Goal: Task Accomplishment & Management: Manage account settings

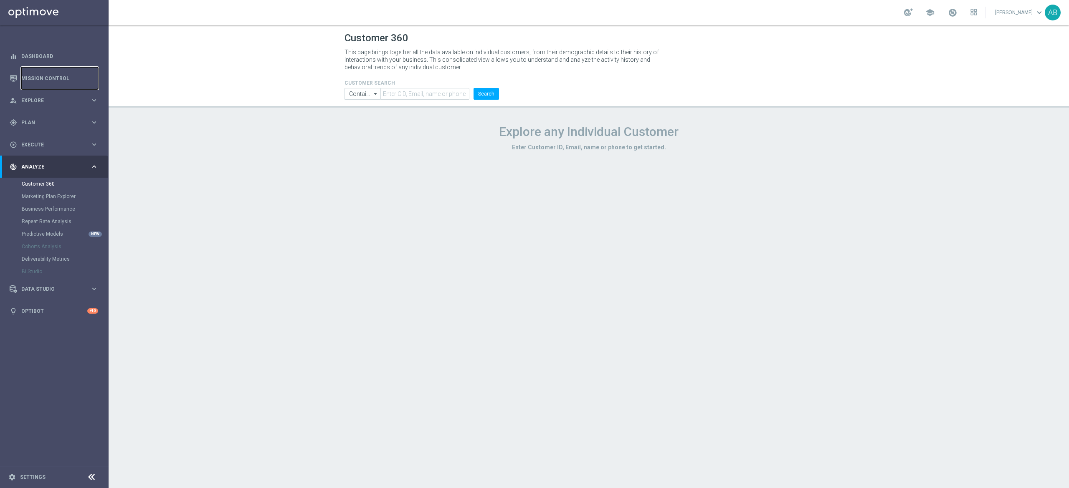
drag, startPoint x: 67, startPoint y: 79, endPoint x: 124, endPoint y: 147, distance: 88.6
click at [67, 78] on link "Mission Control" at bounding box center [59, 78] width 77 height 22
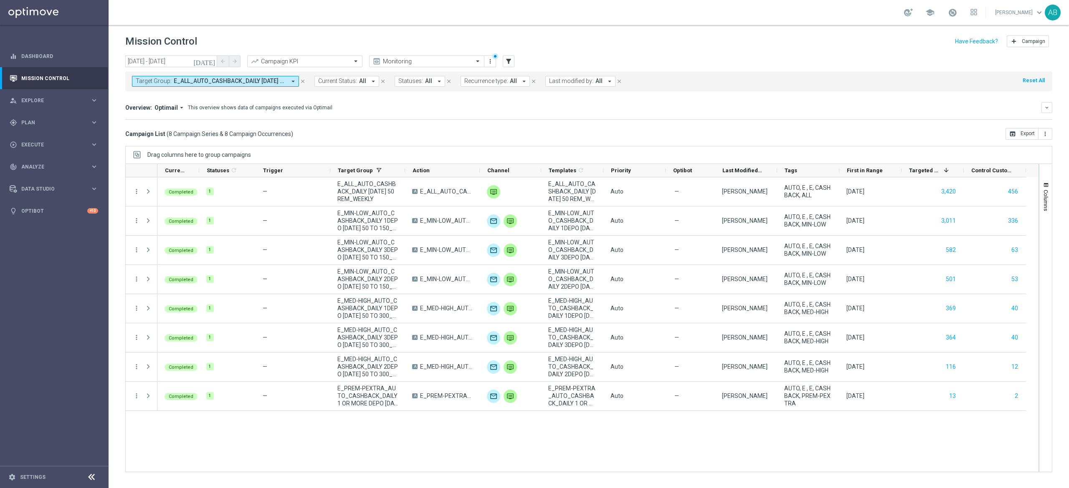
click at [223, 91] on div "Target Group: E_ALL_AUTO_CASHBACK_DAILY [DATE] 50 REM_WEEKLY, E_MED-HIGH_AUTO_C…" at bounding box center [588, 81] width 927 height 20
click at [227, 86] on button "Target Group: E_ALL_AUTO_CASHBACK_DAILY [DATE] 50 REM_WEEKLY, E_MED-HIGH_AUTO_C…" at bounding box center [215, 81] width 167 height 11
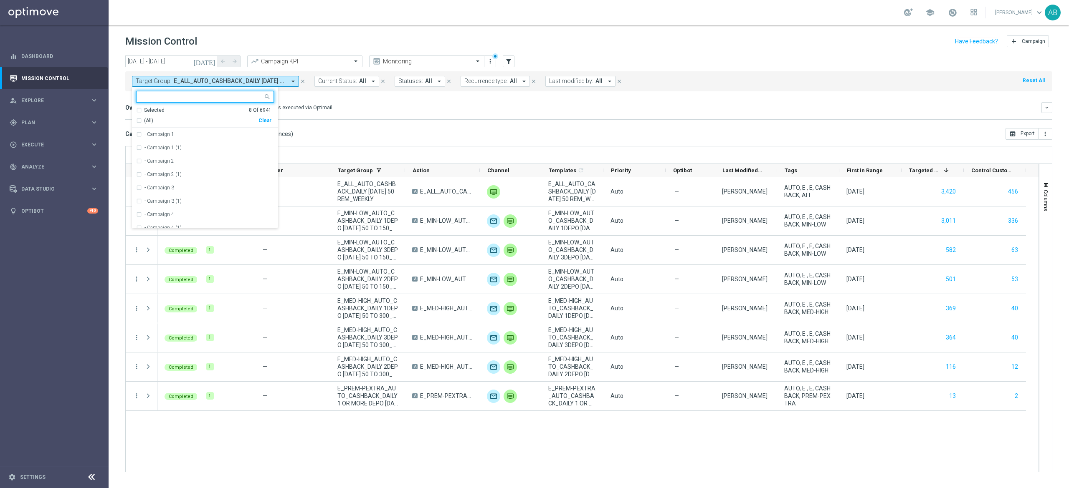
click at [266, 124] on div "(All) Clear" at bounding box center [203, 119] width 135 height 10
click at [266, 115] on div "(All) Clear" at bounding box center [203, 119] width 135 height 10
click at [0, 0] on div "Clear" at bounding box center [0, 0] width 0 height 0
click at [256, 101] on div at bounding box center [201, 98] width 124 height 8
paste input "E_ALL_AUTO_PRODUCT_OFERTA WO 1DEPO WEDNESDAY_WEEKLY"
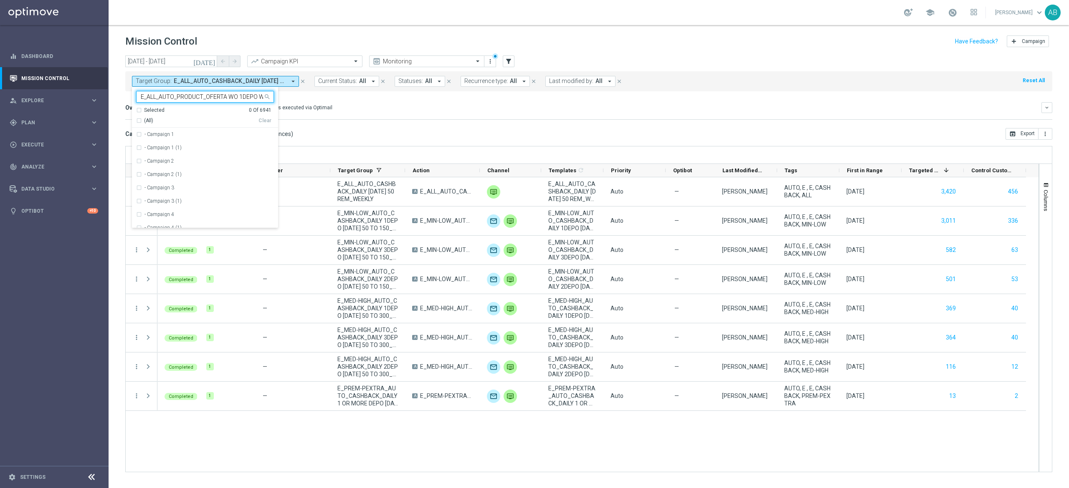
scroll to position [0, 53]
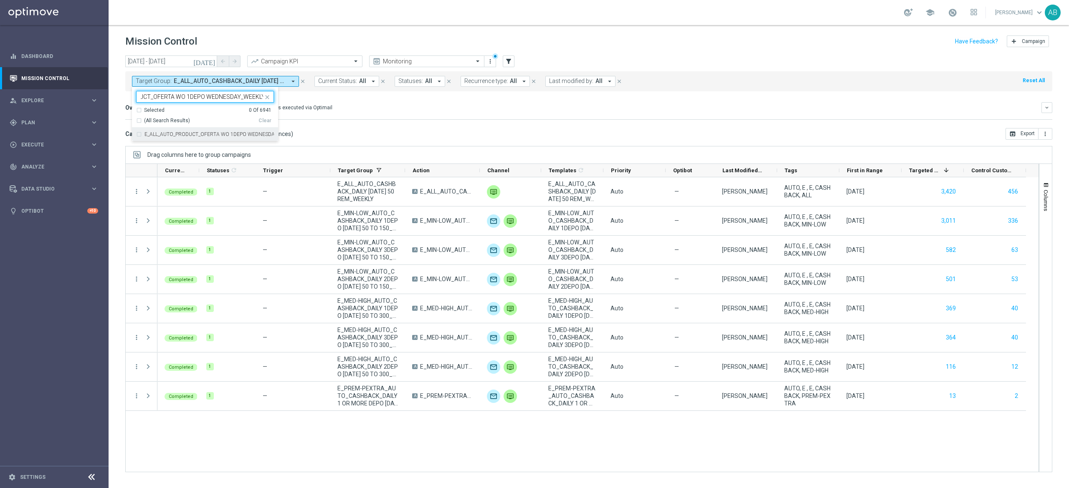
click at [255, 138] on div "E_ALL_AUTO_PRODUCT_OFERTA WO 1DEPO WEDNESDAY_WEEKLY" at bounding box center [205, 134] width 138 height 13
type input "E_ALL_AUTO_PRODUCT_OFERTA WO 1DEPO WEDNESDAY_WEEKLY"
click at [417, 134] on div "Campaign List ( 8 Campaign Series & 8 Campaign Occurrences ) open_in_browser Ex…" at bounding box center [588, 134] width 927 height 12
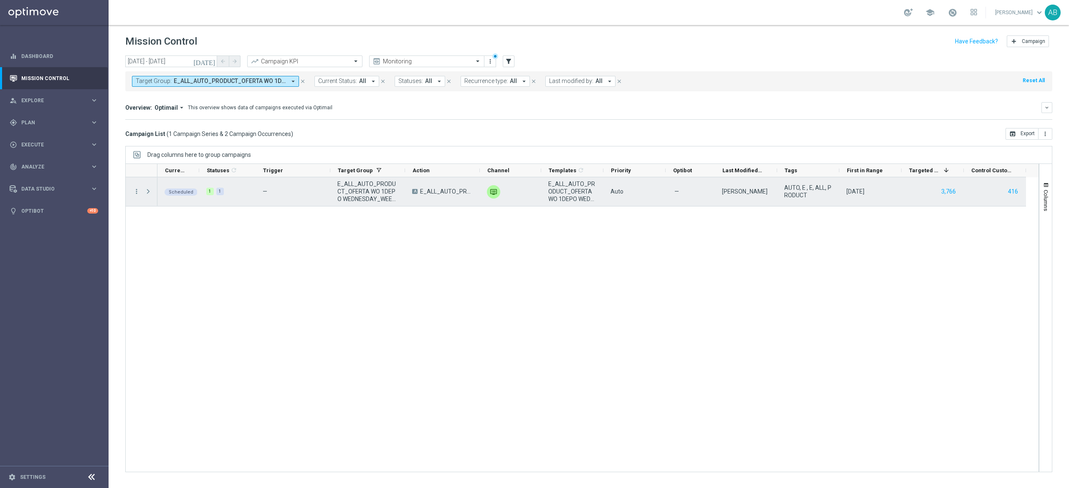
click at [146, 192] on span at bounding box center [148, 191] width 8 height 7
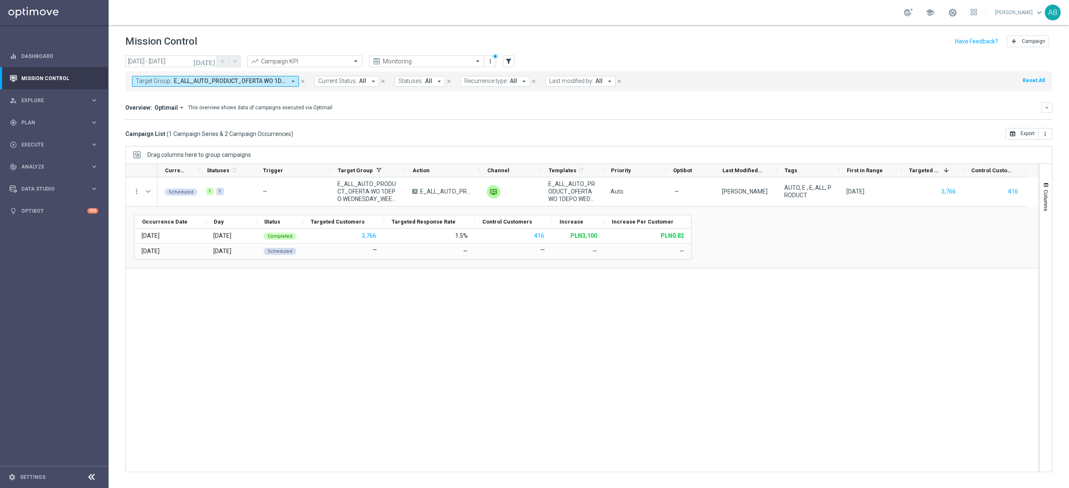
click at [453, 297] on div "Scheduled 1 1 — E_ALL_AUTO_PRODUCT_OFERTA WO 1DEPO WEDNESDAY_WEEKLY A E_ALL_AUT…" at bounding box center [597, 324] width 881 height 295
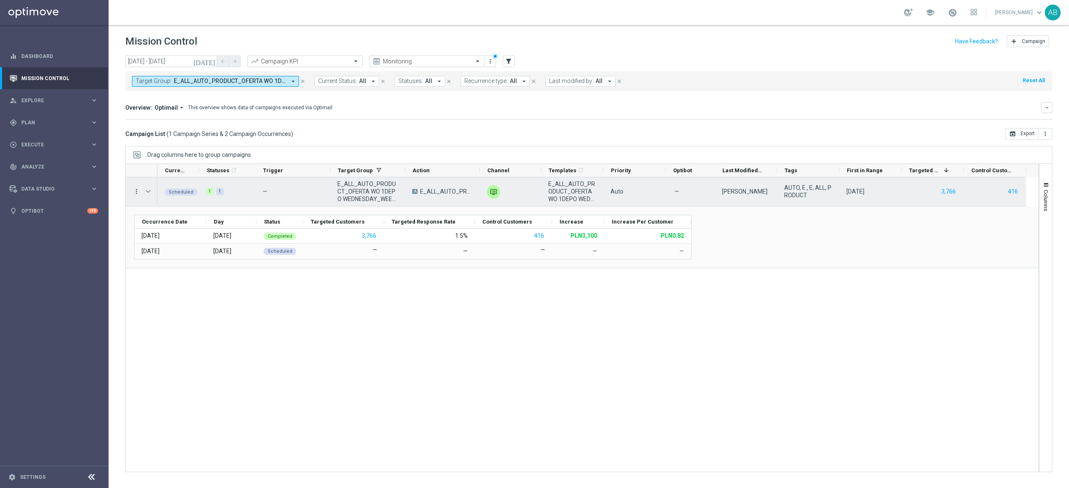
click at [137, 190] on icon "more_vert" at bounding box center [137, 192] width 8 height 8
click at [186, 285] on div "Delete" at bounding box center [192, 283] width 78 height 6
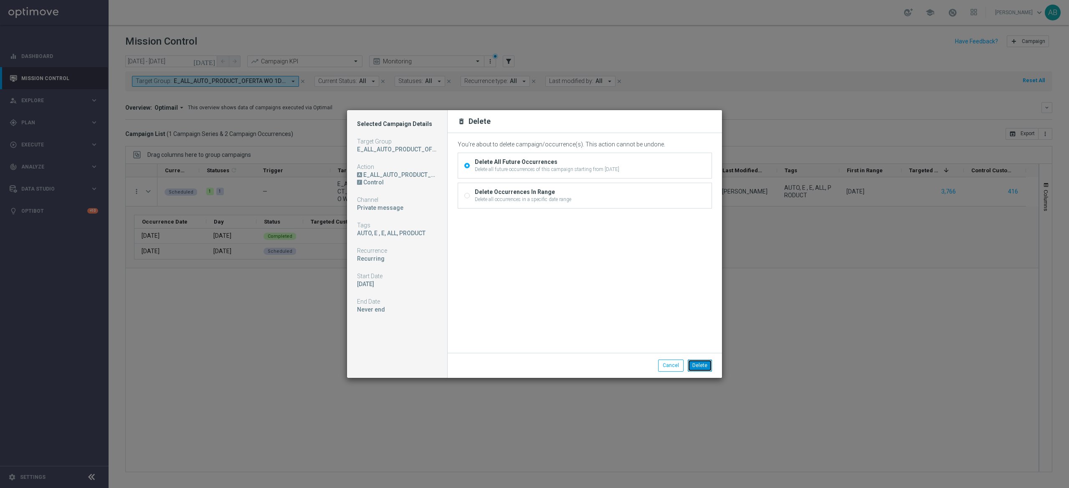
click at [698, 365] on button "Delete" at bounding box center [700, 366] width 24 height 12
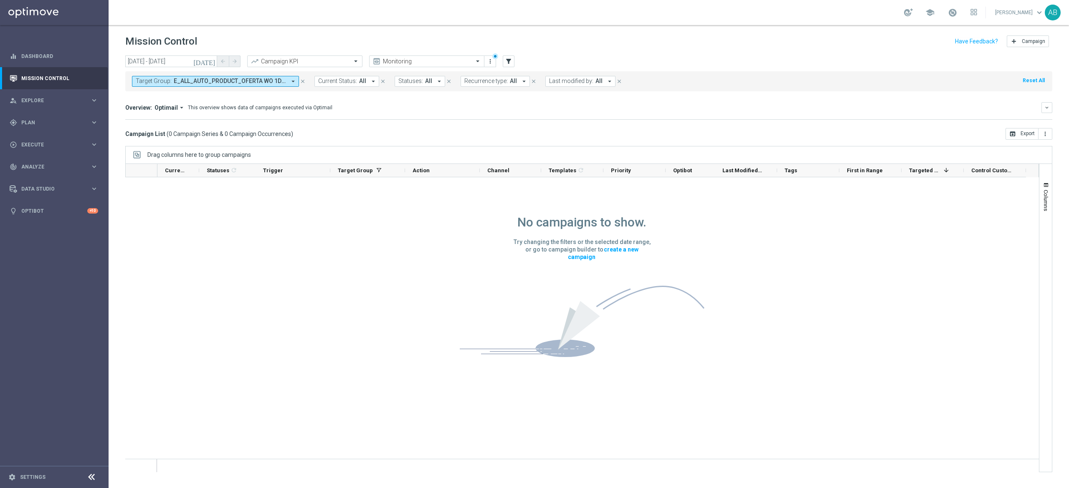
click at [259, 78] on span "E_ALL_AUTO_PRODUCT_OFERTA WO 1DEPO WEDNESDAY_WEEKLY" at bounding box center [230, 81] width 112 height 7
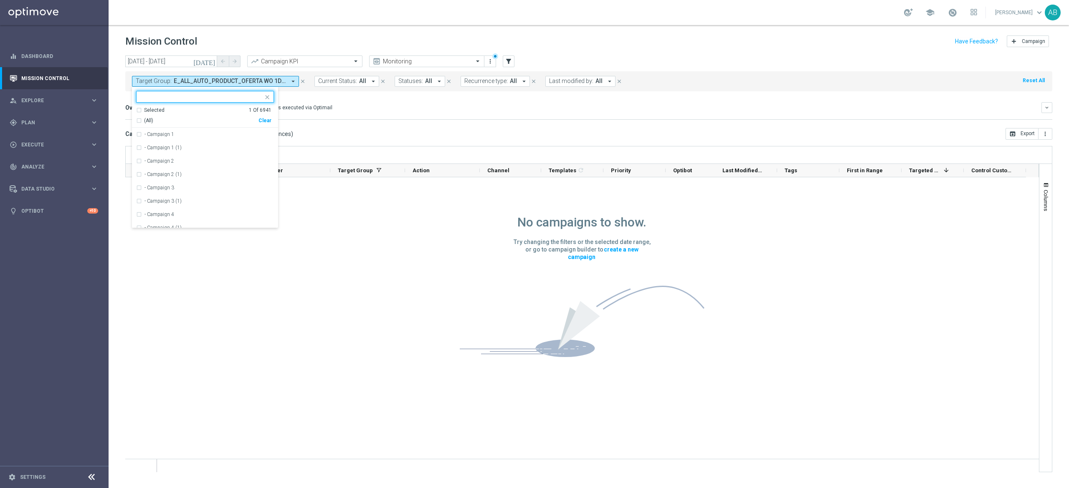
click at [0, 0] on div "Clear" at bounding box center [0, 0] width 0 height 0
click at [342, 105] on div "Overview: Optimail arrow_drop_down This overview shows data of campaigns execut…" at bounding box center [583, 108] width 916 height 8
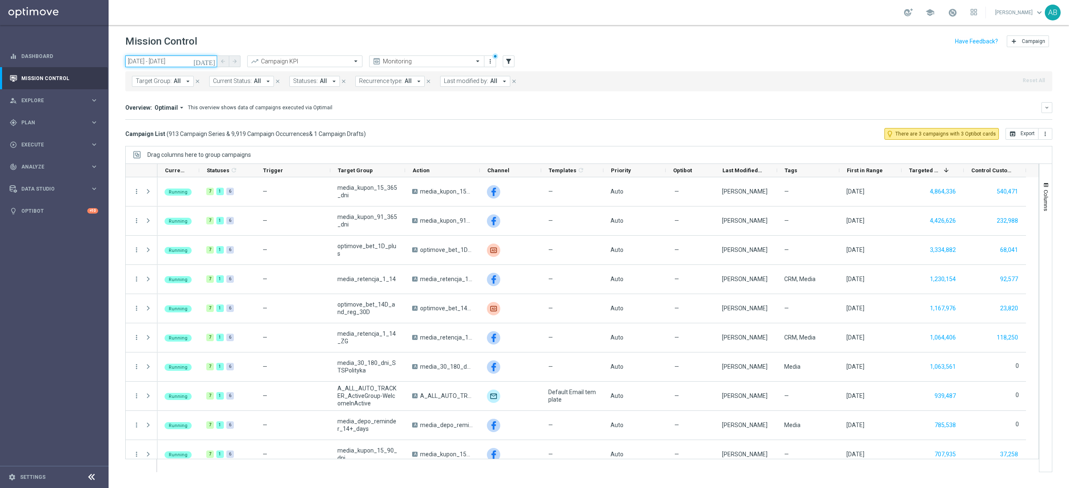
click at [177, 62] on input "[DATE] - [DATE]" at bounding box center [171, 62] width 92 height 12
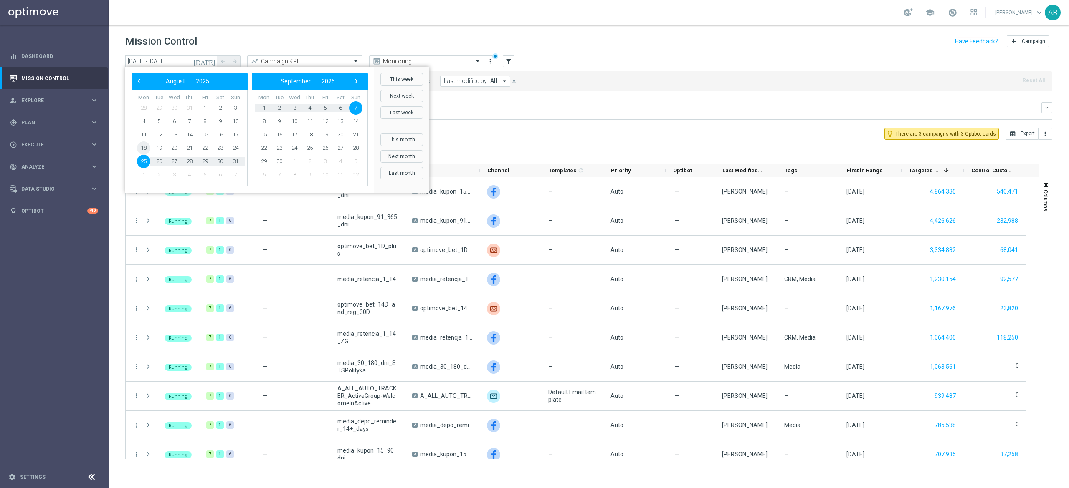
click at [141, 152] on span "18" at bounding box center [143, 148] width 13 height 13
click at [356, 103] on span "7" at bounding box center [355, 107] width 13 height 13
type input "[DATE] - [DATE]"
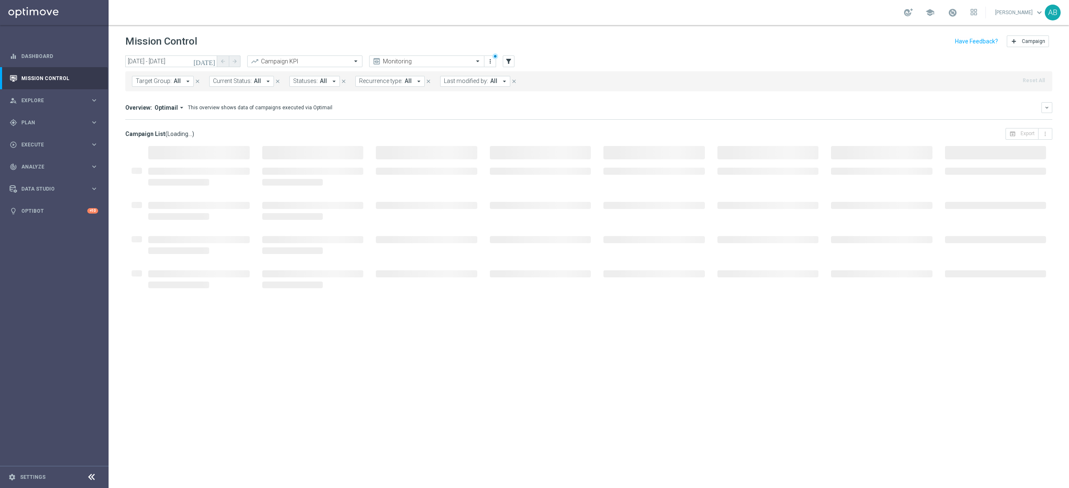
click at [424, 129] on div "Campaign List ( Loading... ) open_in_browser Export more_vert" at bounding box center [588, 134] width 927 height 12
click at [170, 78] on span "Target Group:" at bounding box center [154, 81] width 36 height 7
click at [184, 131] on div "E_ALL_AUTO_PRODUCT_OFERTA WO 1DEPO WEDNESDAY_WEEKLY" at bounding box center [205, 134] width 138 height 13
type input "E_ALL_AUTO_PRODUCT_OFERTA WO 1DEPO WEDNESDAY_WEEKLY"
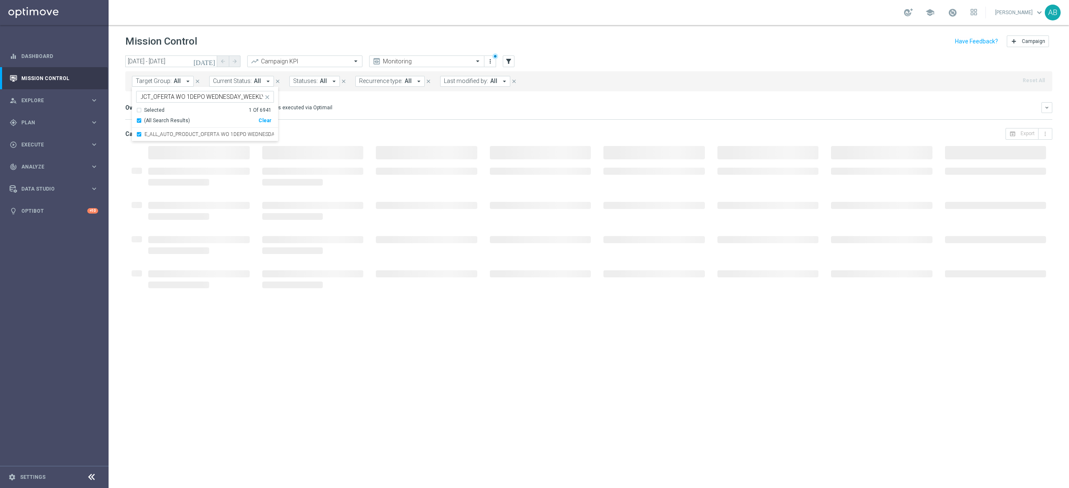
scroll to position [0, 0]
click at [404, 125] on mini-dashboard "Overview: Optimail arrow_drop_down This overview shows data of campaigns execut…" at bounding box center [588, 109] width 927 height 37
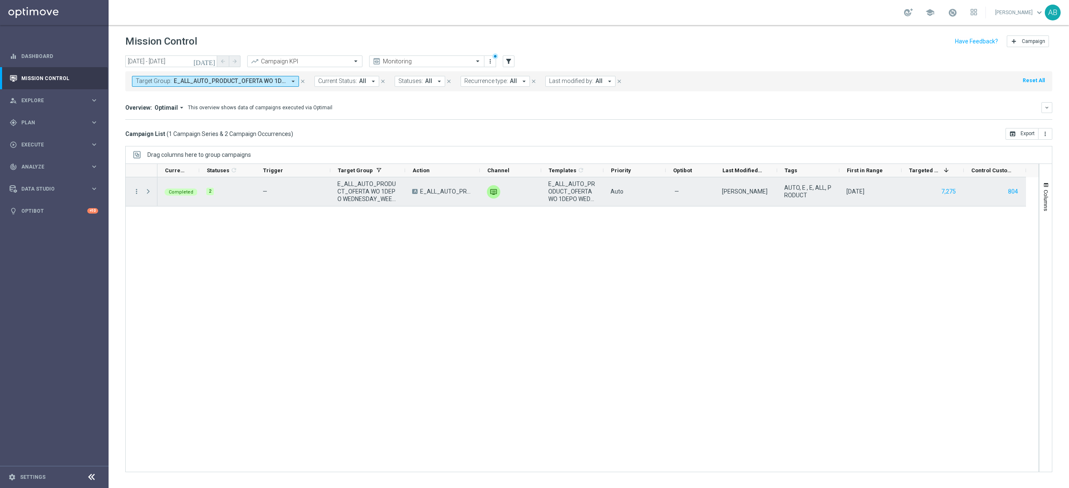
click at [150, 193] on span "Press SPACE to select this row." at bounding box center [148, 191] width 8 height 7
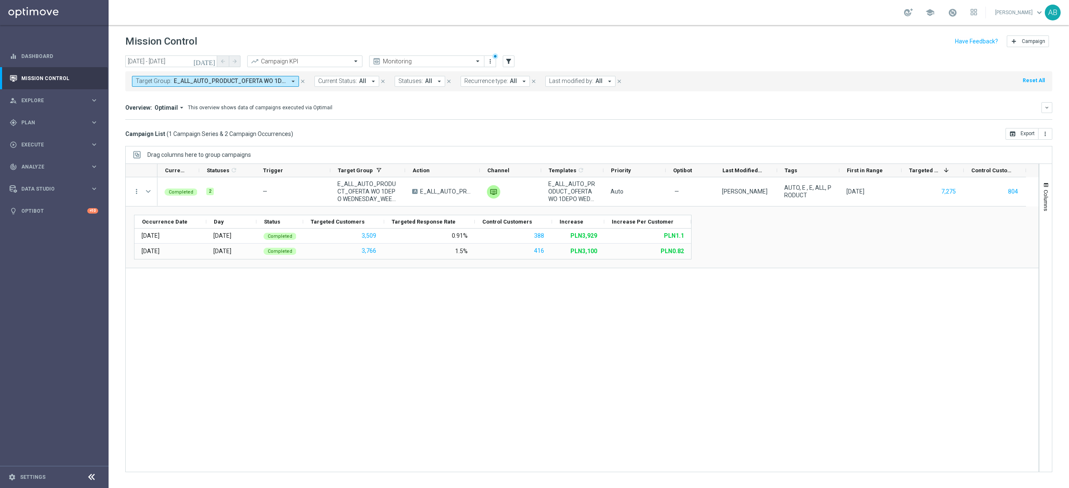
click at [211, 85] on button "Target Group: E_ALL_AUTO_PRODUCT_OFERTA WO 1DEPO WEDNESDAY_WEEKLY arrow_drop_do…" at bounding box center [215, 81] width 167 height 11
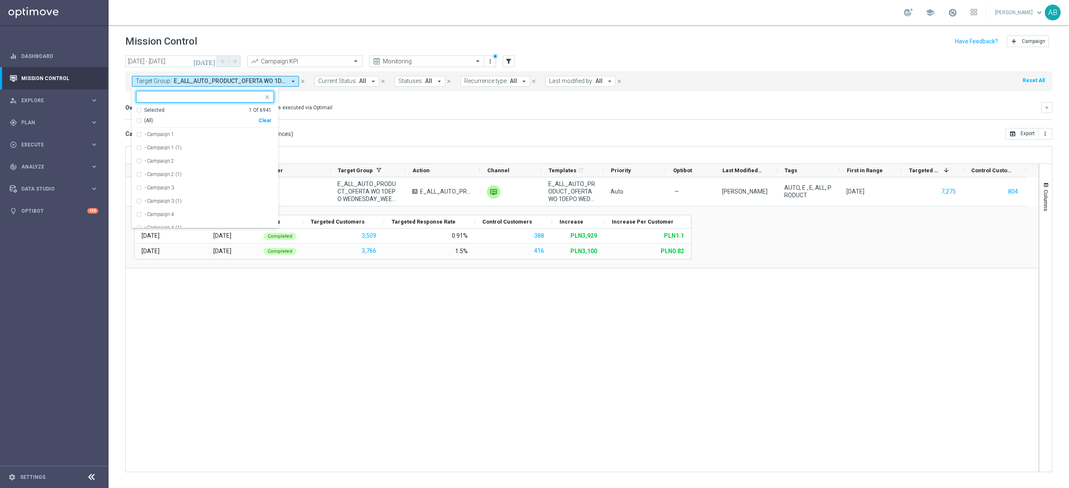
click at [0, 0] on div "Clear" at bounding box center [0, 0] width 0 height 0
click at [259, 102] on div at bounding box center [201, 98] width 124 height 8
paste input "E_ALL_AUTO_PRODUCT_OFERTA WO 2DEPO WEDNESDAY_WEEKLY"
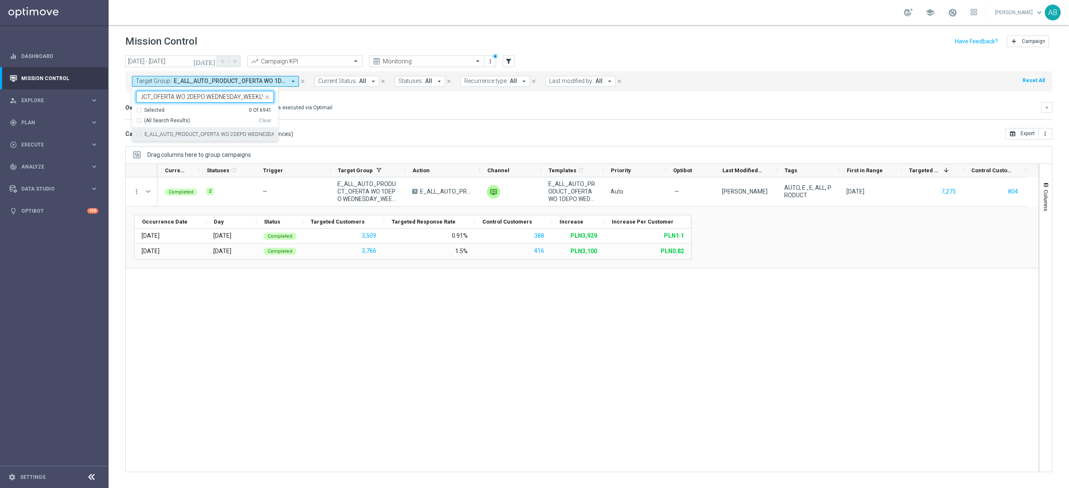
click at [234, 138] on div "E_ALL_AUTO_PRODUCT_OFERTA WO 2DEPO WEDNESDAY_WEEKLY" at bounding box center [205, 134] width 138 height 13
type input "E_ALL_AUTO_PRODUCT_OFERTA WO 2DEPO WEDNESDAY_WEEKLY"
click at [363, 120] on div "Direct Response VS Increase In Deposit Amount Direct Response -- Test Response …" at bounding box center [588, 119] width 927 height 0
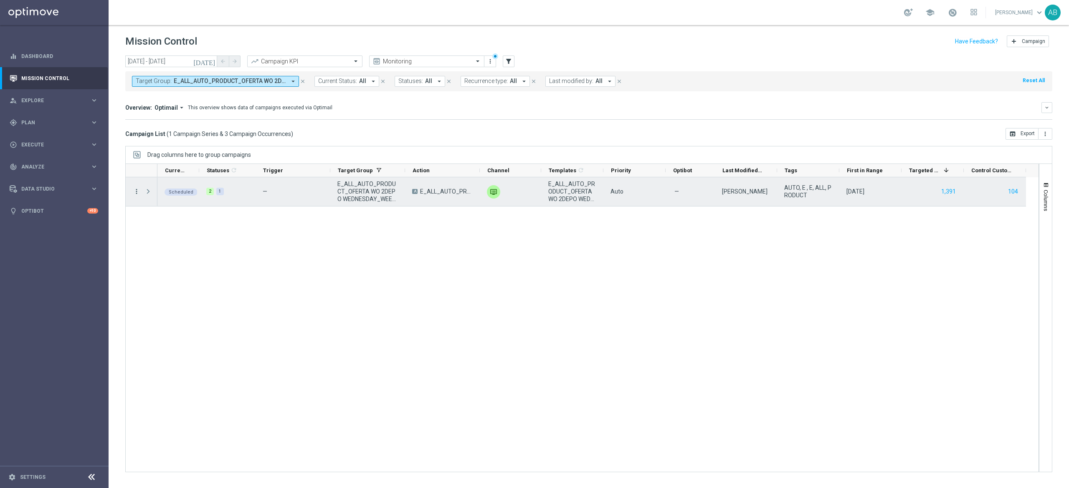
click at [138, 192] on icon "more_vert" at bounding box center [137, 192] width 8 height 8
click at [151, 285] on div "delete_forever" at bounding box center [147, 283] width 13 height 6
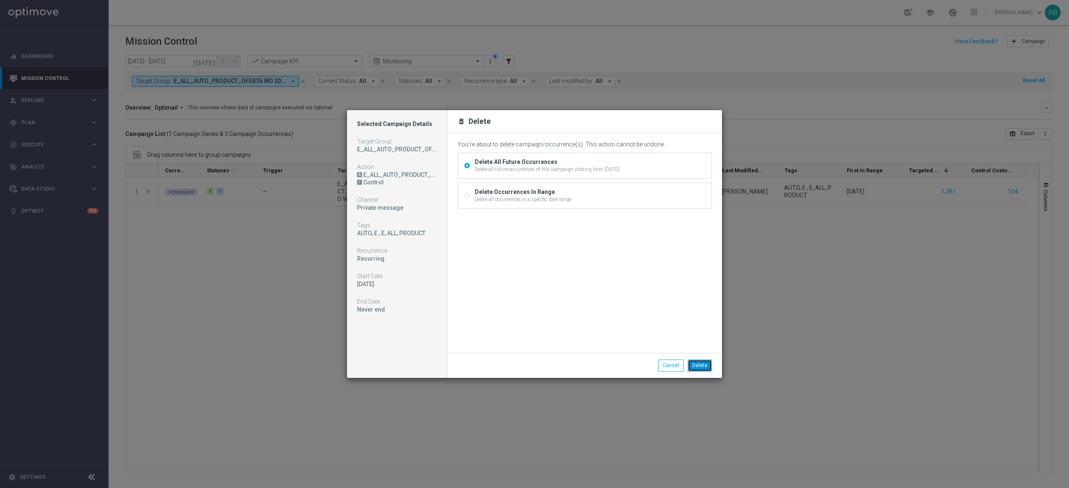
click at [703, 363] on button "Delete" at bounding box center [700, 366] width 24 height 12
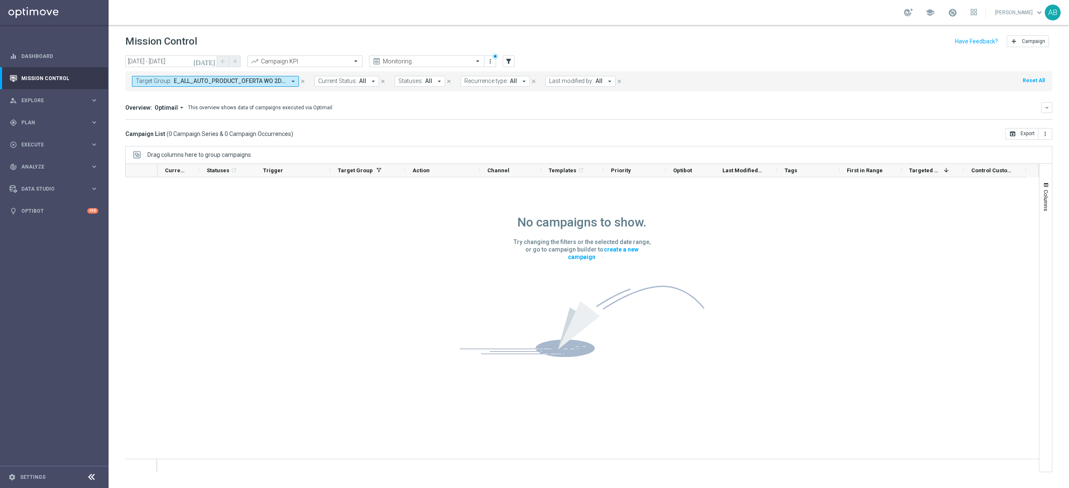
click at [211, 85] on button "Target Group: E_ALL_AUTO_PRODUCT_OFERTA WO 2DEPO WEDNESDAY_WEEKLY arrow_drop_do…" at bounding box center [215, 81] width 167 height 11
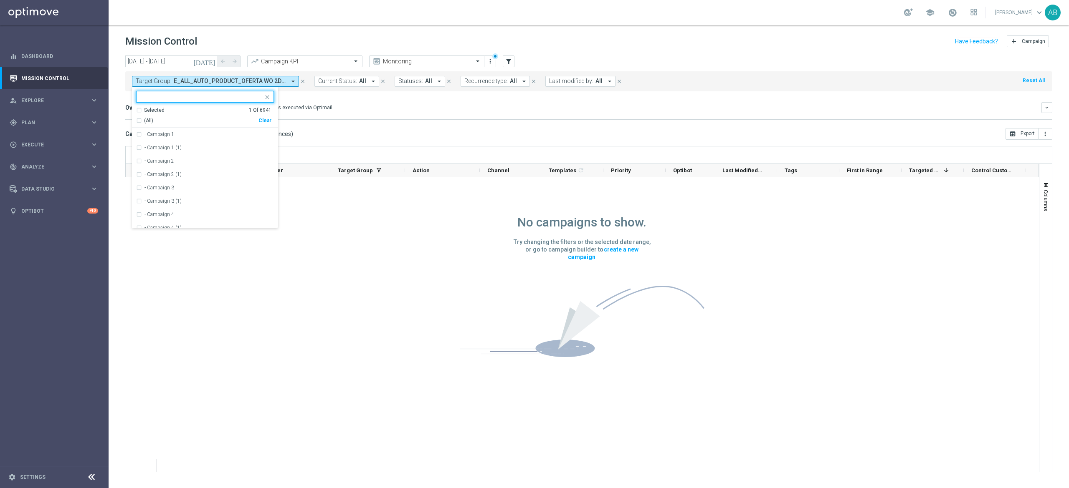
click at [0, 0] on div "Clear" at bounding box center [0, 0] width 0 height 0
click at [249, 101] on div at bounding box center [201, 98] width 124 height 8
paste input "E_ALL_AUTO_PRODUCT_OFERTA WO 1DEPO SUNDAY_WEEKLY"
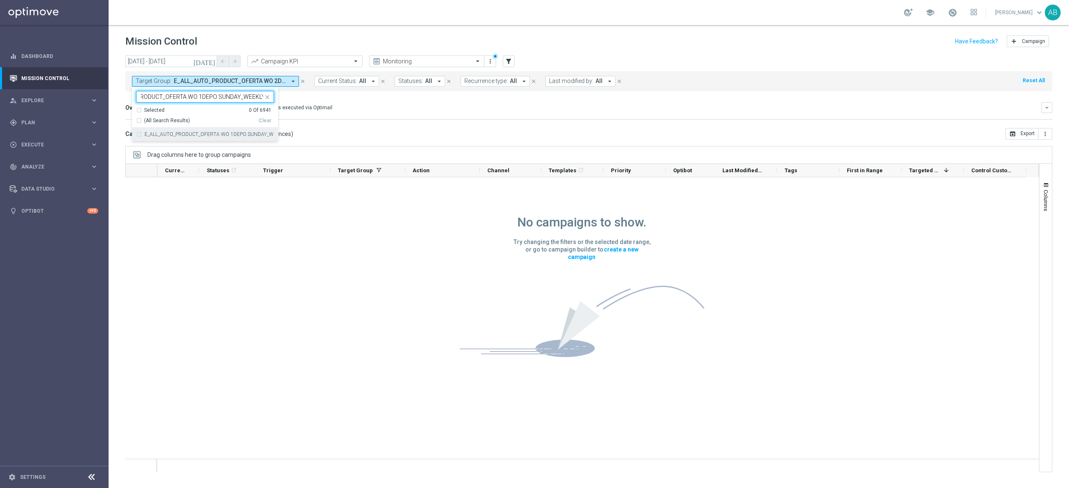
click at [241, 133] on div "E_ALL_AUTO_PRODUCT_OFERTA WO 1DEPO SUNDAY_WEEKLY" at bounding box center [205, 134] width 138 height 13
type input "E_ALL_AUTO_PRODUCT_OFERTA WO 1DEPO SUNDAY_WEEKLY"
click at [370, 123] on mini-dashboard "Overview: Optimail arrow_drop_down This overview shows data of campaigns execut…" at bounding box center [588, 109] width 927 height 37
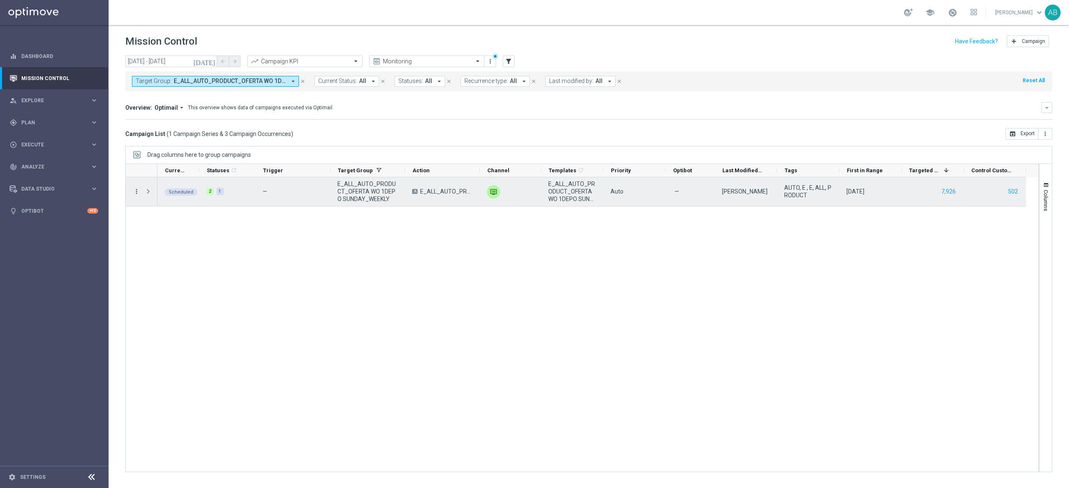
click at [134, 191] on icon "more_vert" at bounding box center [137, 192] width 8 height 8
click at [152, 282] on div "delete_forever" at bounding box center [147, 283] width 13 height 6
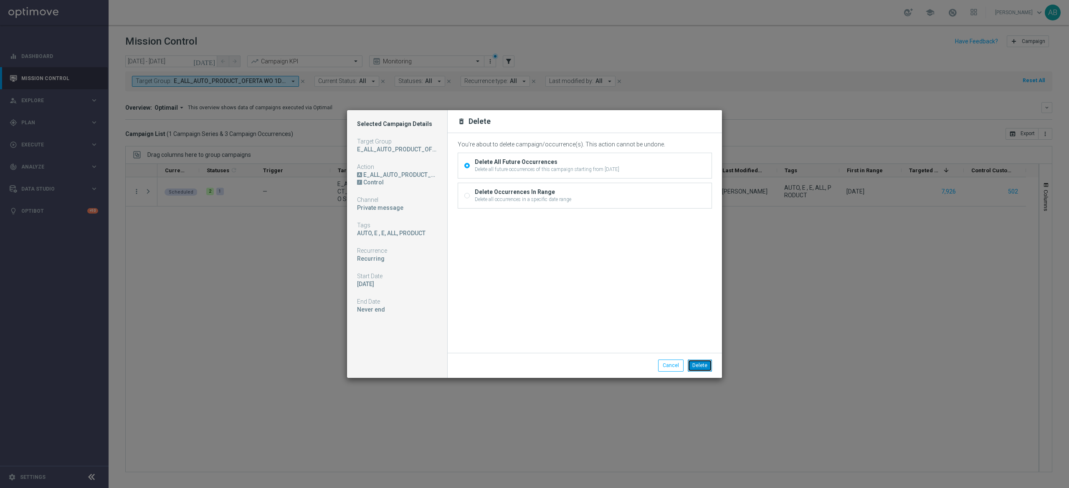
click at [698, 367] on button "Delete" at bounding box center [700, 366] width 24 height 12
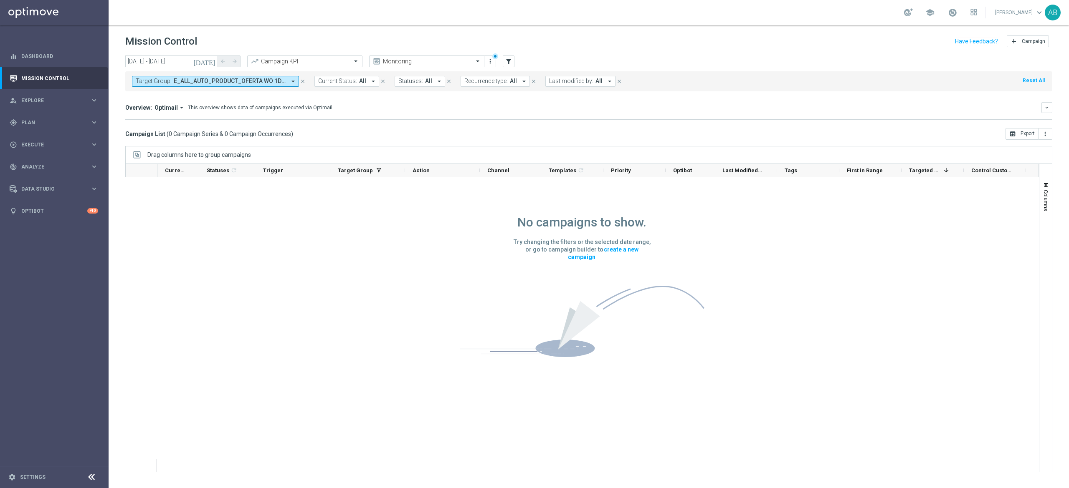
click at [258, 77] on button "Target Group: E_ALL_AUTO_PRODUCT_OFERTA WO 1DEPO SUNDAY_WEEKLY arrow_drop_down" at bounding box center [215, 81] width 167 height 11
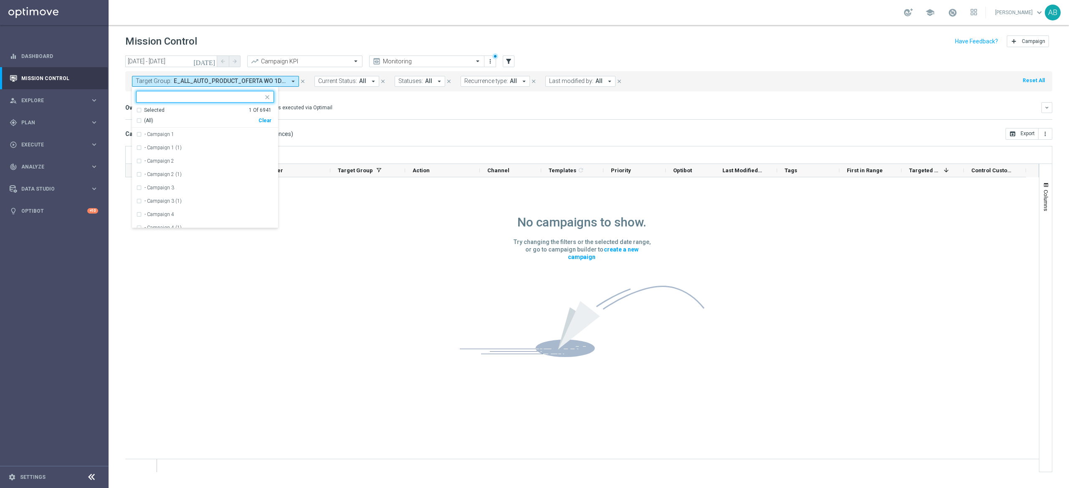
click at [0, 0] on div "Clear" at bounding box center [0, 0] width 0 height 0
click at [261, 93] on div at bounding box center [200, 96] width 127 height 10
paste input "E_ALL_AUTO_PRODUCT_OFERTA WO 2DEPO SUNDAY_WEEKLY"
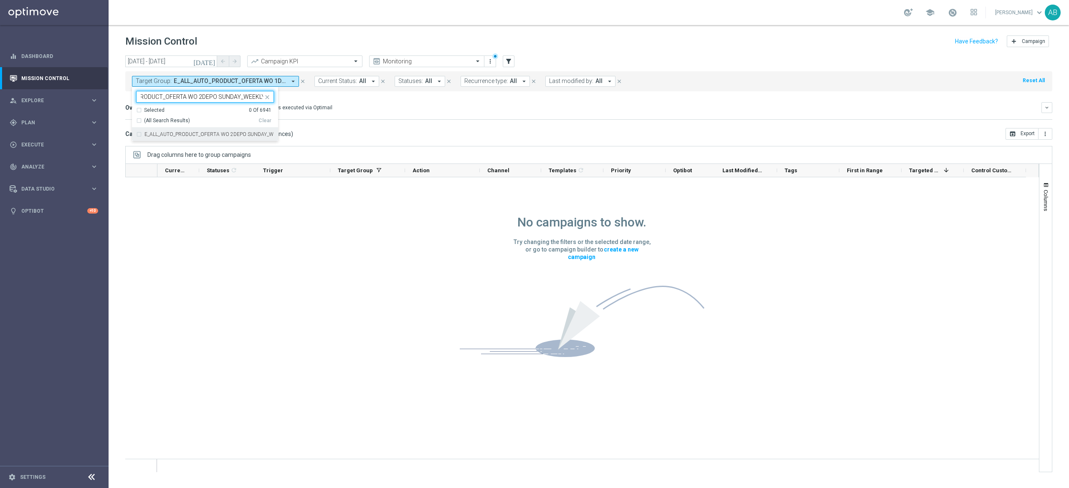
click at [227, 135] on label "E_ALL_AUTO_PRODUCT_OFERTA WO 2DEPO SUNDAY_WEEKLY" at bounding box center [208, 134] width 129 height 5
type input "E_ALL_AUTO_PRODUCT_OFERTA WO 2DEPO SUNDAY_WEEKLY"
click at [371, 116] on div "Overview: Optimail arrow_drop_down This overview shows data of campaigns execut…" at bounding box center [588, 111] width 927 height 18
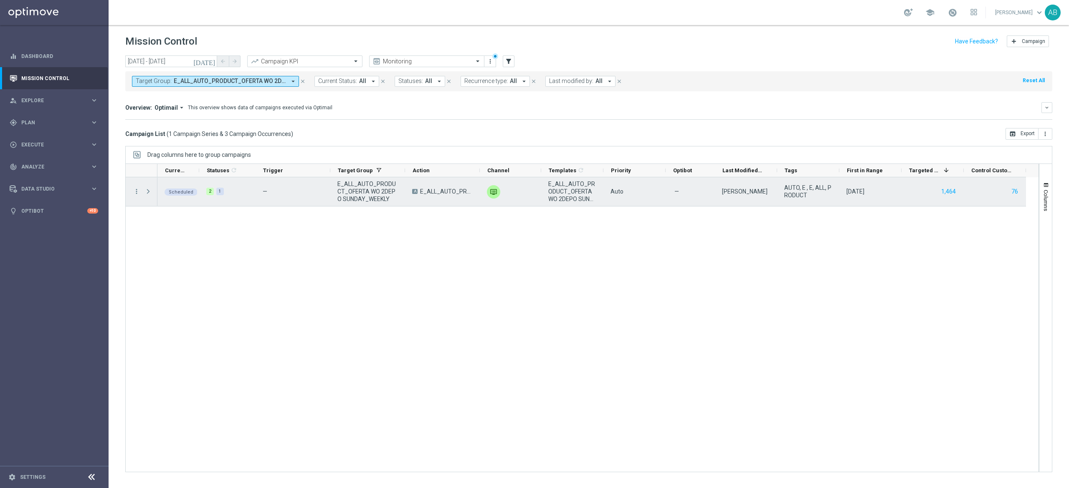
click at [132, 194] on div "more_vert" at bounding box center [133, 191] width 15 height 29
click at [137, 193] on icon "more_vert" at bounding box center [137, 192] width 8 height 8
click at [183, 285] on div "Delete" at bounding box center [192, 283] width 78 height 6
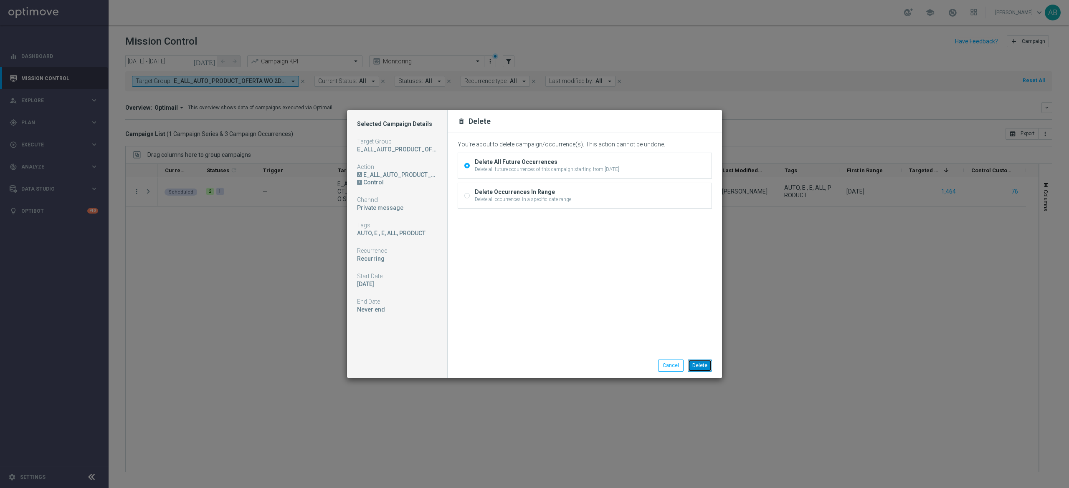
click at [701, 365] on button "Delete" at bounding box center [700, 366] width 24 height 12
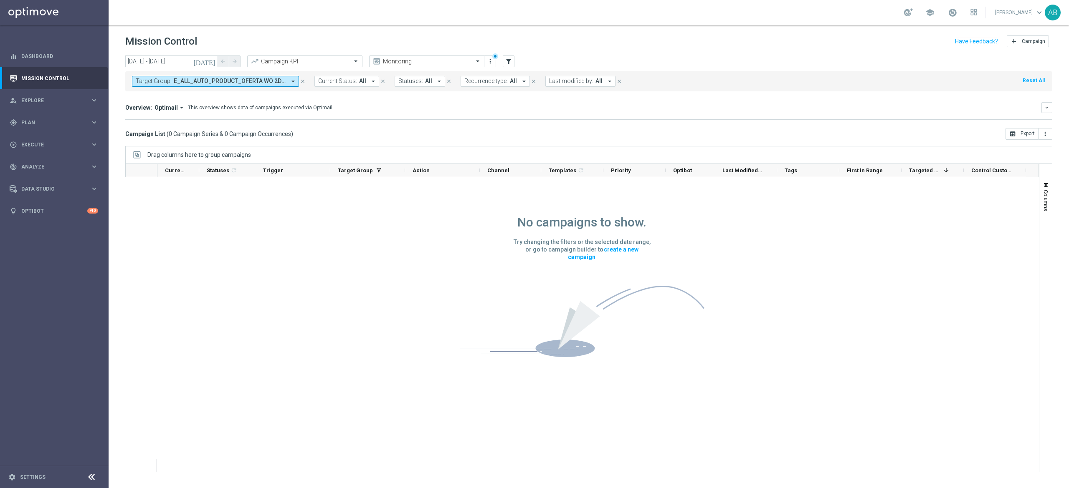
click at [237, 83] on span "E_ALL_AUTO_PRODUCT_OFERTA WO 2DEPO SUNDAY_WEEKLY" at bounding box center [230, 81] width 112 height 7
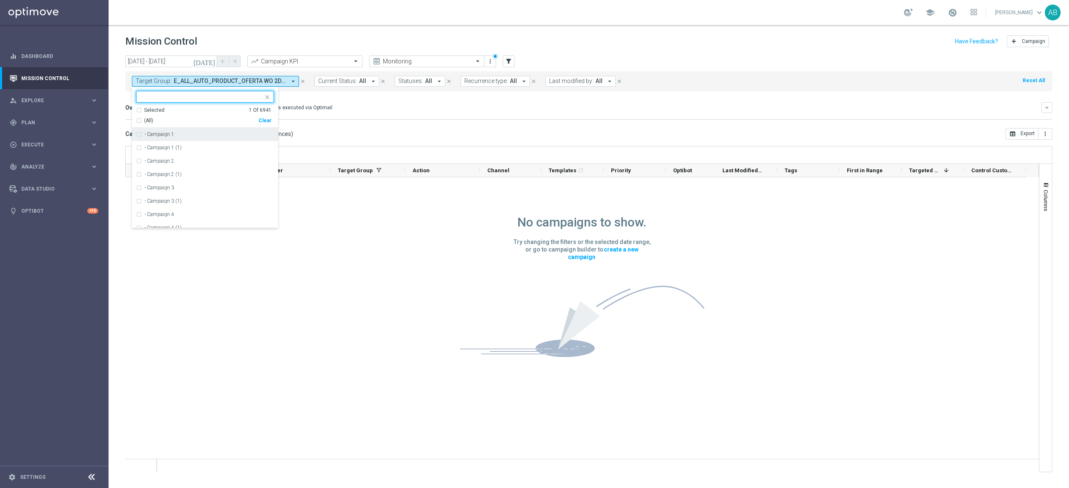
click at [0, 0] on div "Clear" at bounding box center [0, 0] width 0 height 0
click at [451, 112] on div "Overview: Optimail arrow_drop_down This overview shows data of campaigns execut…" at bounding box center [588, 107] width 927 height 11
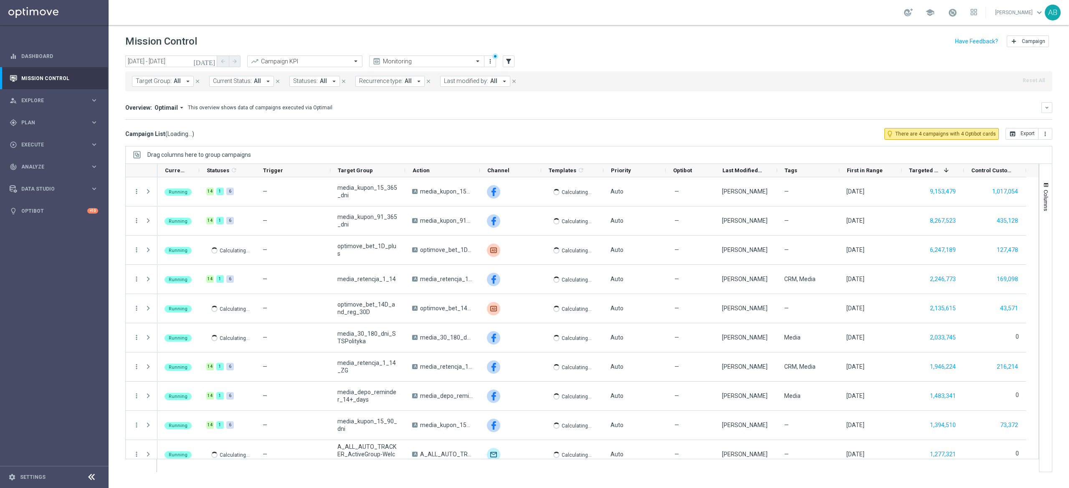
click at [157, 80] on span "Target Group:" at bounding box center [154, 81] width 36 height 7
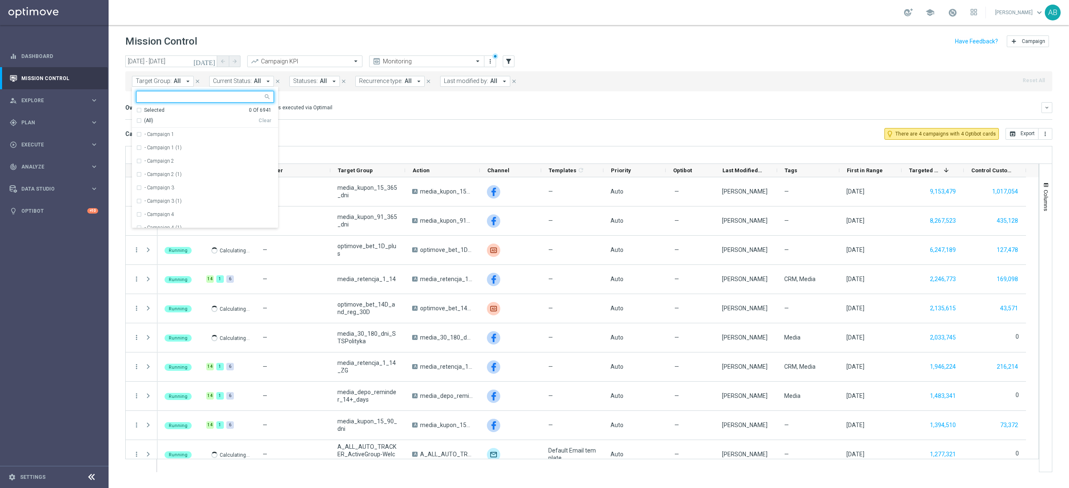
click at [157, 80] on span "Target Group:" at bounding box center [154, 81] width 36 height 7
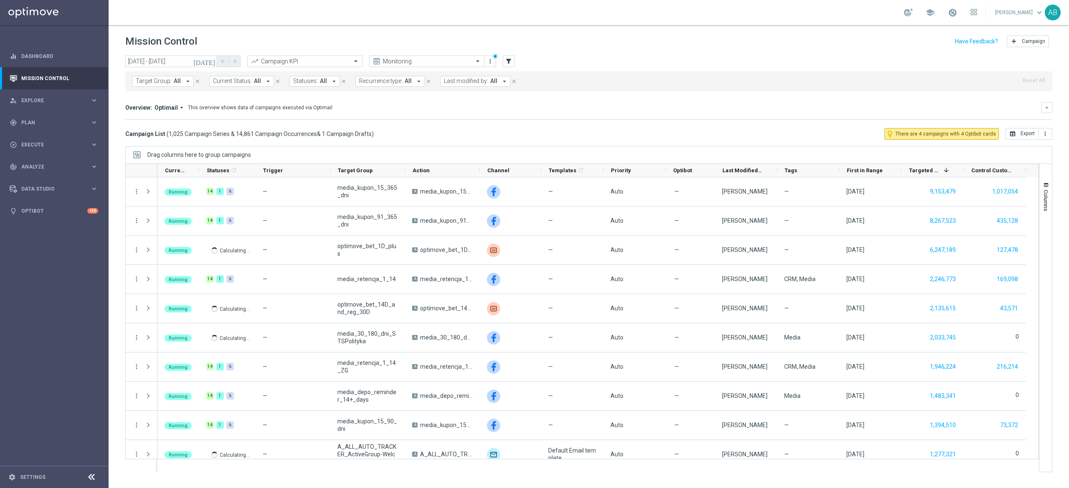
click at [166, 82] on span "Target Group:" at bounding box center [154, 81] width 36 height 7
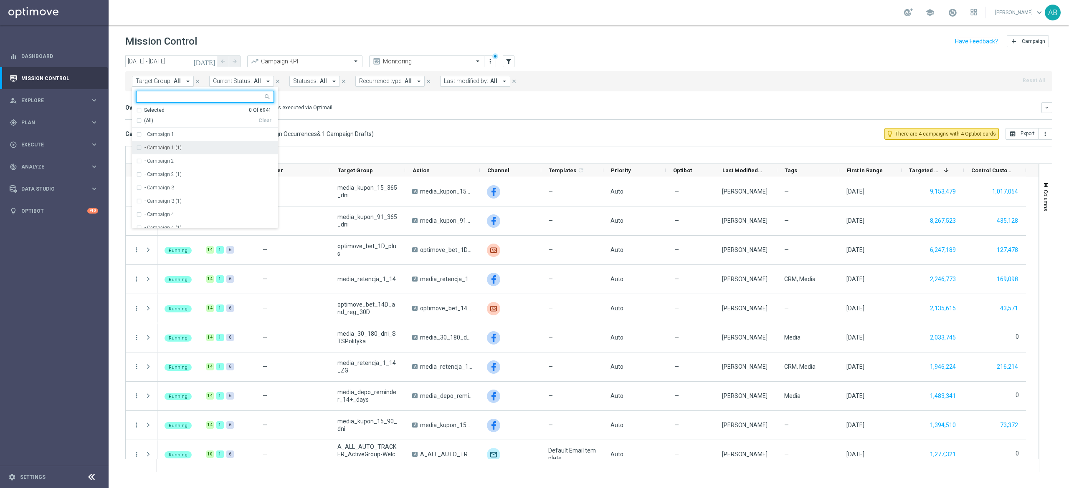
click at [195, 95] on input "text" at bounding box center [202, 97] width 122 height 7
paste input "E_ALL_AUTO_PRODUCT_OFERTA WO 2DEPO SUNDAY_WEEKLY"
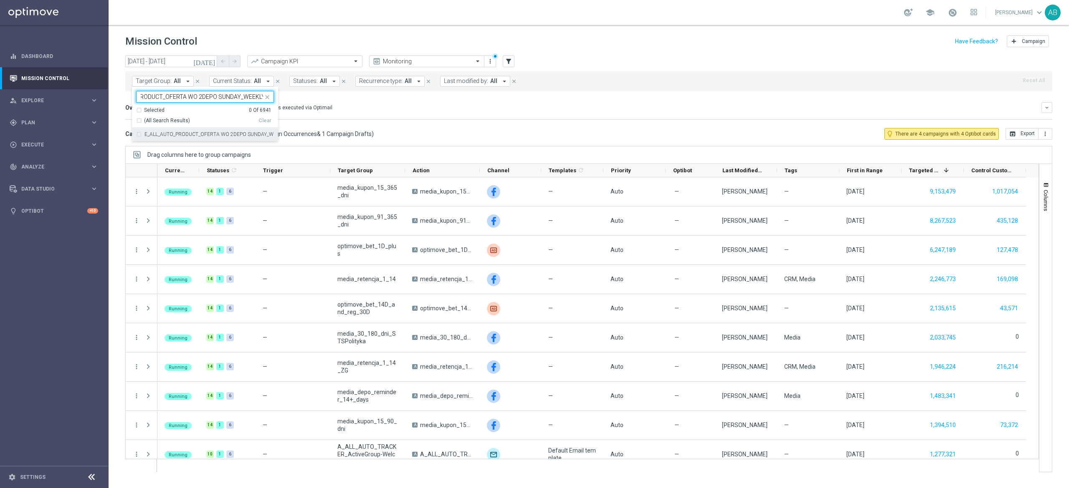
click at [222, 134] on label "E_ALL_AUTO_PRODUCT_OFERTA WO 2DEPO SUNDAY_WEEKLY" at bounding box center [208, 134] width 129 height 5
click at [215, 95] on input "E_ALL_AUTO_PRODUCT_OFERTA WO 2DEPO SUNDAY_WEEKLY" at bounding box center [202, 97] width 122 height 7
click at [215, 94] on input "E_ALL_AUTO_PRODUCT_OFERTA WO 2DEPO SUNDAY_WEEKLY" at bounding box center [202, 97] width 122 height 7
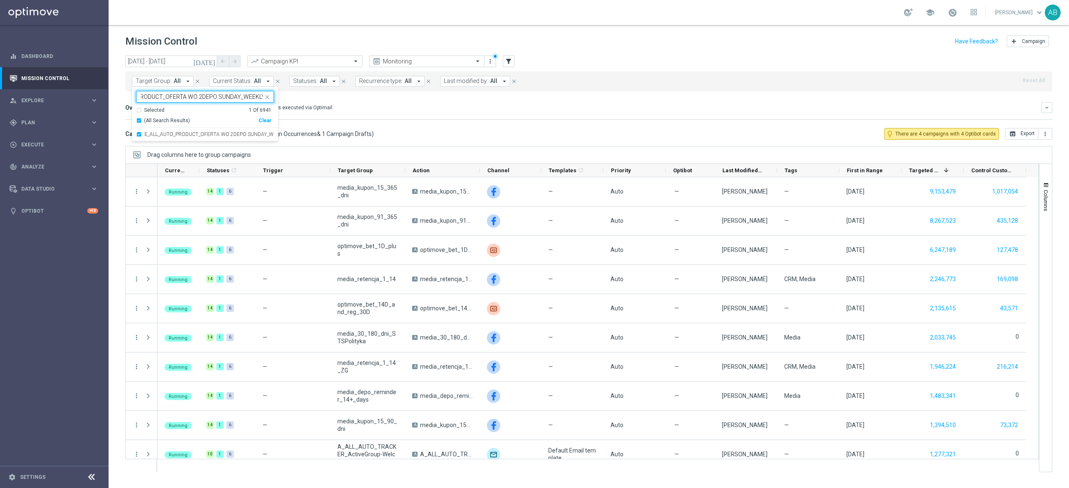
click at [215, 94] on input "E_ALL_AUTO_PRODUCT_OFERTA WO 2DEPO SUNDAY_WEEKLY" at bounding box center [202, 97] width 122 height 7
paste input "1"
click at [192, 135] on label "E_ALL_AUTO_PRODUCT_OFERTA WO 1DEPO SUNDAY_WEEKLY" at bounding box center [208, 134] width 129 height 5
click at [202, 96] on input "E_ALL_AUTO_PRODUCT_OFERTA WO 1DEPO SUNDAY_WEEKLY" at bounding box center [202, 97] width 122 height 7
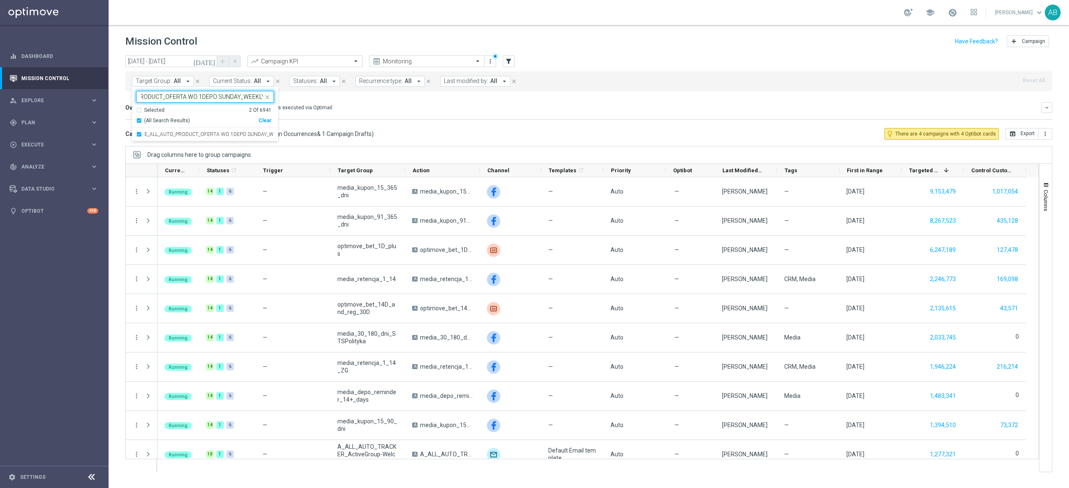
click at [202, 96] on input "E_ALL_AUTO_PRODUCT_OFERTA WO 1DEPO SUNDAY_WEEKLY" at bounding box center [202, 97] width 122 height 7
paste input "2DEPO WEDNES"
click at [166, 139] on div "E_ALL_AUTO_PRODUCT_OFERTA WO 2DEPO WEDNESDAY_WEEKLY" at bounding box center [205, 134] width 138 height 13
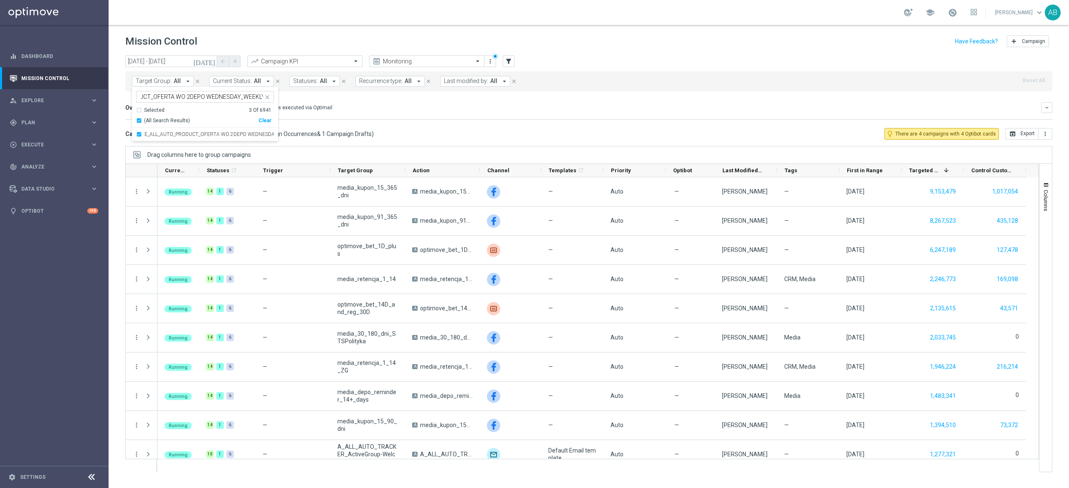
scroll to position [0, 0]
click at [230, 96] on input "E_ALL_AUTO_PRODUCT_OFERTA WO 2DEPO WEDNESDAY_WEEKLY" at bounding box center [202, 97] width 122 height 7
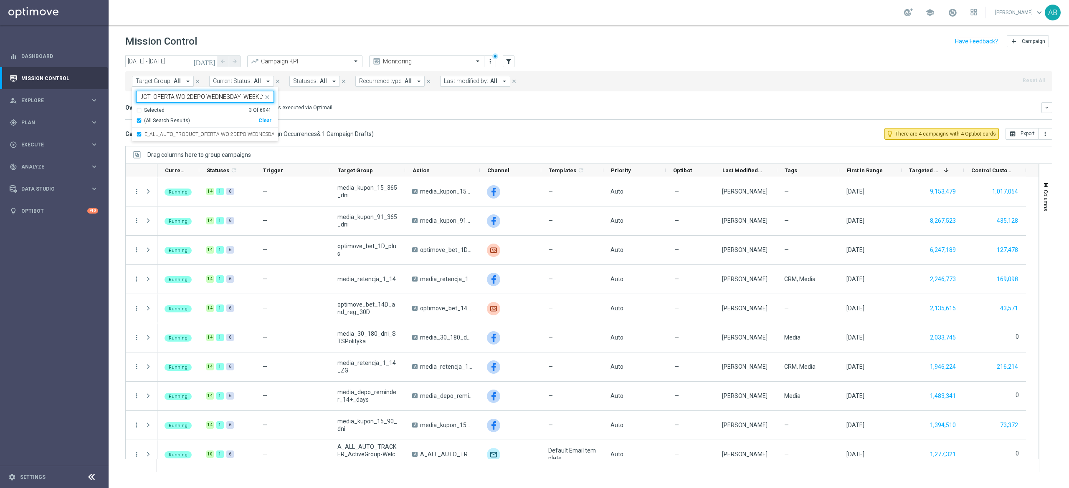
click at [230, 96] on input "E_ALL_AUTO_PRODUCT_OFERTA WO 2DEPO WEDNESDAY_WEEKLY" at bounding box center [202, 97] width 122 height 7
paste input "1"
click at [216, 132] on div "E_ALL_AUTO_PRODUCT_OFERTA WO 1DEPO WEDNESDAY_WEEKLY" at bounding box center [205, 134] width 138 height 13
type input "E_ALL_AUTO_PRODUCT_OFERTA WO 1DEPO WEDNESDAY_WEEKLY"
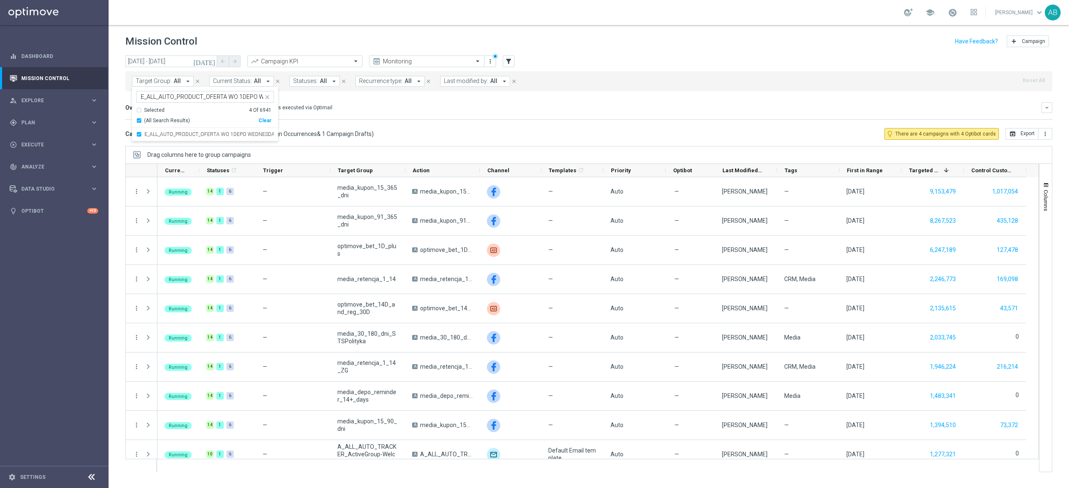
click at [383, 118] on div "Overview: Optimail arrow_drop_down This overview shows data of campaigns execut…" at bounding box center [588, 111] width 927 height 18
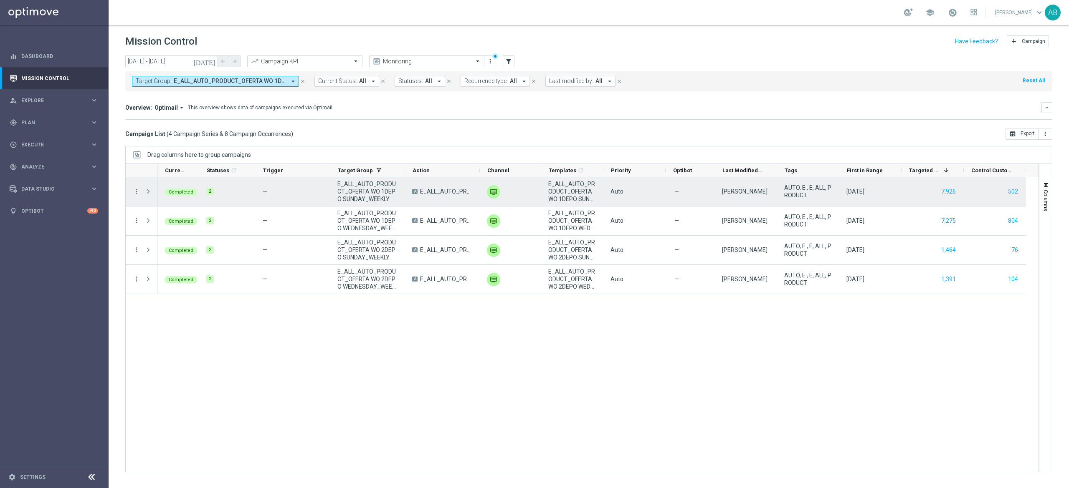
click at [149, 190] on span at bounding box center [148, 191] width 8 height 7
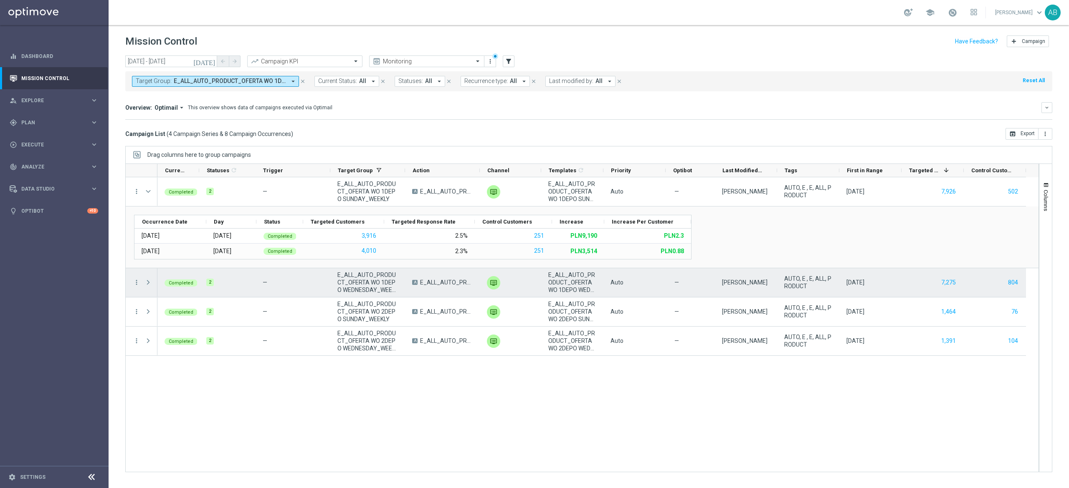
click at [148, 285] on span at bounding box center [148, 282] width 8 height 7
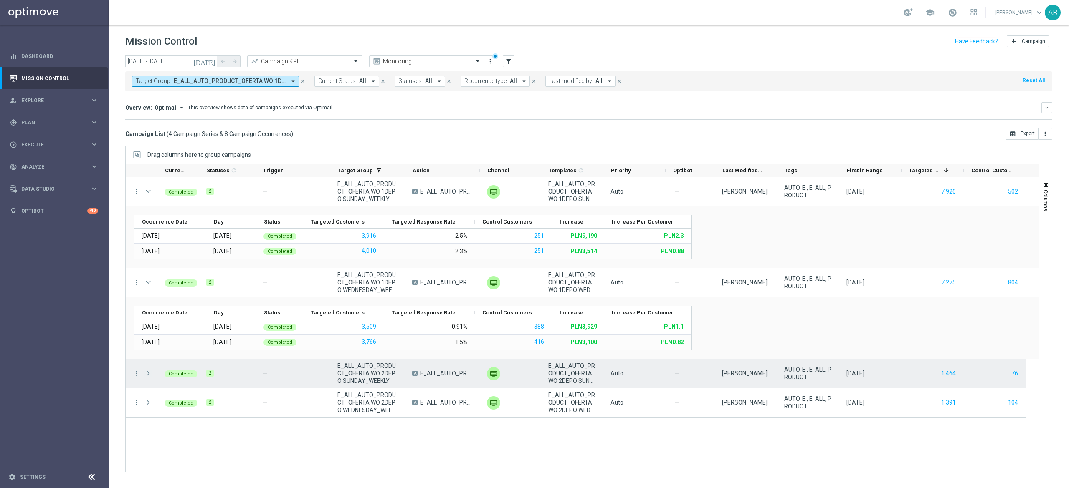
click at [151, 374] on span at bounding box center [148, 373] width 8 height 7
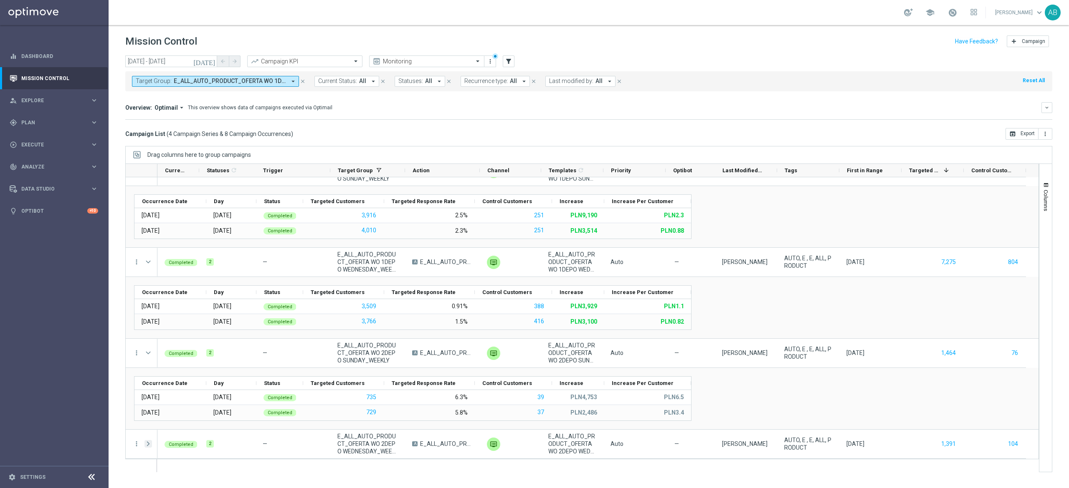
scroll to position [21, 0]
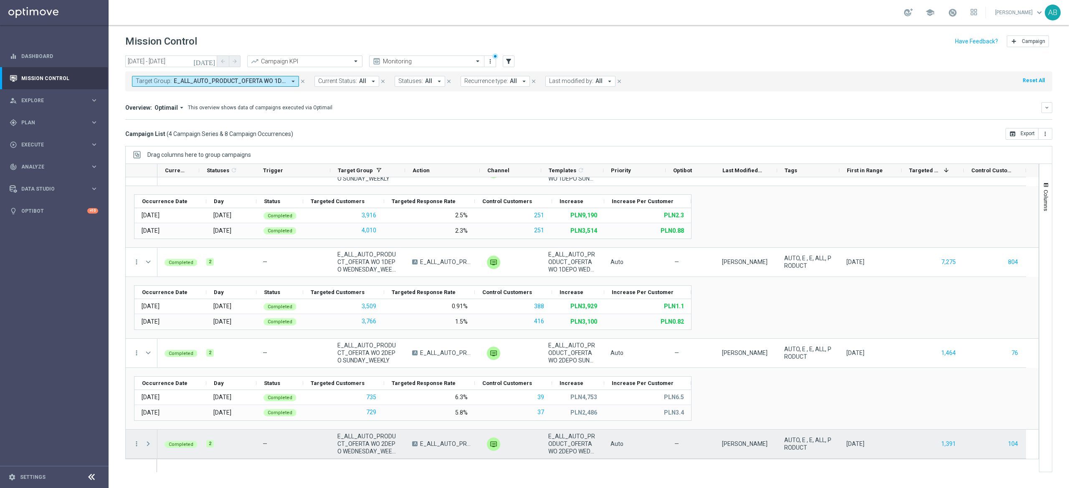
click at [148, 442] on span at bounding box center [148, 444] width 8 height 7
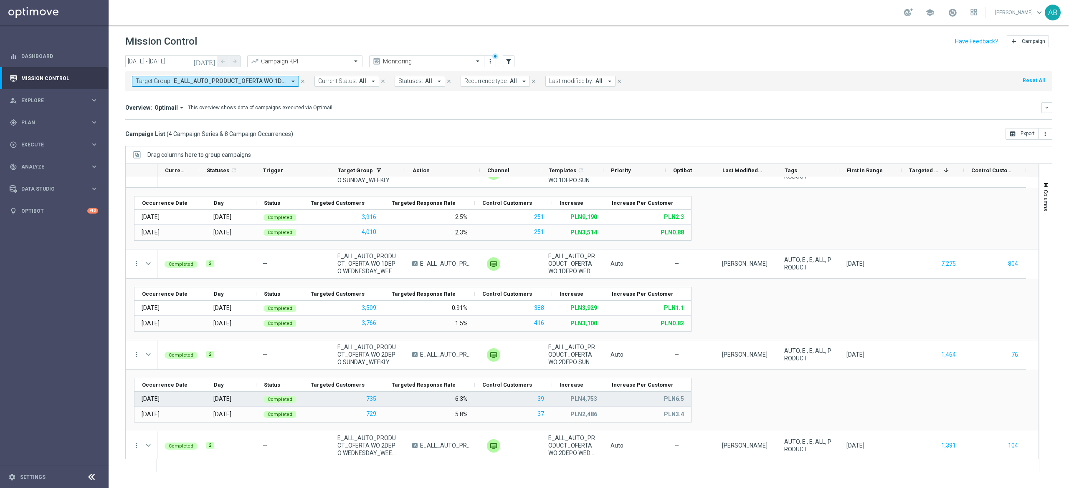
scroll to position [0, 0]
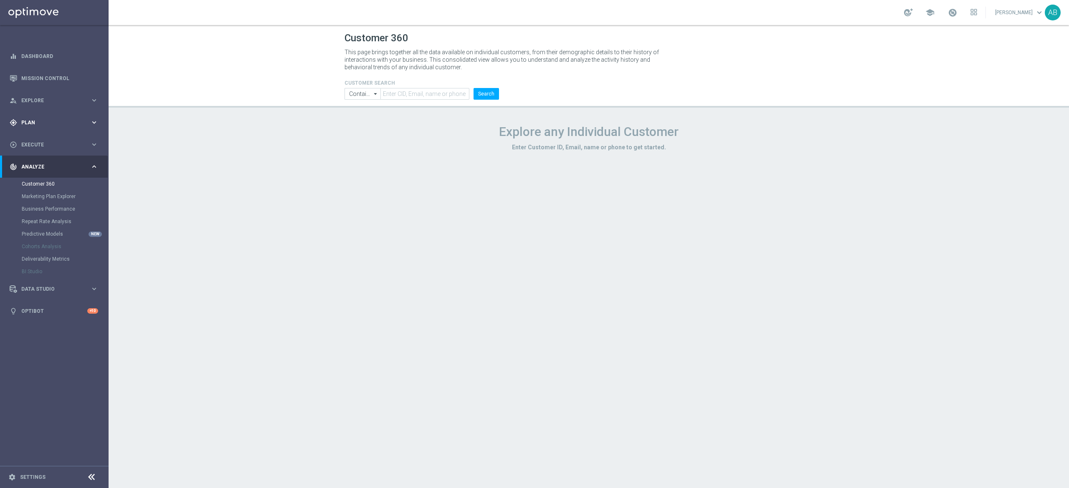
click at [43, 119] on div "gps_fixed Plan" at bounding box center [50, 123] width 81 height 8
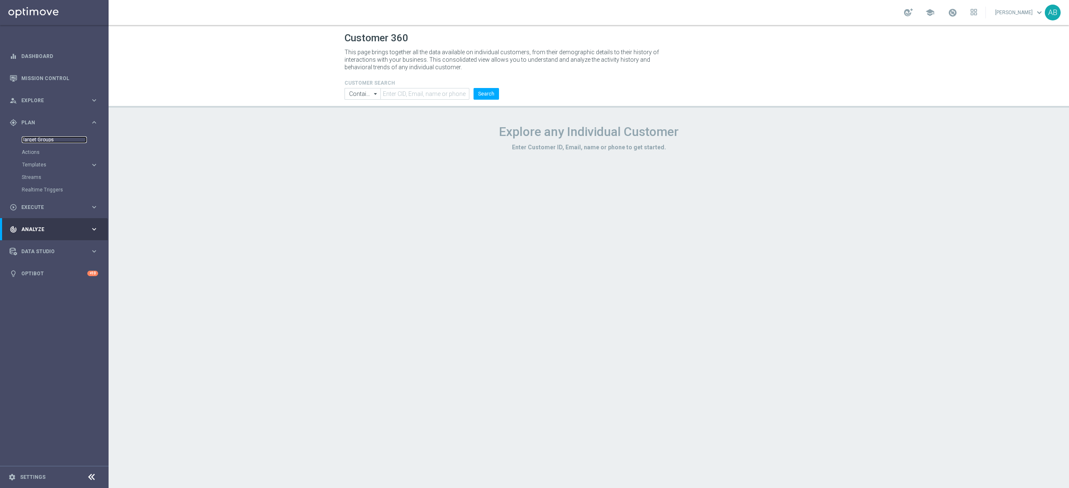
click at [46, 137] on link "Target Groups" at bounding box center [54, 140] width 65 height 7
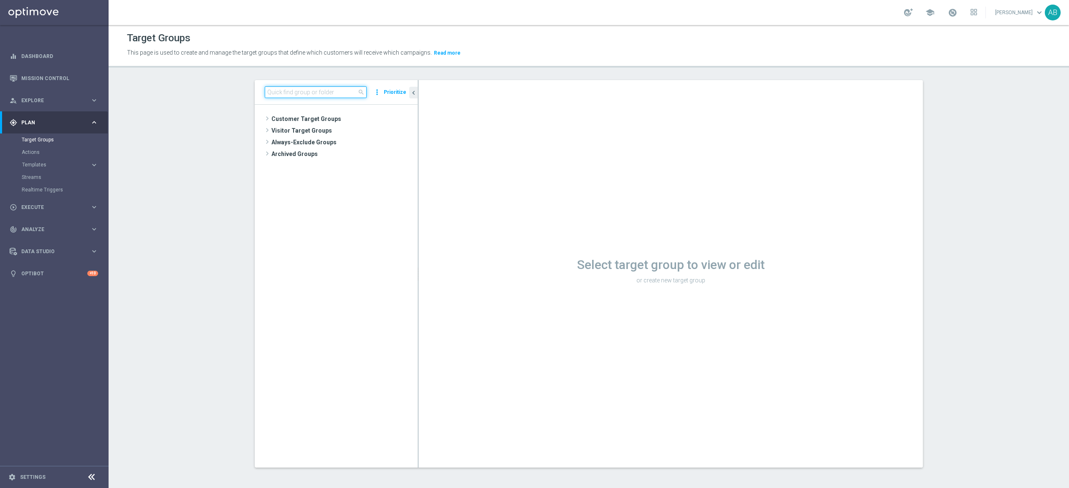
click at [304, 91] on input at bounding box center [316, 92] width 102 height 12
paste input "E_ALL_TARGET_ZBR_200 PLN 1DEPO_290825"
type input "E_ALL_TARGET_ZBR_200 PLN 1DEPO_290825"
click at [325, 147] on span "E_ALL_TARGET_ZBR_200 PLN 1DEPO_290825" at bounding box center [348, 142] width 102 height 7
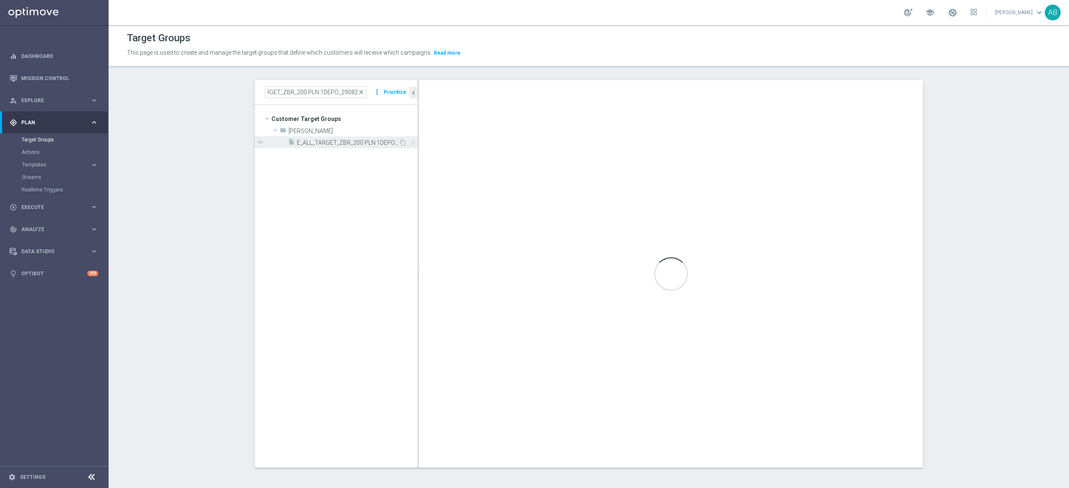
scroll to position [0, 0]
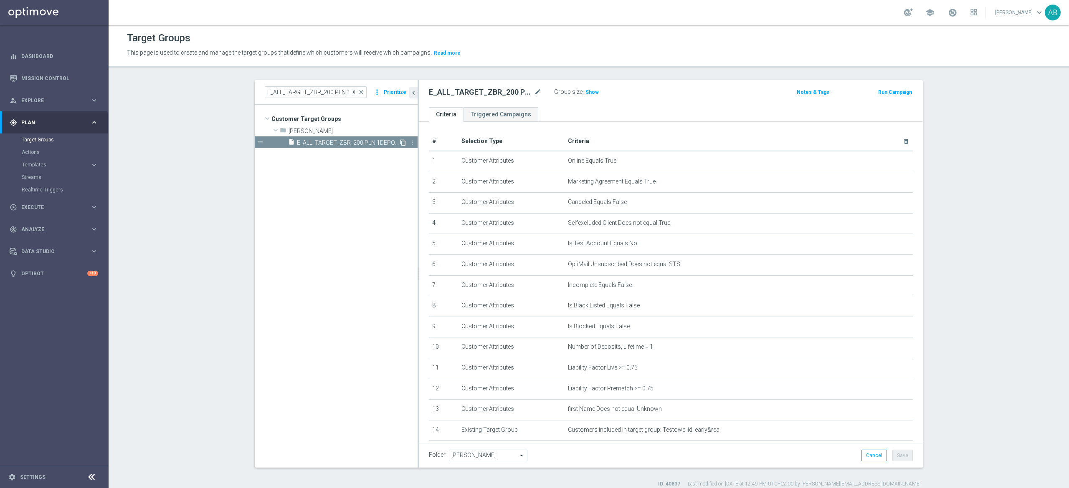
click at [400, 142] on icon "content_copy" at bounding box center [403, 142] width 7 height 7
click at [534, 95] on icon "mode_edit" at bounding box center [538, 92] width 8 height 10
click at [443, 90] on input "Copy of E_ALL_TARGET_ZBR_200 PLN 1DEPO_290825" at bounding box center [485, 93] width 113 height 12
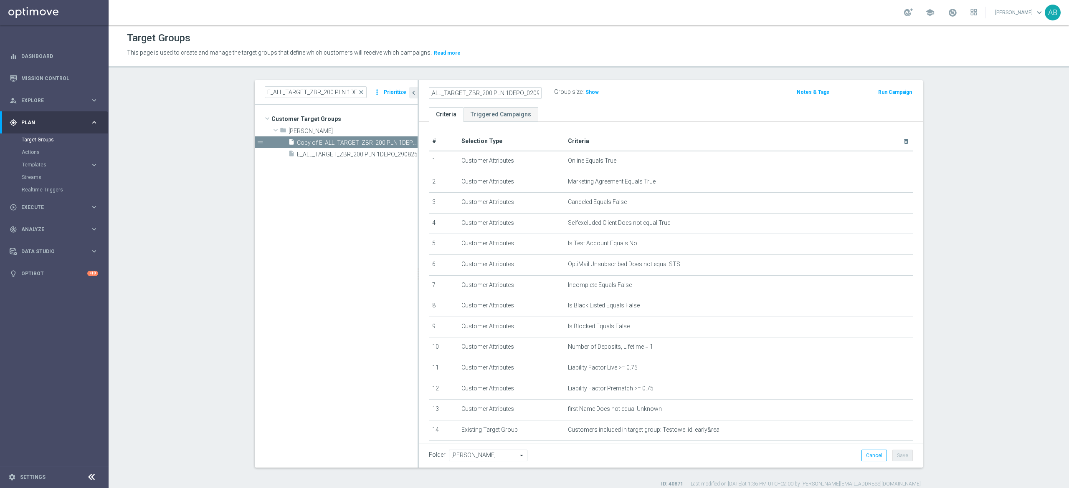
type input "E_ALL_TARGET_ZBR_200 PLN 1DEPO_020925"
click at [716, 96] on div "E_ALL_TARGET_ZBR_200 PLN 1DEPO_020925 Group size : Show" at bounding box center [588, 92] width 331 height 13
click at [901, 458] on button "Save" at bounding box center [902, 456] width 20 height 12
click at [485, 95] on h2 "E_ALL_TARGET_ZBR_200 PLN 1DEPO_020925" at bounding box center [481, 92] width 104 height 10
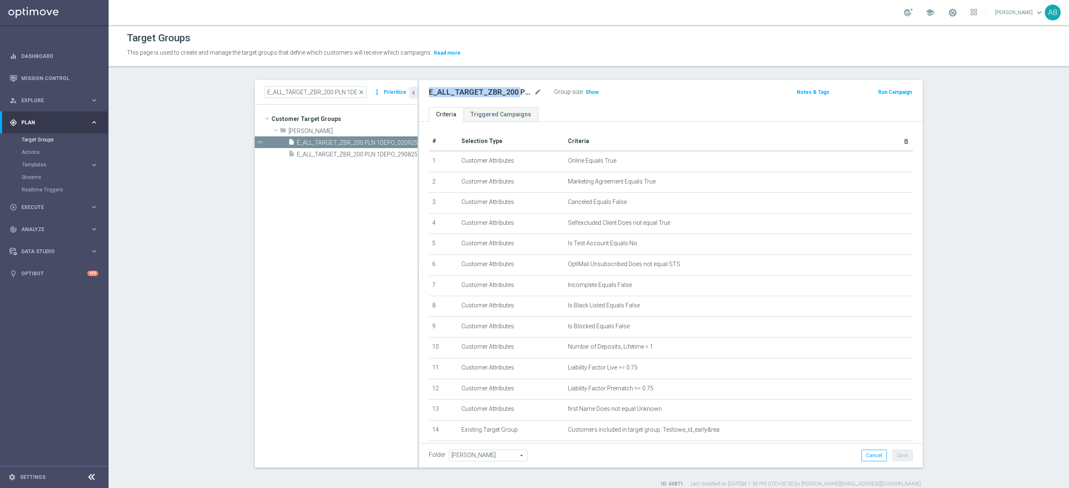
click at [485, 95] on h2 "E_ALL_TARGET_ZBR_200 PLN 1DEPO_020925" at bounding box center [481, 92] width 104 height 10
copy div "E_ALL_TARGET_ZBR_200 PLN 1DEPO_020925"
click at [535, 91] on div "E_ALL_TARGET_ZBR_200 PLN 1DEPO_020925 mode_edit" at bounding box center [491, 92] width 125 height 12
click at [534, 91] on icon "mode_edit" at bounding box center [538, 92] width 8 height 10
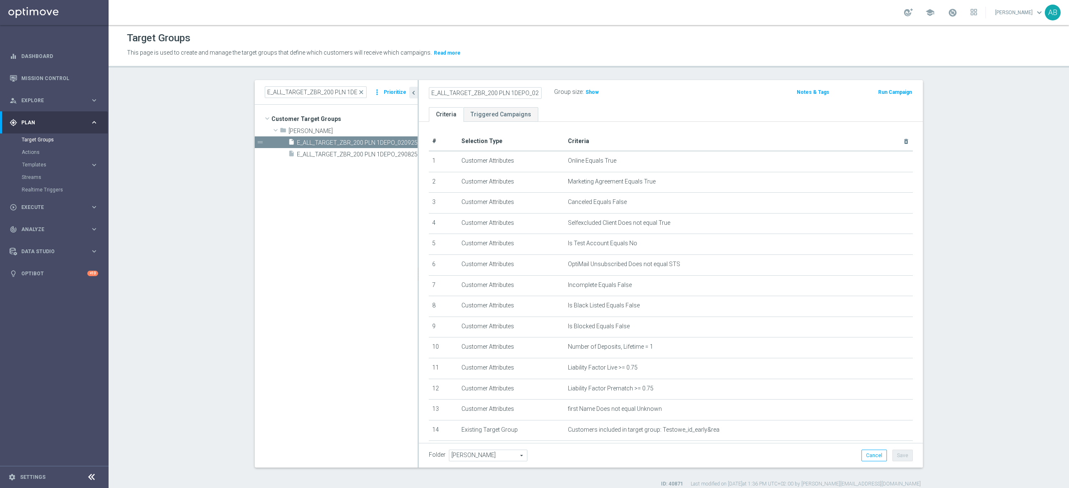
scroll to position [0, 12]
click at [510, 94] on input "E_ALL_TARGET_ZBR_200 PLN 1DEPO_020925" at bounding box center [485, 93] width 113 height 12
type input "E_ALL_TARGET_ZBR_200 PLN 1DEPO ORGANIC_020925"
click at [534, 94] on icon "mode_edit" at bounding box center [538, 92] width 8 height 10
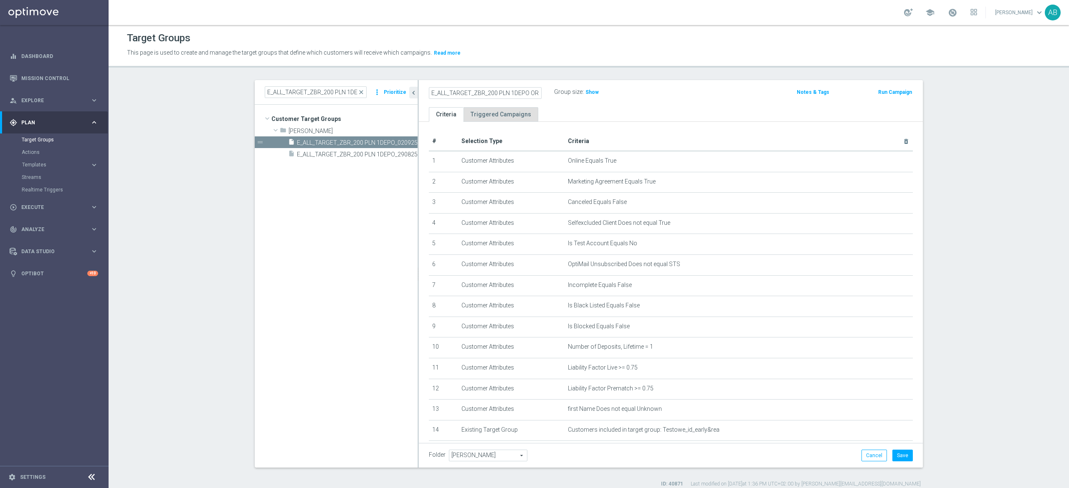
scroll to position [0, 38]
click at [503, 90] on input "E_ALL_TARGET_ZBR_200 PLN 1DEPO ORGANIC_020925" at bounding box center [485, 93] width 113 height 12
click at [509, 89] on input "E_ALL_TARGET_ZBR_200 PLN 1DEPO ORGANIC_020925" at bounding box center [485, 93] width 113 height 12
type input "E_ALL_TARGET_ZBR_200 PLN 1DEPO_020925"
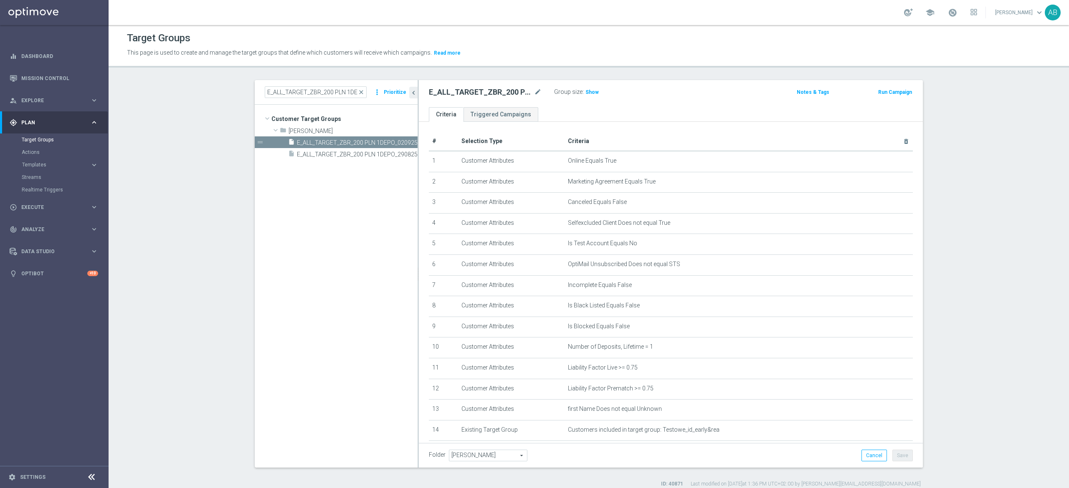
click at [640, 98] on div "E_ALL_TARGET_ZBR_200 PLN 1DEPO_020925 mode_edit Group size : Show" at bounding box center [588, 92] width 331 height 12
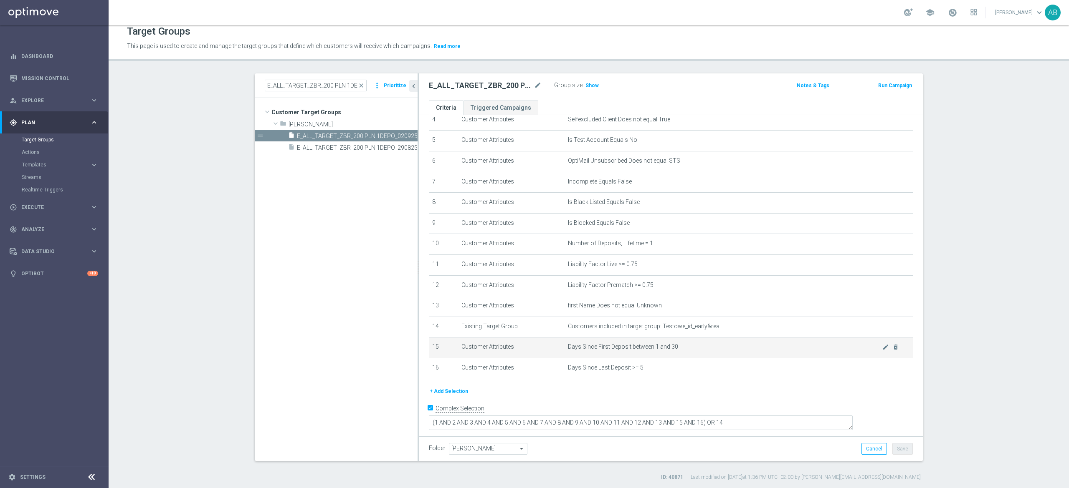
scroll to position [8, 0]
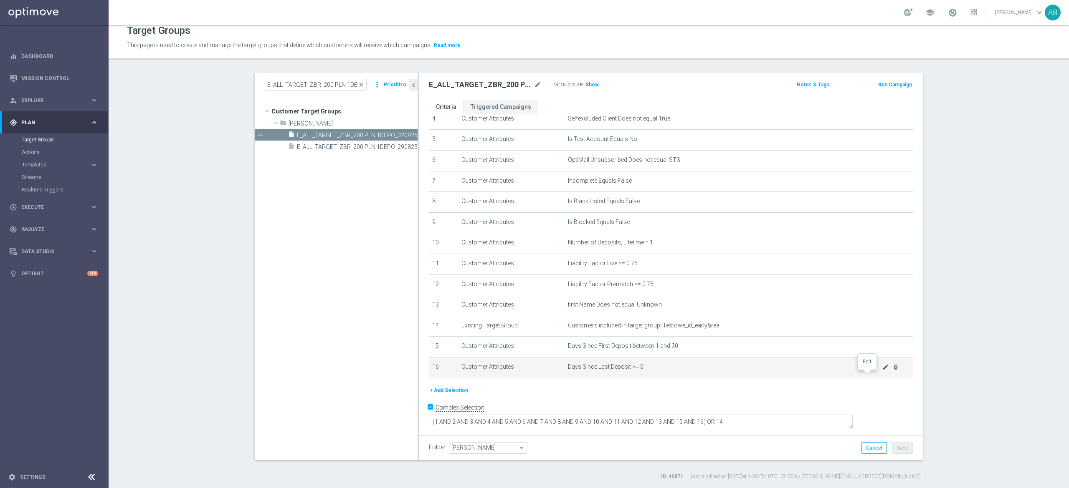
click at [882, 371] on icon "mode_edit" at bounding box center [885, 367] width 7 height 7
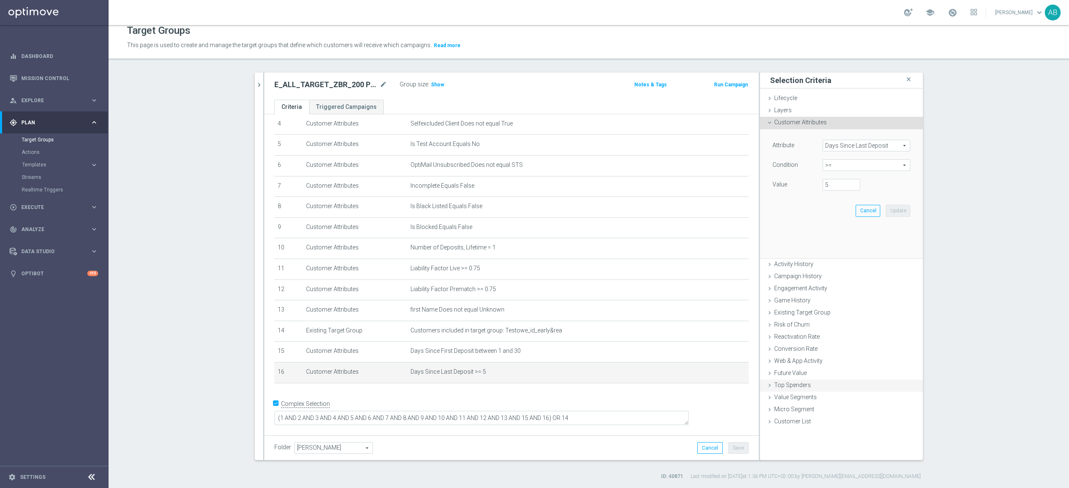
scroll to position [87, 0]
drag, startPoint x: 830, startPoint y: 190, endPoint x: 789, endPoint y: 193, distance: 41.0
click at [790, 193] on div "Attribute Days Since Last Deposit Days Since Last Deposit arrow_drop_down searc…" at bounding box center [841, 176] width 150 height 94
type input "3"
click at [890, 212] on button "Update" at bounding box center [898, 211] width 25 height 12
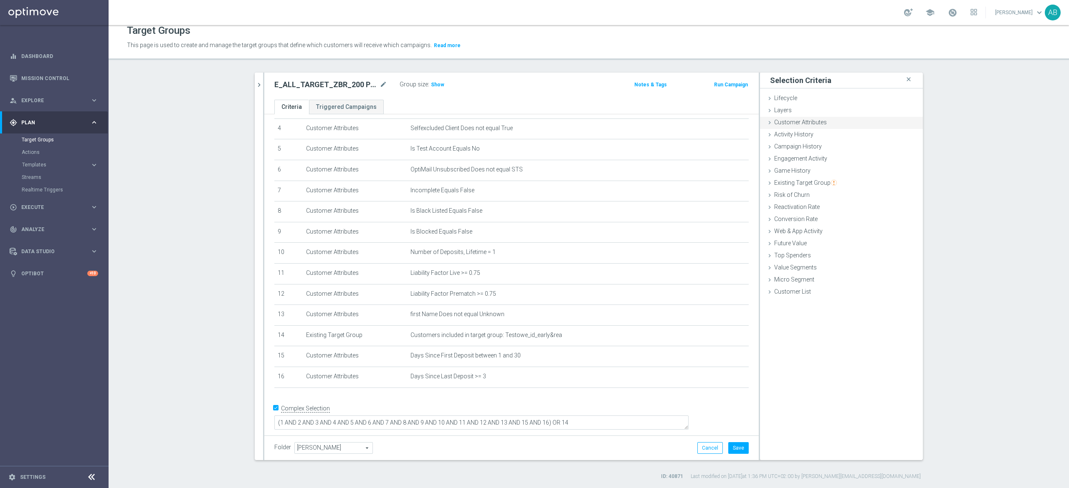
click at [797, 125] on span "Customer Attributes" at bounding box center [800, 122] width 53 height 7
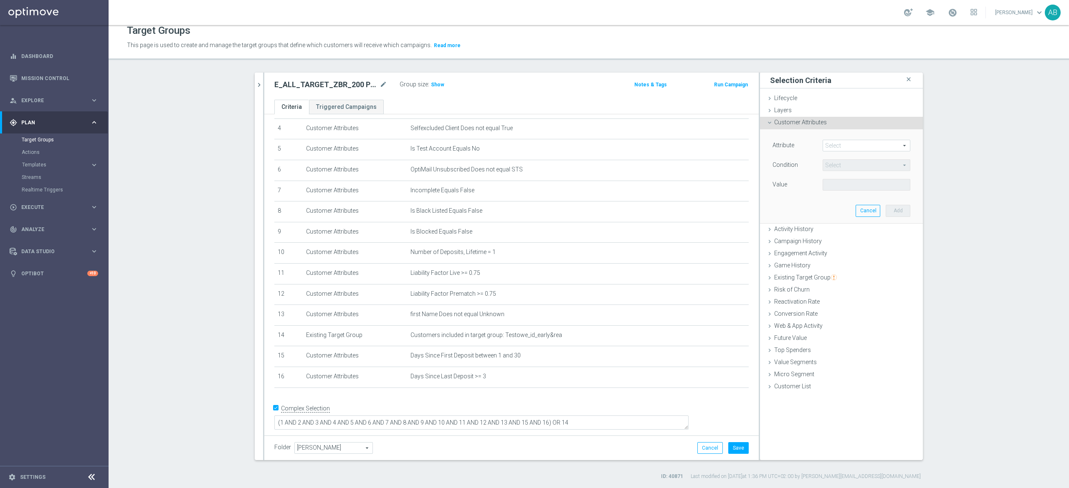
click at [827, 146] on span at bounding box center [866, 145] width 87 height 11
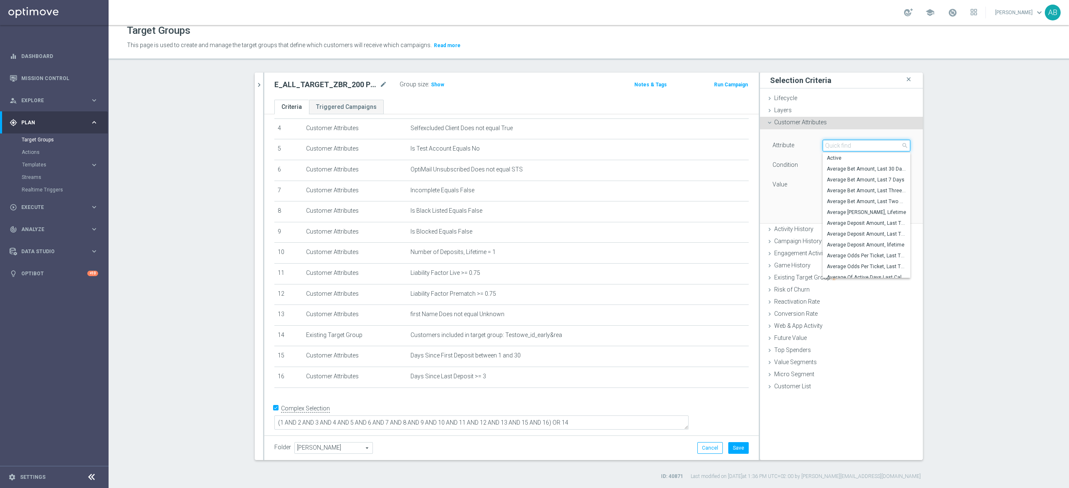
click at [833, 145] on input "search" at bounding box center [866, 146] width 88 height 12
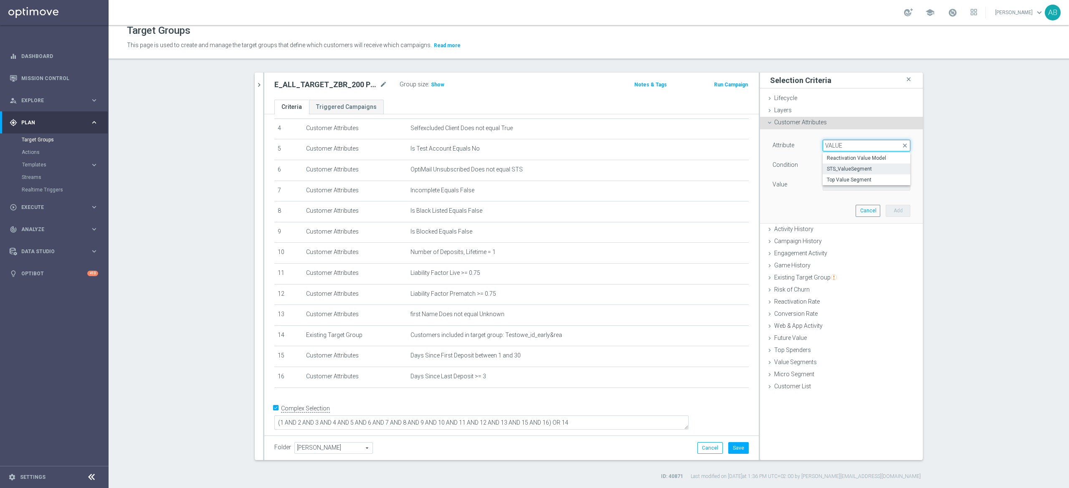
type input "VALUE"
click at [863, 172] on span "STS_ValueSegment" at bounding box center [866, 169] width 79 height 7
type input "STS_ValueSegment"
type input "Equals"
click at [866, 165] on span "Equals" at bounding box center [866, 165] width 87 height 11
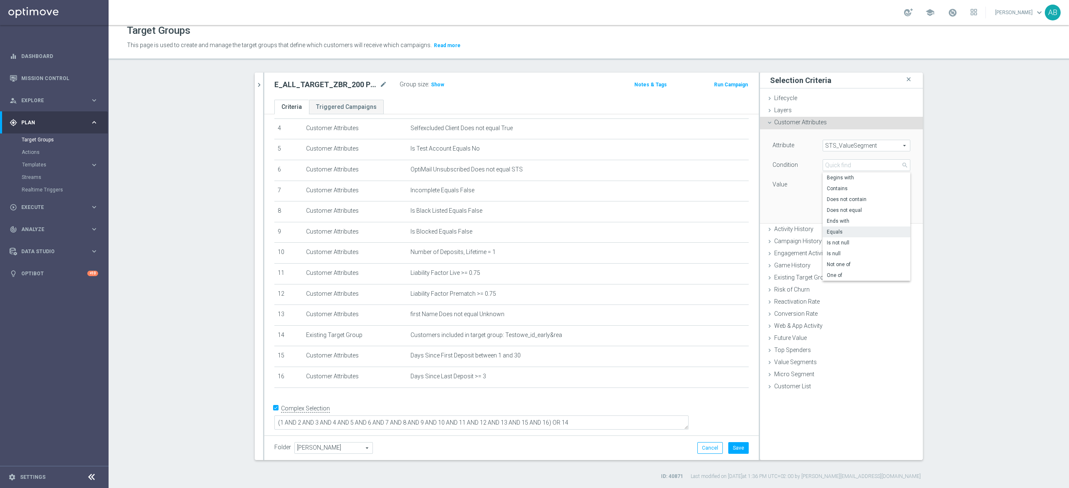
click at [802, 177] on div "Attribute STS_ValueSegment STS_ValueSegment arrow_drop_down search Condition Eq…" at bounding box center [841, 166] width 138 height 53
click at [840, 188] on span at bounding box center [866, 185] width 87 height 11
click at [772, 178] on div "Attribute STS_ValueSegment STS_ValueSegment arrow_drop_down search Condition Eq…" at bounding box center [841, 166] width 138 height 53
click at [822, 159] on div "Equals Equals arrow_drop_down search" at bounding box center [866, 165] width 88 height 12
click at [783, 205] on div "Attribute STS_ValueSegment STS_ValueSegment arrow_drop_down search Condition Eq…" at bounding box center [841, 176] width 150 height 94
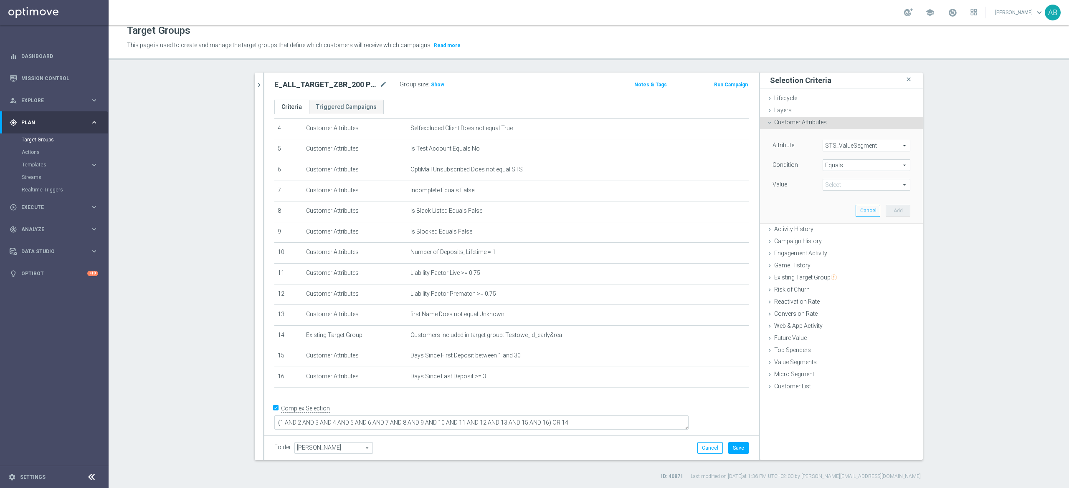
click at [847, 146] on span "STS_ValueSegment" at bounding box center [866, 145] width 87 height 11
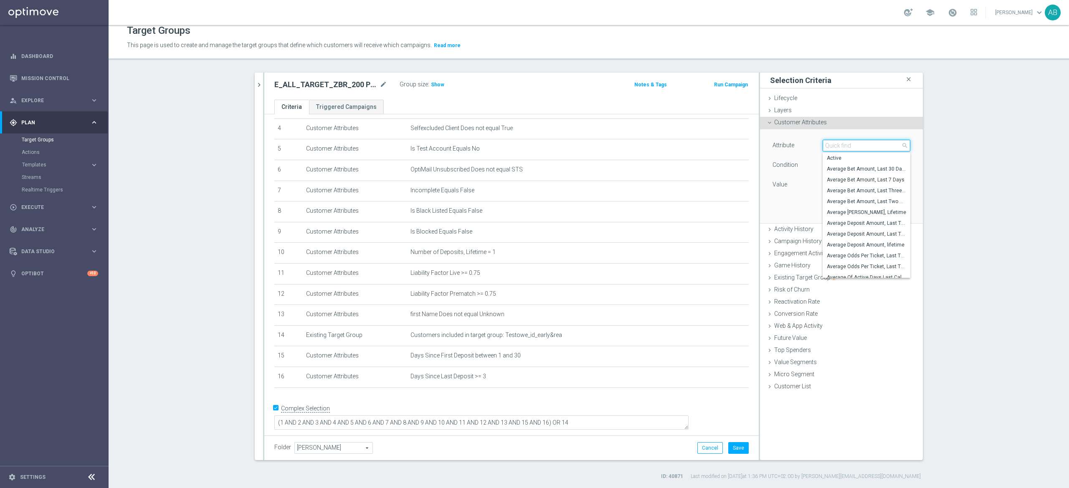
click at [847, 146] on input "search" at bounding box center [866, 146] width 88 height 12
click at [840, 144] on input "NGR" at bounding box center [866, 146] width 88 height 12
type input "B"
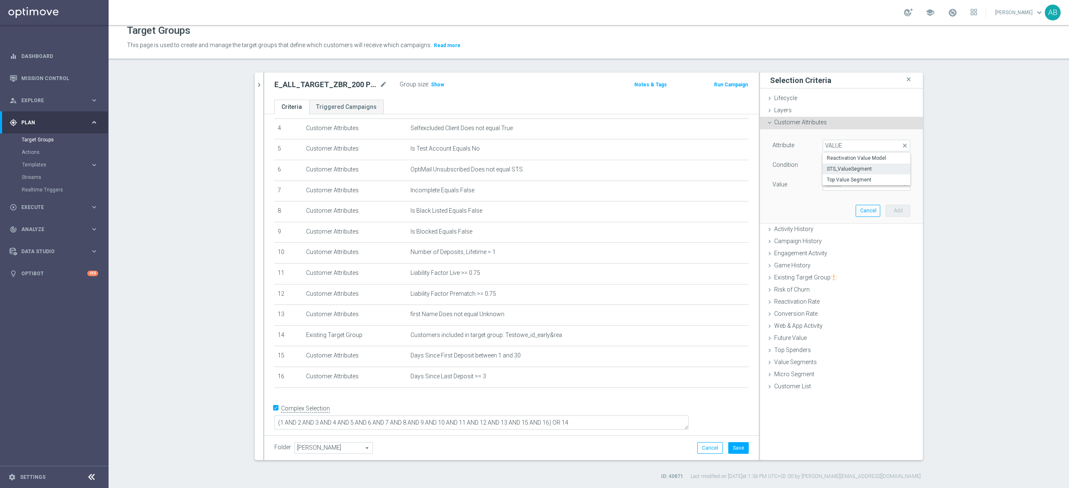
click at [835, 170] on span "STS_ValueSegment" at bounding box center [866, 169] width 79 height 7
click at [843, 143] on span "STS_ValueSegment" at bounding box center [866, 145] width 87 height 11
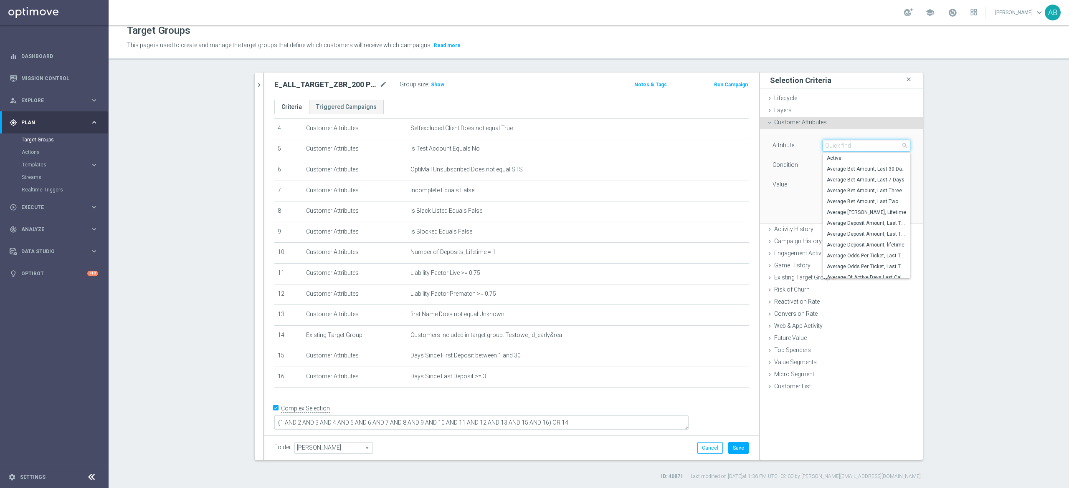
click at [837, 149] on input "search" at bounding box center [866, 146] width 88 height 12
type input "ngr"
click at [865, 180] on span "AVG NGR L24WA" at bounding box center [866, 180] width 79 height 7
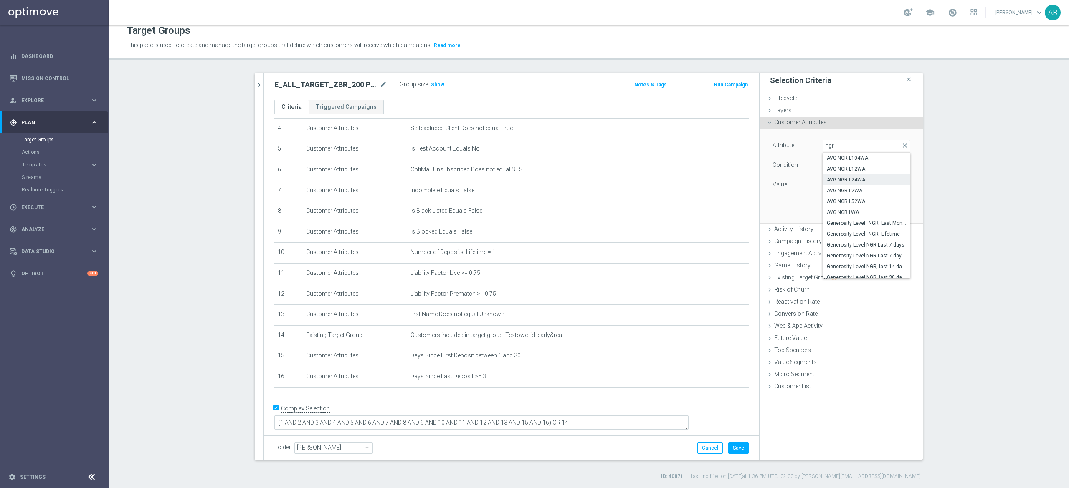
type input "AVG NGR L24WA"
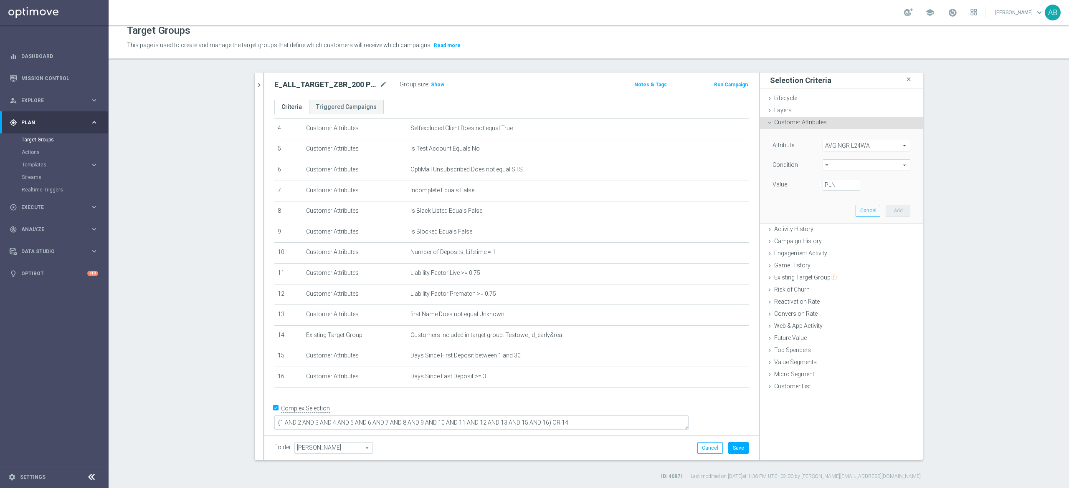
click at [841, 169] on span "=" at bounding box center [866, 165] width 87 height 11
click at [839, 229] on span ">=" at bounding box center [866, 232] width 79 height 7
type input ">="
click at [838, 190] on input "PLN" at bounding box center [841, 185] width 38 height 12
type input "-10"
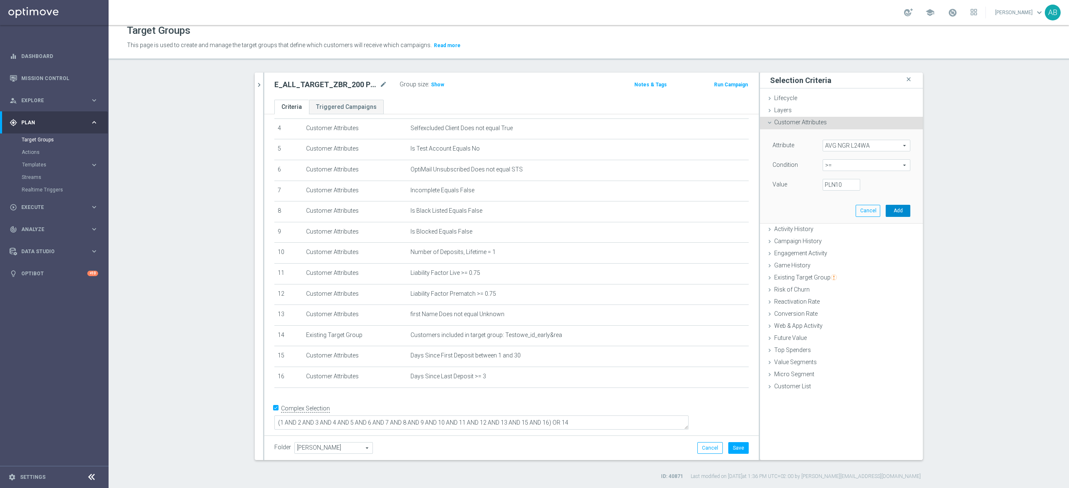
click at [902, 212] on button "Add" at bounding box center [898, 211] width 25 height 12
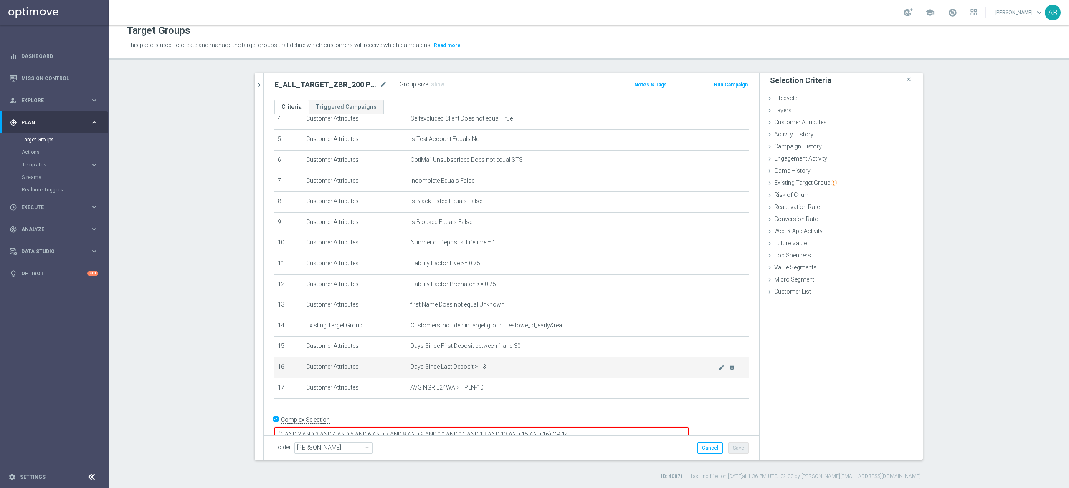
scroll to position [109, 0]
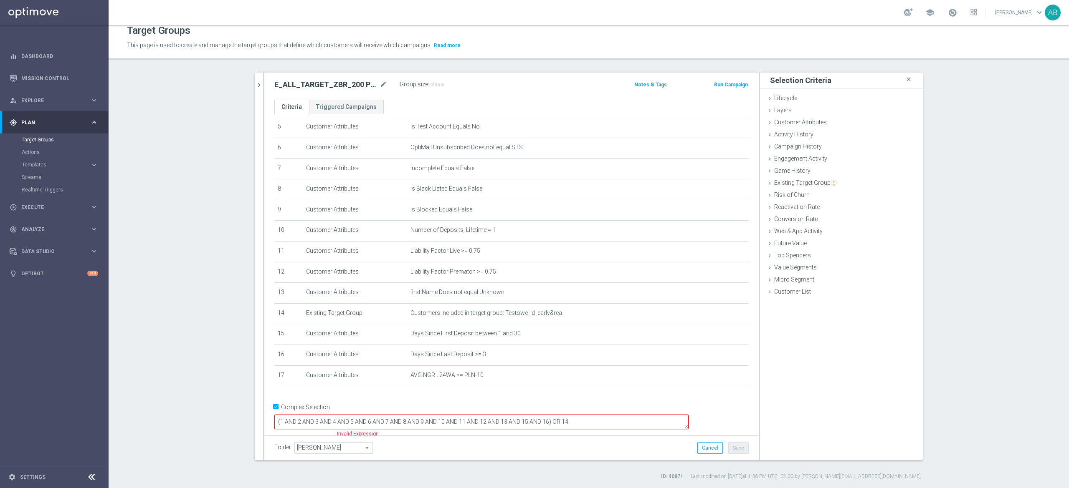
click at [602, 421] on textarea "(1 AND 2 AND 3 AND 4 AND 5 AND 6 AND 7 AND 8 AND 9 AND 10 AND 11 AND 12 AND 13 …" at bounding box center [481, 422] width 414 height 15
type textarea "(1 AND 2 AND 3 AND 4 AND 5 AND 6 AND 7 AND 8 AND 9 AND 10 AND 11 AND 12 AND 13 …"
click at [823, 127] on div "Customer Attributes done selection saved" at bounding box center [841, 123] width 163 height 13
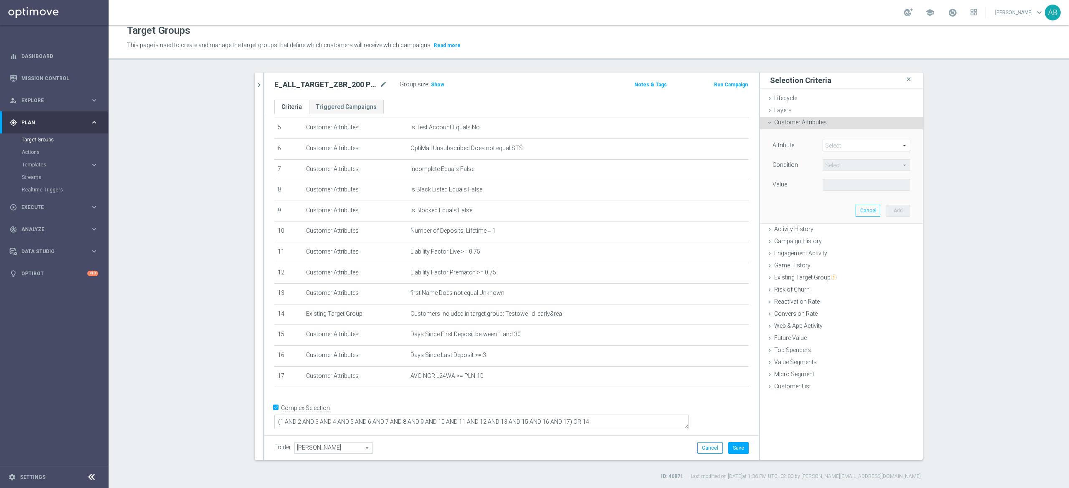
click at [835, 143] on span at bounding box center [866, 145] width 87 height 11
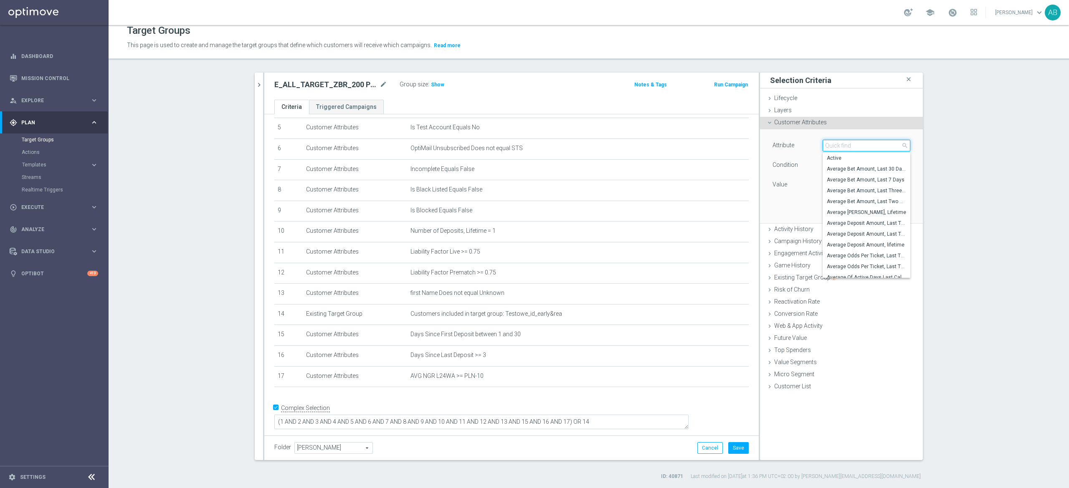
click at [834, 143] on input "search" at bounding box center [866, 146] width 88 height 12
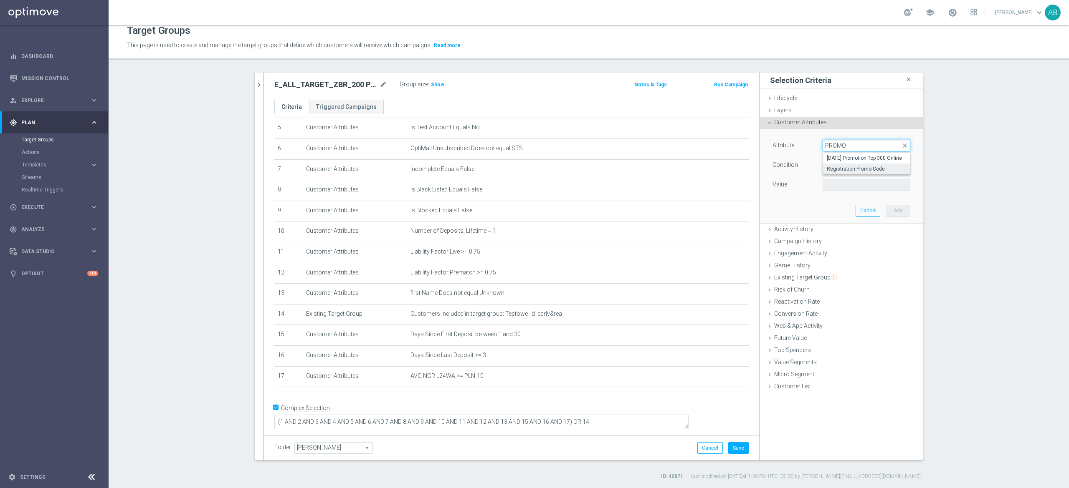
type input "PROMO"
click at [854, 170] on span "Registration Promo Code" at bounding box center [866, 169] width 79 height 7
type input "Registration Promo Code"
type input "Equals"
click at [854, 163] on span "Equals" at bounding box center [866, 165] width 87 height 11
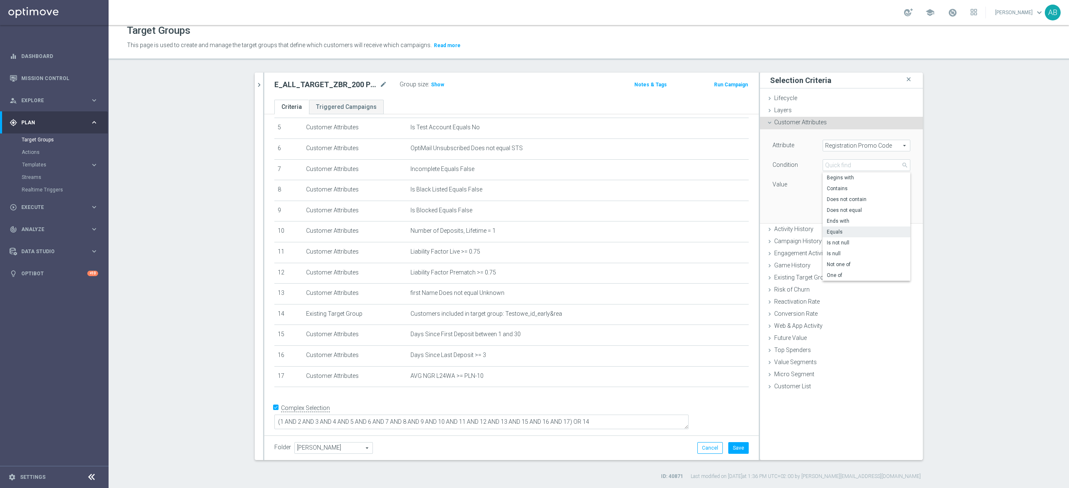
click at [792, 168] on div "Condition" at bounding box center [791, 165] width 50 height 13
click at [827, 185] on input "text" at bounding box center [866, 185] width 88 height 12
click at [839, 185] on input "text" at bounding box center [866, 185] width 88 height 12
type input "Organic"
click at [894, 214] on button "Add" at bounding box center [898, 211] width 25 height 12
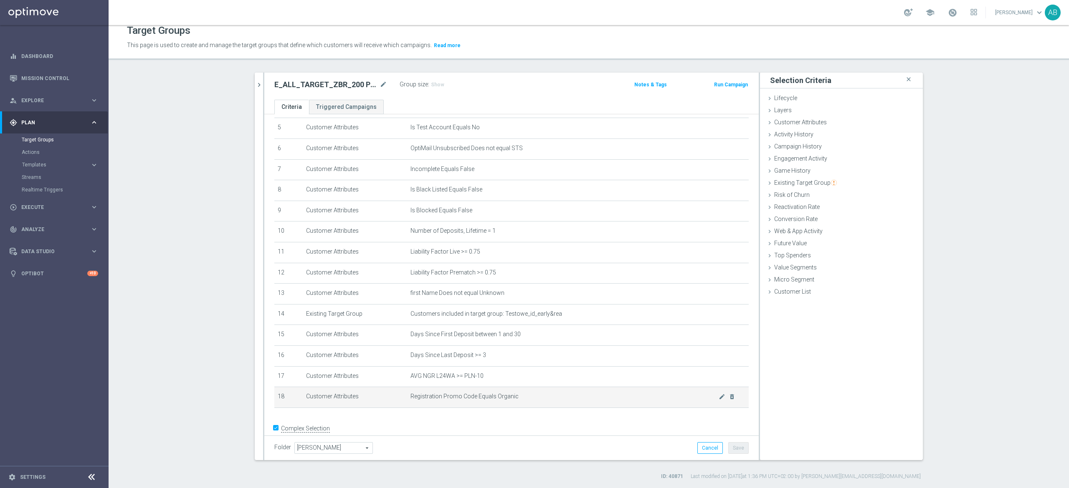
scroll to position [131, 0]
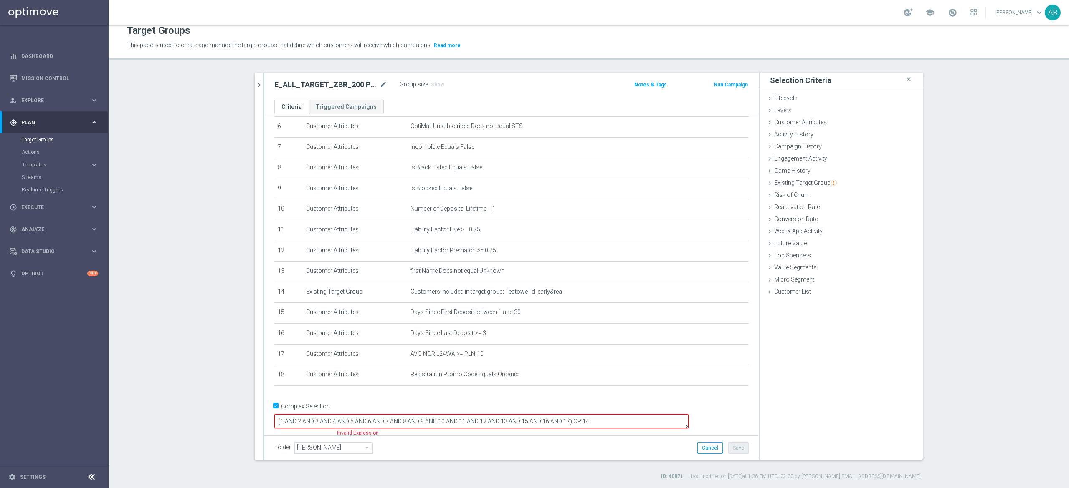
click at [624, 416] on textarea "(1 AND 2 AND 3 AND 4 AND 5 AND 6 AND 7 AND 8 AND 9 AND 10 AND 11 AND 12 AND 13 …" at bounding box center [481, 422] width 414 height 15
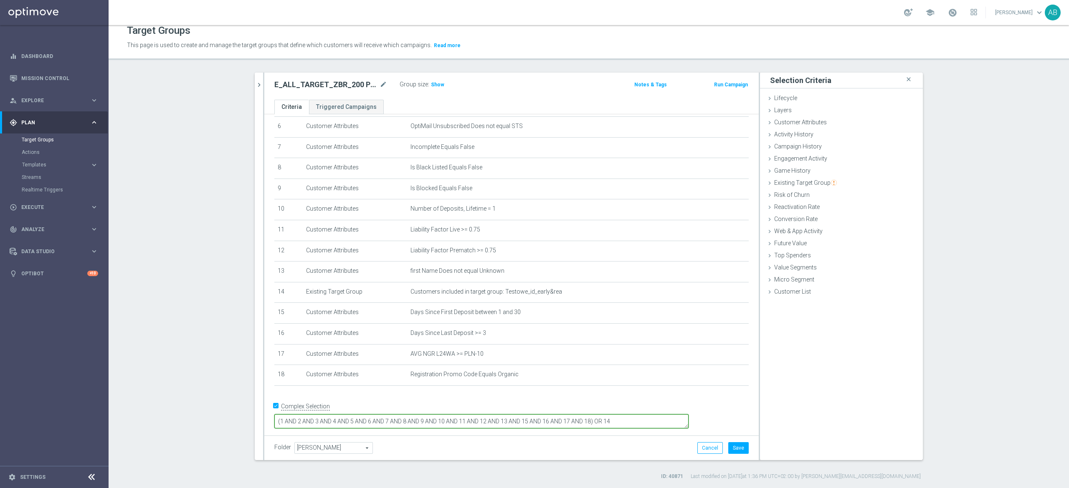
type textarea "(1 AND 2 AND 3 AND 4 AND 5 AND 6 AND 7 AND 8 AND 9 AND 10 AND 11 AND 12 AND 13 …"
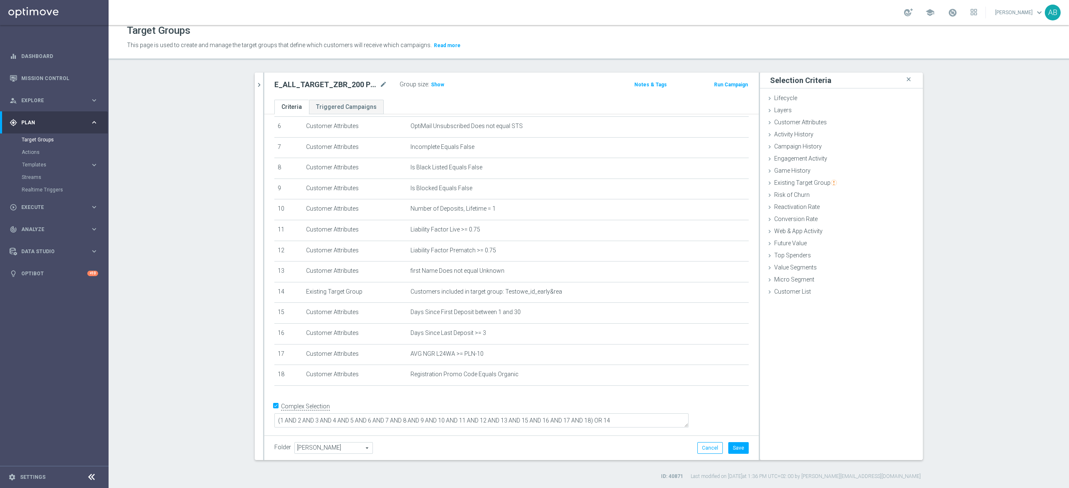
click at [624, 448] on div "Folder Andżelika B. Andżelika B. arrow_drop_down search Cancel Save Saving..." at bounding box center [511, 449] width 474 height 12
click at [733, 448] on button "Save" at bounding box center [738, 449] width 20 height 12
click at [431, 87] on span "Show" at bounding box center [437, 85] width 13 height 6
click at [719, 379] on icon "mode_edit" at bounding box center [722, 375] width 7 height 7
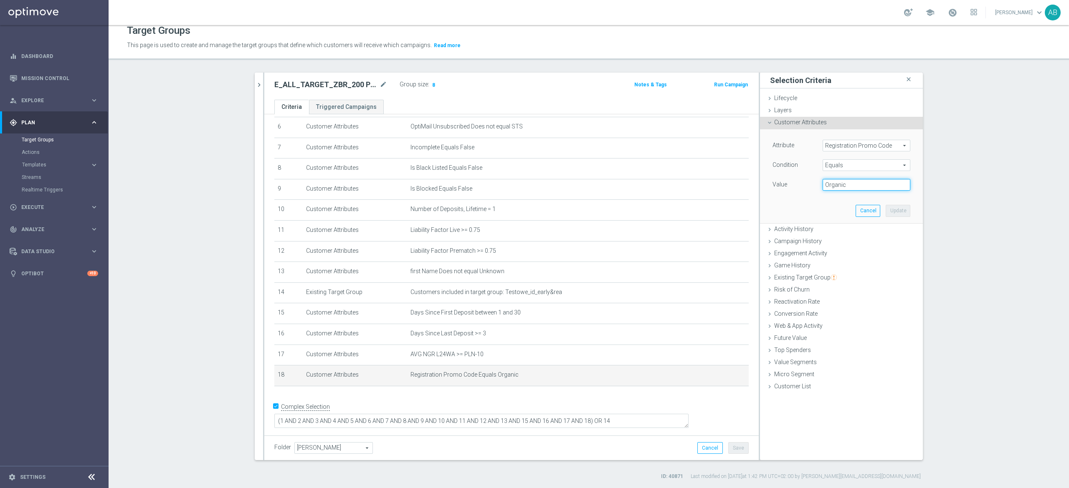
click at [822, 185] on input "Organic" at bounding box center [866, 185] width 88 height 12
type input "Organic"
click at [889, 210] on button "Update" at bounding box center [898, 211] width 25 height 12
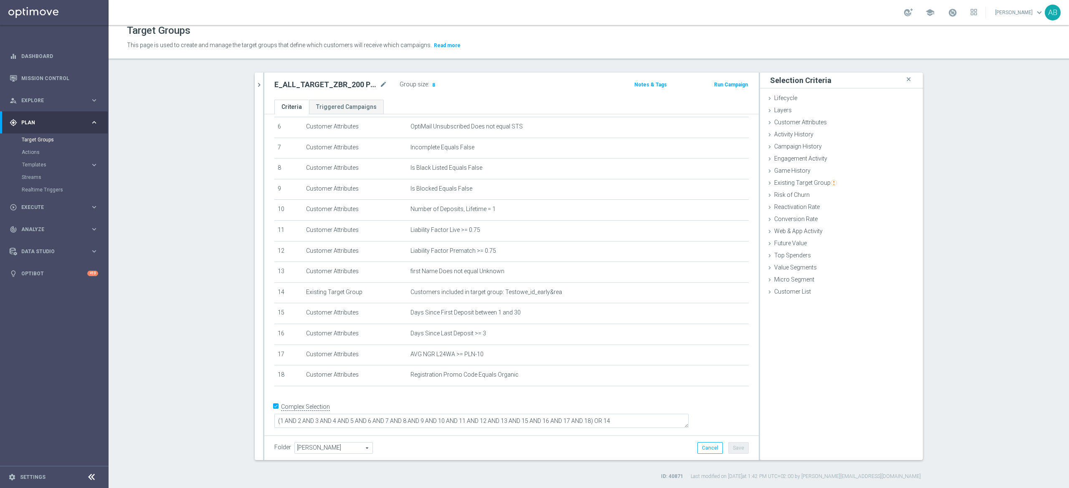
click at [562, 106] on ul "Criteria Triggered Campaigns" at bounding box center [511, 107] width 494 height 15
click at [729, 379] on icon "delete_forever" at bounding box center [732, 375] width 7 height 7
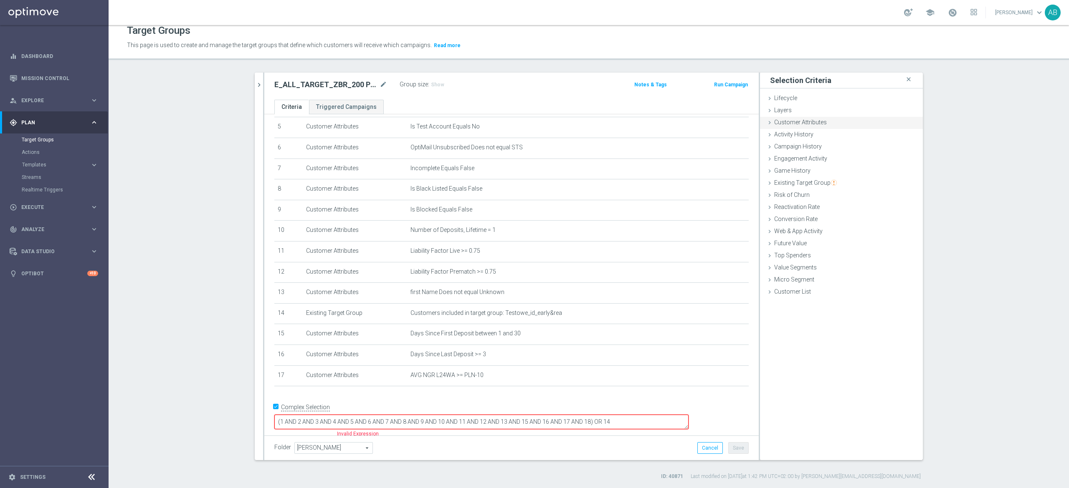
click at [816, 128] on div "Customer Attributes done selection updated" at bounding box center [841, 123] width 163 height 13
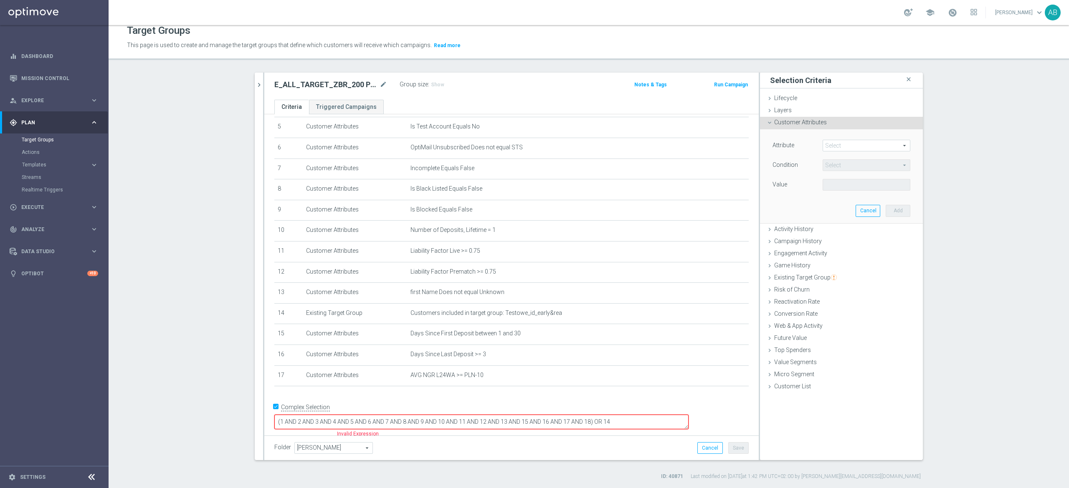
click at [837, 154] on div "Attribute Select arrow_drop_down search Condition Select arrow_drop_down search…" at bounding box center [841, 166] width 138 height 53
click at [841, 145] on span at bounding box center [866, 145] width 87 height 11
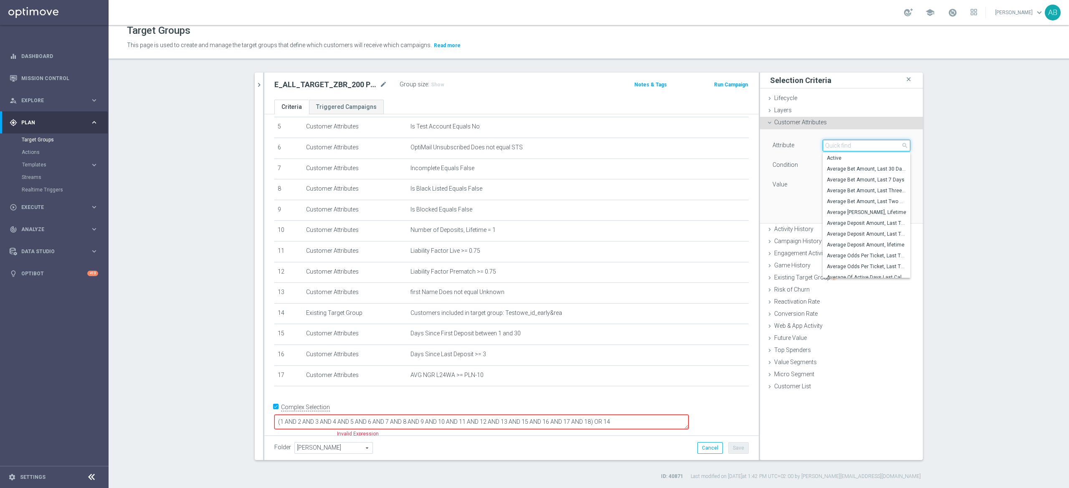
click at [841, 145] on input "search" at bounding box center [866, 146] width 88 height 12
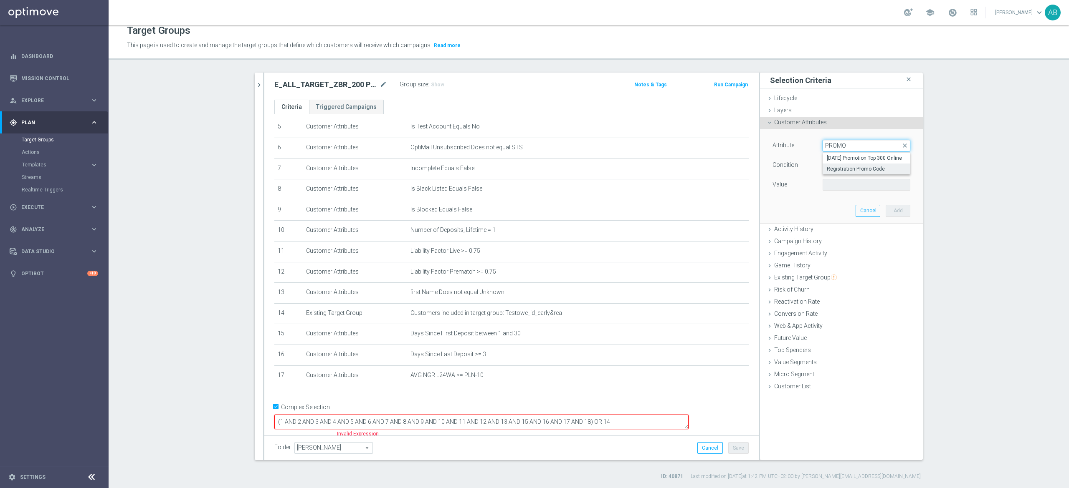
type input "PROMO"
click at [865, 171] on span "Registration Promo Code" at bounding box center [866, 169] width 79 height 7
type input "Registration Promo Code"
type input "Equals"
click at [837, 182] on input "text" at bounding box center [866, 185] width 88 height 12
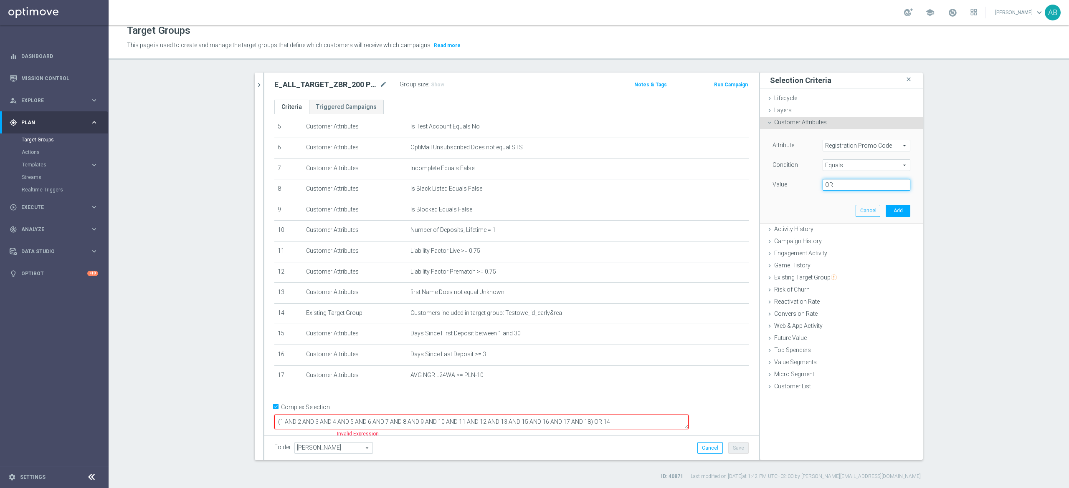
type input "O"
type input "organic"
click at [891, 210] on button "Add" at bounding box center [898, 211] width 25 height 12
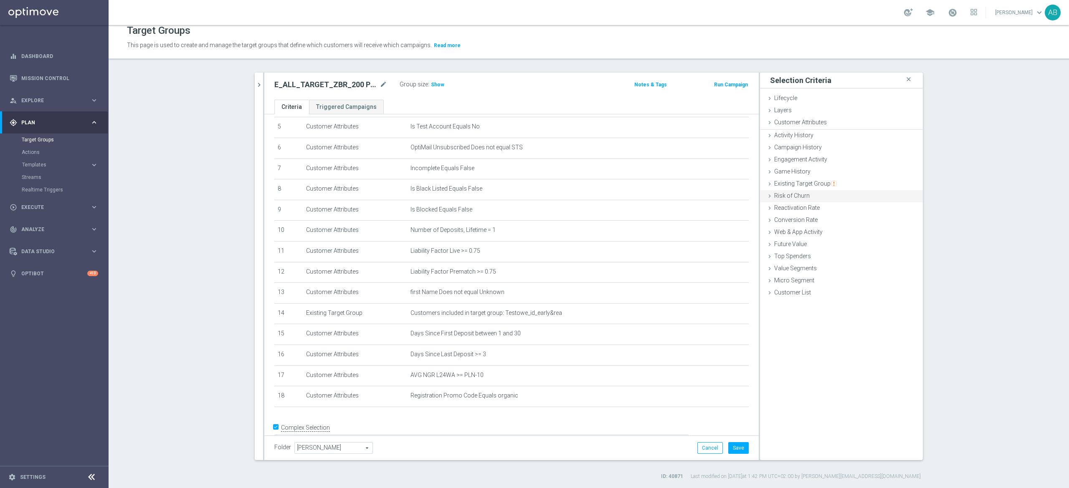
scroll to position [130, 0]
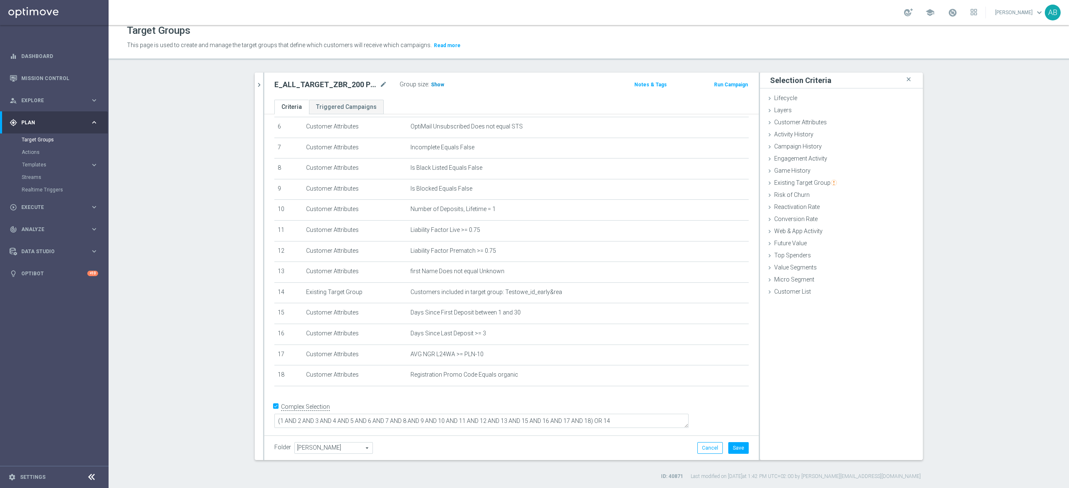
click at [431, 86] on span "Show" at bounding box center [437, 85] width 13 height 6
click at [737, 452] on button "Save" at bounding box center [738, 449] width 20 height 12
click at [0, 0] on span "Saving..." at bounding box center [0, 0] width 0 height 0
click at [719, 379] on icon "mode_edit" at bounding box center [722, 375] width 7 height 7
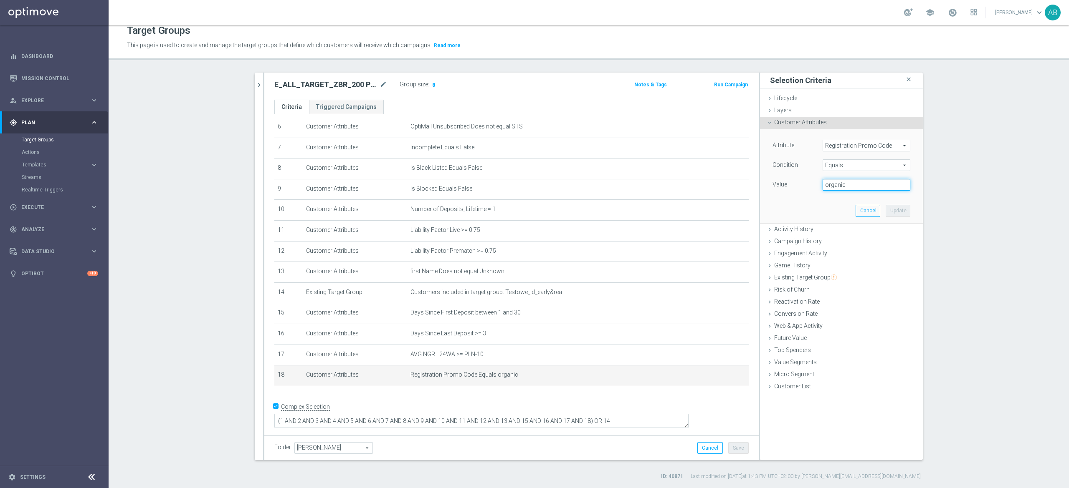
click at [865, 190] on input "organic" at bounding box center [866, 185] width 88 height 12
click at [865, 189] on input "organic" at bounding box center [866, 185] width 88 height 12
paste input "PEWNE25, Sts250, pewne25, PeWnE25, STs100, STS200, pewnests, Sts400, Sts200, Pe…"
type input "PEWNE25, Sts250, pewne25, PeWnE25, STs100, STS200, pewnests, Sts400, Sts200, Pe…"
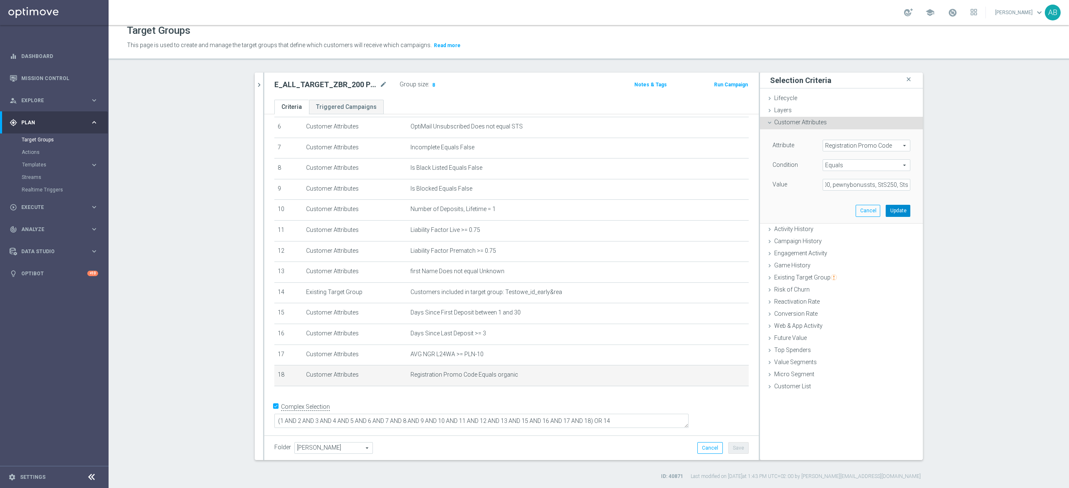
scroll to position [0, 0]
click at [900, 210] on button "Update" at bounding box center [898, 211] width 25 height 12
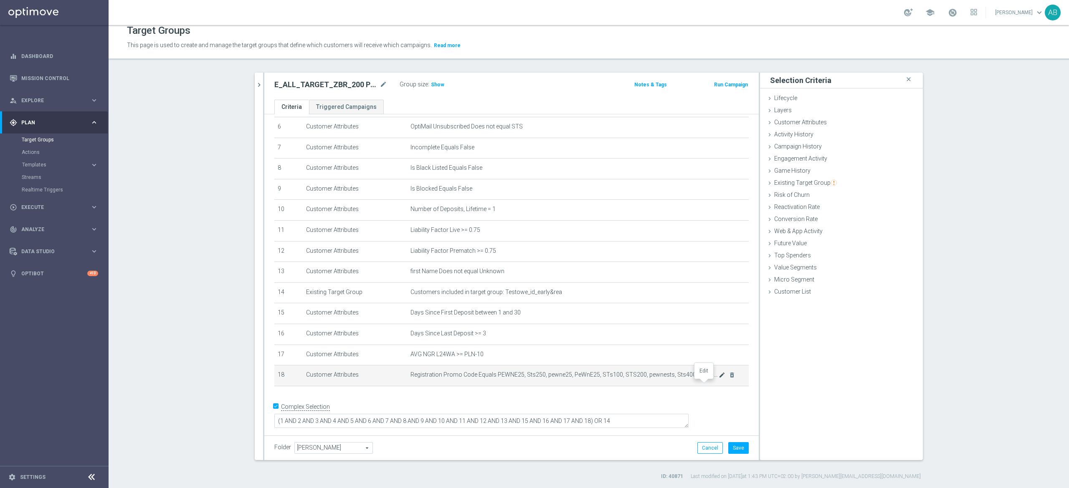
click at [719, 379] on icon "mode_edit" at bounding box center [722, 375] width 7 height 7
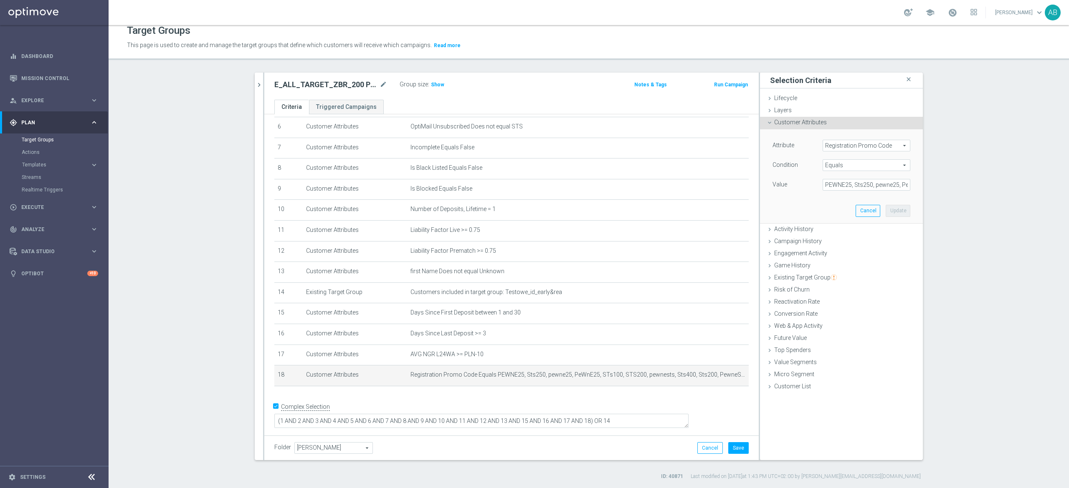
click at [856, 168] on span "Equals" at bounding box center [866, 165] width 87 height 11
click at [853, 273] on span "One of" at bounding box center [866, 275] width 79 height 7
type input "One of"
click at [883, 198] on textarea "PEWNE25, Sts250, pewne25, PeWnE25, STs100, STS200, pewnests, Sts400, Sts200, Pe…" at bounding box center [866, 190] width 88 height 22
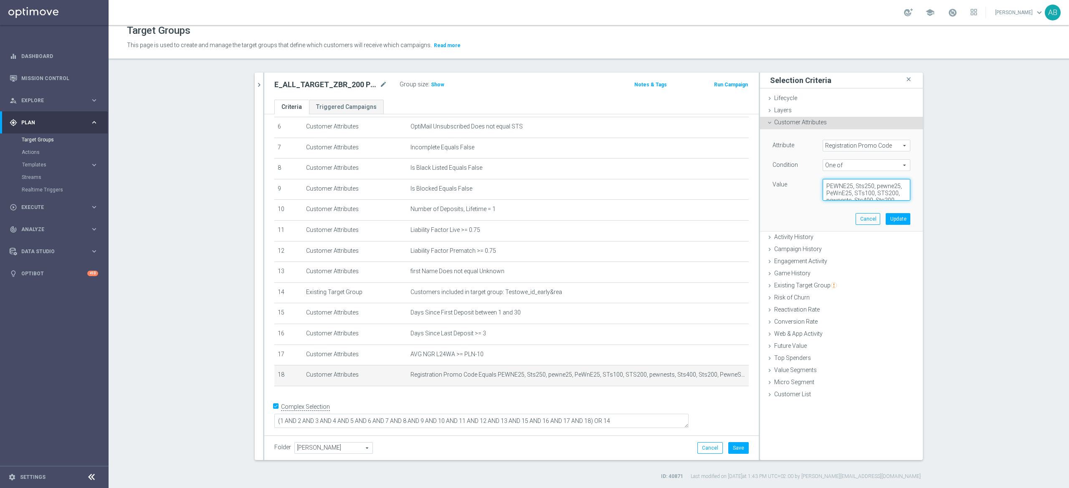
click at [883, 198] on textarea "PEWNE25, Sts250, pewne25, PeWnE25, STs100, STS200, pewnests, Sts400, Sts200, Pe…" at bounding box center [866, 190] width 88 height 22
paste textarea "PEWNE25, Sts250, pewne25, PeWnE25, STs100, STS200, pewnests, Sts400, Sts200, Pe…"
type textarea "PEWNE25, Sts250, pewne25, PeWnE25, STs100, STS200, pewnests, Sts400, Sts200, Pe…"
click at [902, 223] on button "Update" at bounding box center [898, 219] width 25 height 12
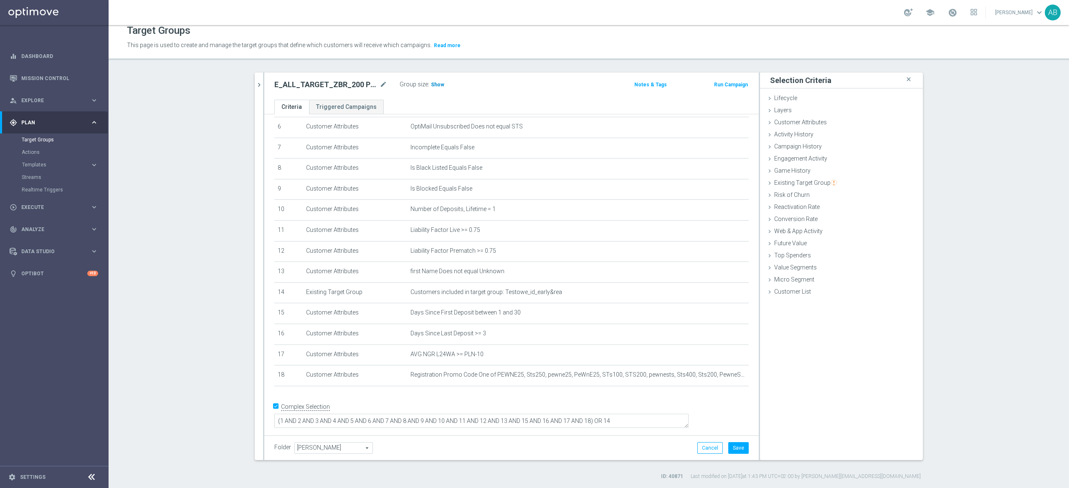
click at [431, 84] on span "Show" at bounding box center [437, 85] width 13 height 6
click at [732, 448] on button "Save" at bounding box center [738, 449] width 20 height 12
click at [255, 76] on button "chevron_right" at bounding box center [259, 85] width 8 height 25
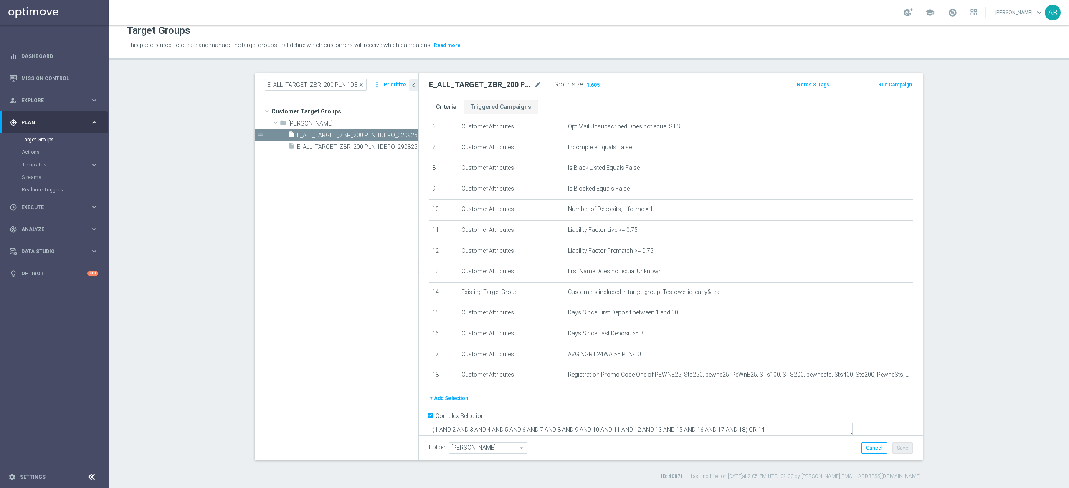
click at [307, 91] on div "E_ALL_TARGET_ZBR_200 PLN 1DEPO_290825 close more_vert Prioritize" at bounding box center [336, 85] width 163 height 25
click at [317, 86] on input "E_ALL_TARGET_ZBR_200 PLN 1DEPO_290825" at bounding box center [316, 85] width 102 height 12
click at [317, 85] on input "E_ALL_TARGET_ZBR_200 PLN 1DEPO_290825" at bounding box center [316, 85] width 102 height 12
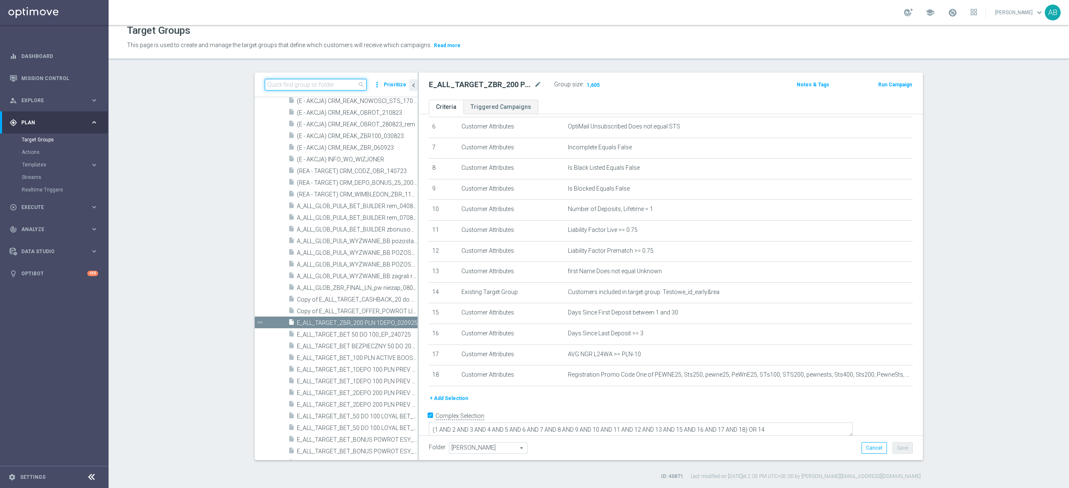
paste input "E_ALL_TARGET_ZBR_200 PLN 1DEPO_020925"
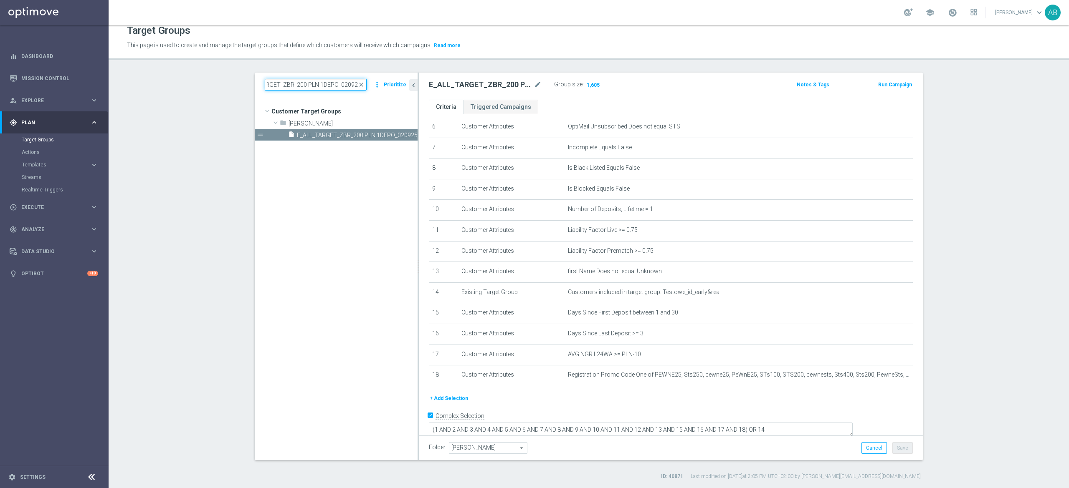
scroll to position [0, 0]
type input "E_ALL_TARGET_ZBR_200 PLN 1DEPO_020925"
click at [319, 125] on span "Andżelika B." at bounding box center [333, 123] width 90 height 7
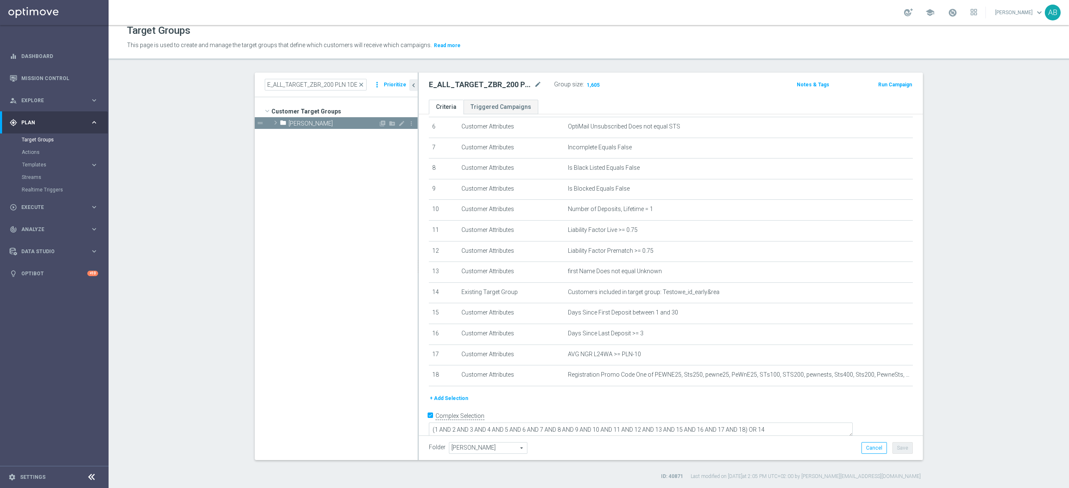
click at [322, 123] on span "Andżelika B." at bounding box center [333, 123] width 90 height 7
click at [323, 137] on span "E_ALL_TARGET_ZBR_200 PLN 1DEPO_020925" at bounding box center [348, 135] width 102 height 7
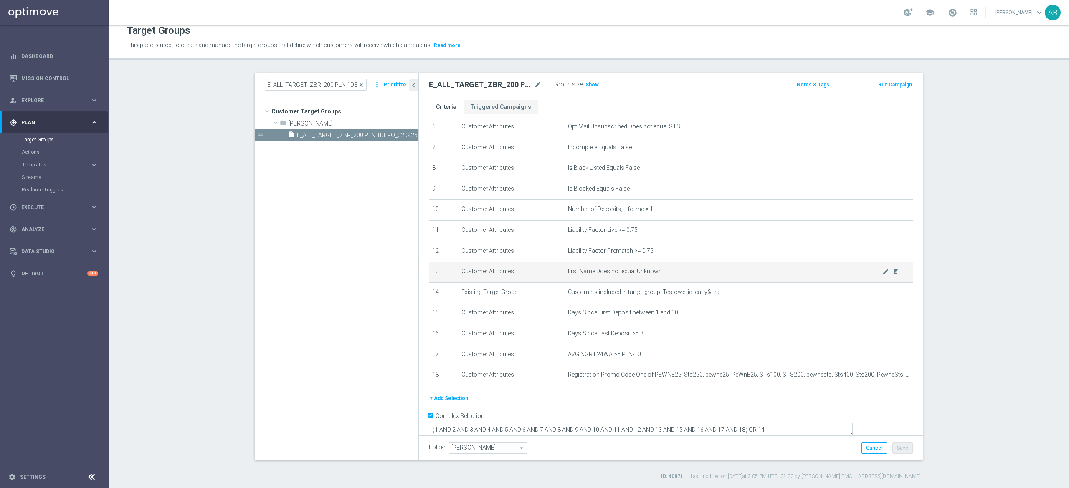
scroll to position [139, 0]
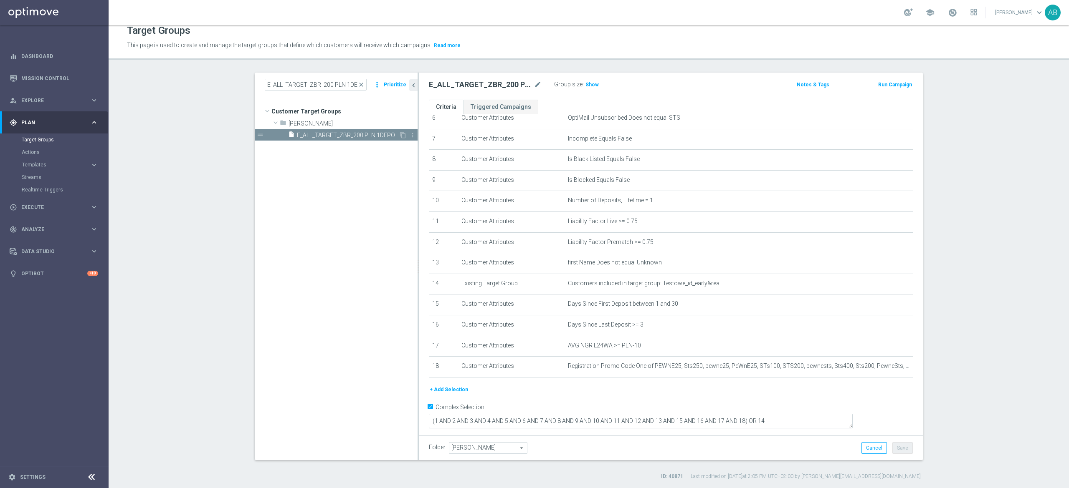
click at [369, 137] on span "E_ALL_TARGET_ZBR_200 PLN 1DEPO_020925" at bounding box center [348, 135] width 102 height 7
click at [400, 137] on icon "content_copy" at bounding box center [403, 135] width 7 height 7
click at [534, 83] on icon "mode_edit" at bounding box center [538, 85] width 8 height 10
click at [466, 86] on input "Copy of E_ALL_TARGET_ZBR_200 PLN 1DEPO_020925" at bounding box center [485, 86] width 113 height 12
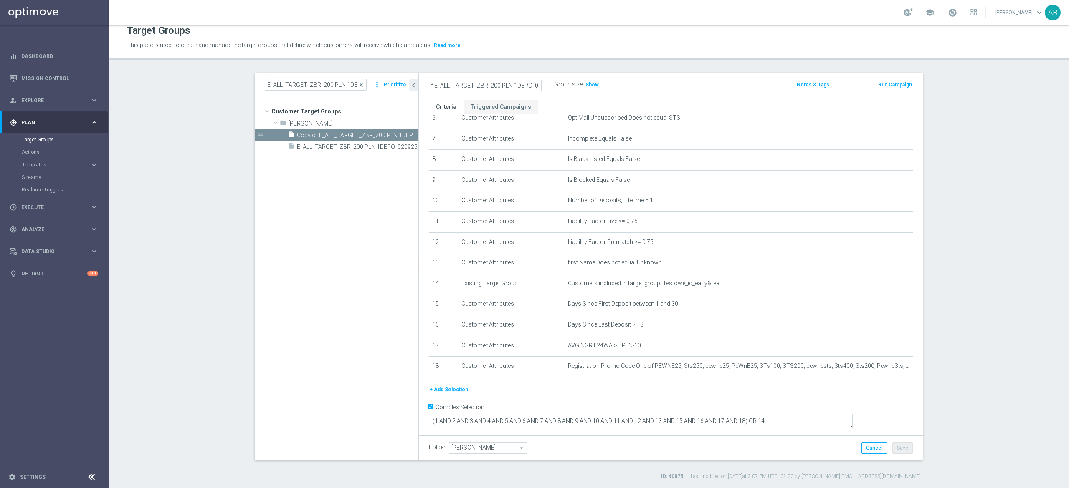
scroll to position [0, 0]
type input "E_ALL_TARGET_ZBR_200 PLN 2DEPO_020925"
click at [734, 95] on div "E_ALL_TARGET_ZBR_200 PLN 2DEPO_020925 Group size : Show Notes & Tags Run Campai…" at bounding box center [671, 86] width 504 height 27
click at [896, 446] on button "Save" at bounding box center [902, 449] width 20 height 12
click at [506, 85] on h2 "E_ALL_TARGET_ZBR_200 PLN 2DEPO_020925" at bounding box center [481, 85] width 104 height 10
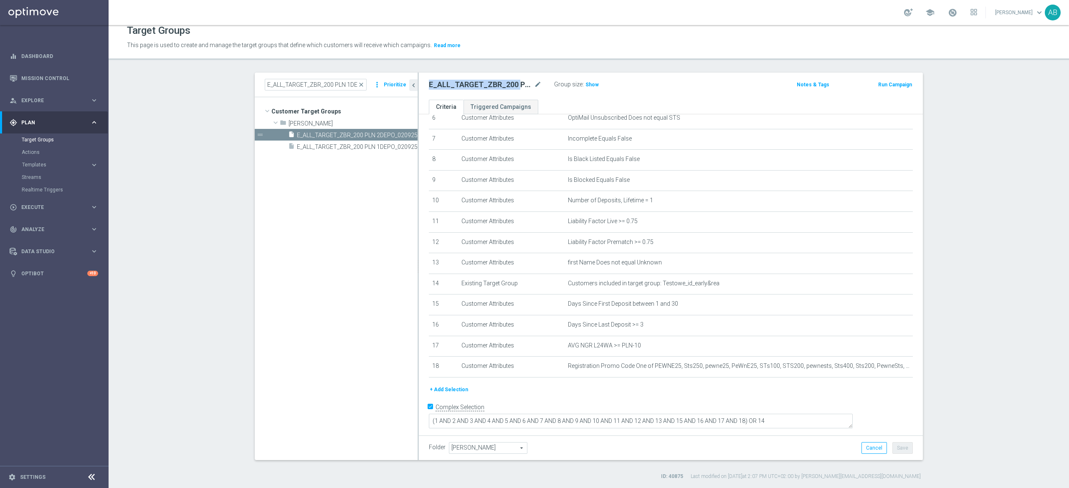
click at [506, 85] on h2 "E_ALL_TARGET_ZBR_200 PLN 2DEPO_020925" at bounding box center [481, 85] width 104 height 10
copy div "E_ALL_TARGET_ZBR_200 PLN 2DEPO_020925"
click at [0, 0] on icon "mode_edit" at bounding box center [0, 0] width 0 height 0
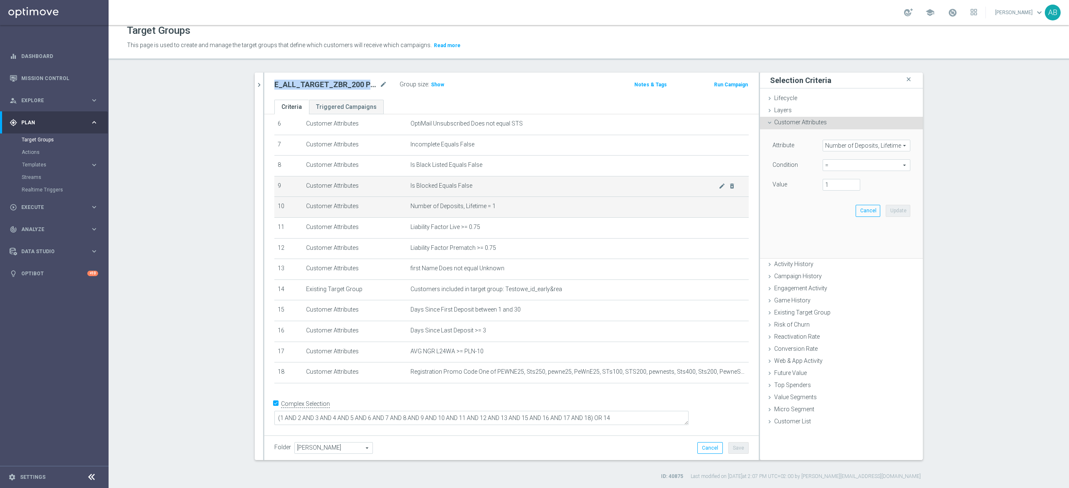
scroll to position [130, 0]
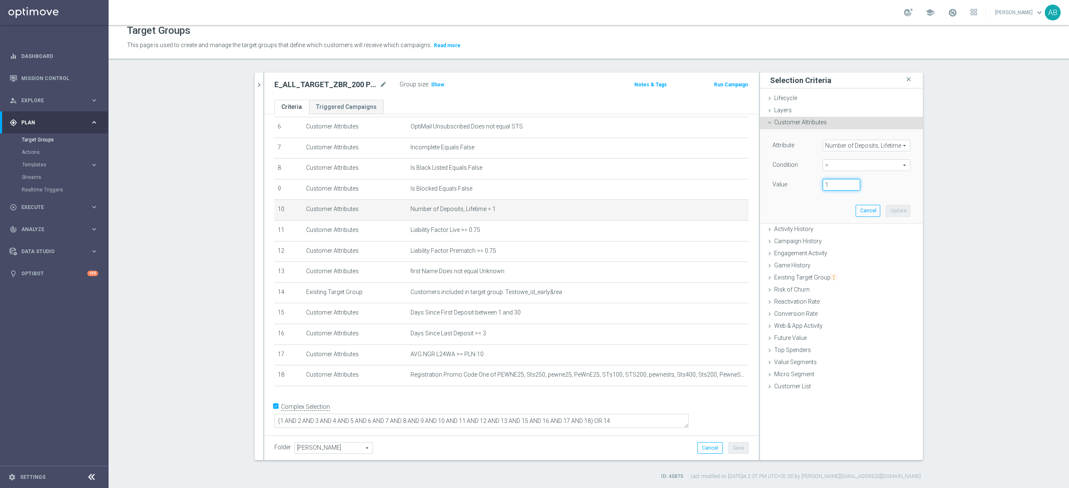
drag, startPoint x: 816, startPoint y: 184, endPoint x: 805, endPoint y: 187, distance: 11.0
click at [805, 187] on div "Value 1" at bounding box center [841, 185] width 150 height 13
type input "2"
click at [894, 210] on button "Update" at bounding box center [898, 211] width 25 height 12
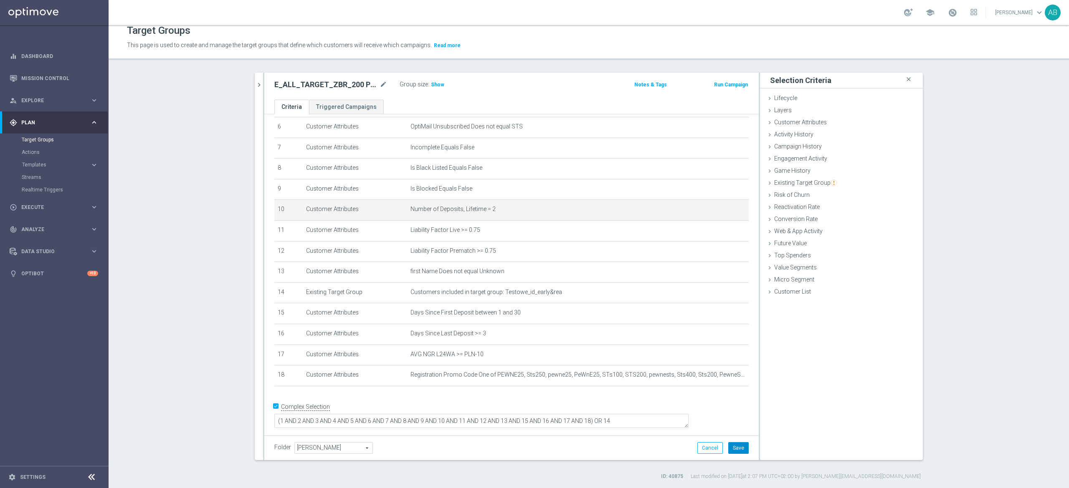
drag, startPoint x: 731, startPoint y: 445, endPoint x: 698, endPoint y: 407, distance: 50.9
click at [731, 445] on button "Save" at bounding box center [738, 449] width 20 height 12
drag, startPoint x: 431, startPoint y: 85, endPoint x: 424, endPoint y: 88, distance: 7.3
click at [432, 85] on span "Show" at bounding box center [437, 85] width 13 height 6
click at [264, 80] on div "E_ALL_TARGET_ZBR_200 PLN 2DEPO_020925 mode_edit Group size : Show Calculating… …" at bounding box center [511, 86] width 494 height 27
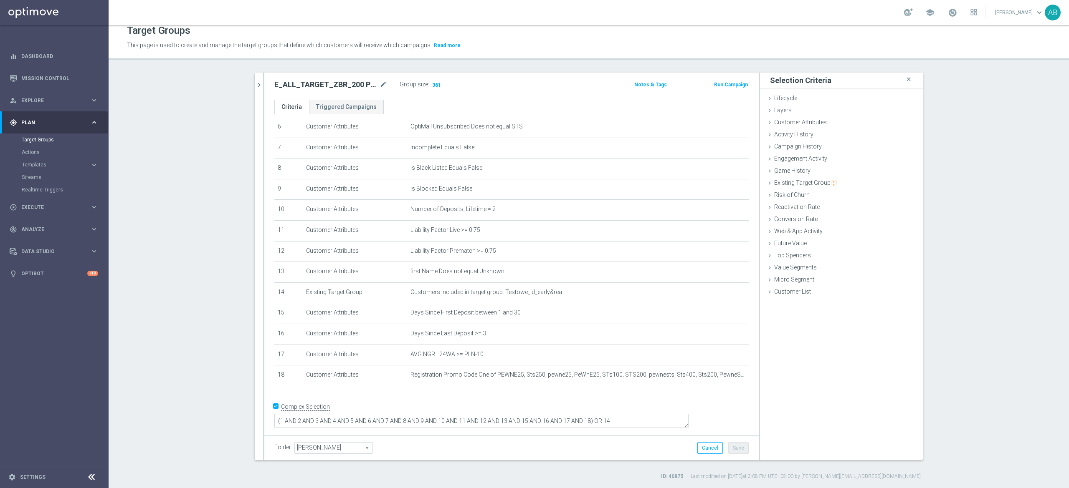
click at [255, 92] on button "chevron_right" at bounding box center [259, 85] width 8 height 25
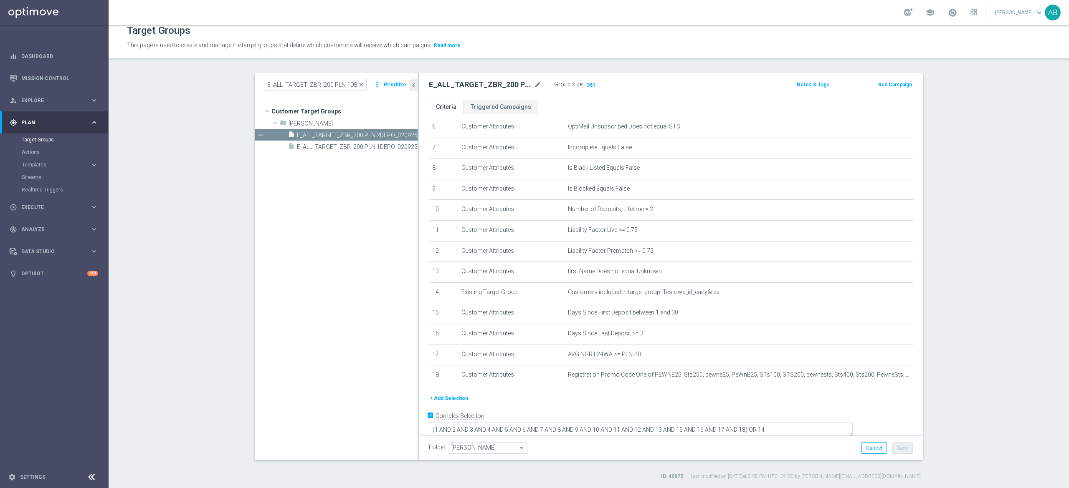
scroll to position [139, 0]
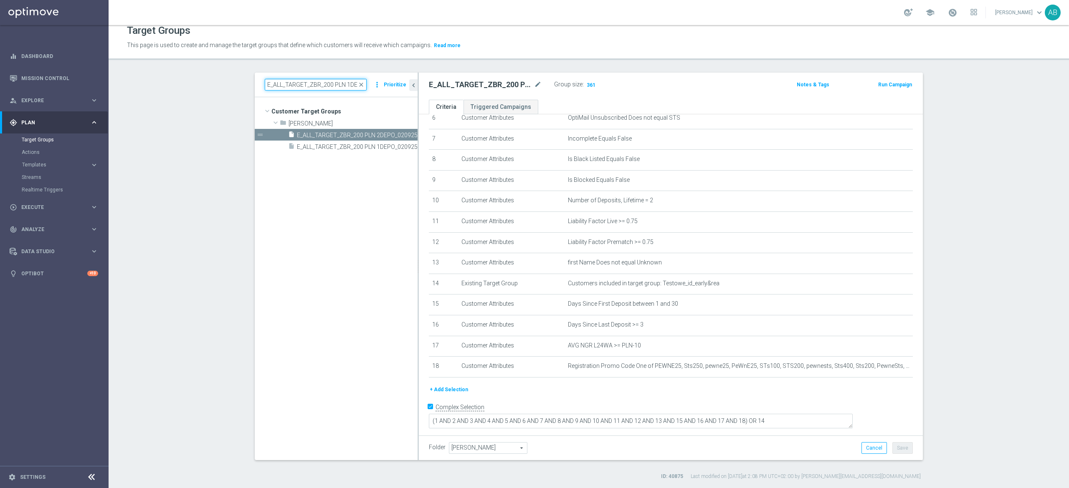
click at [287, 83] on input "E_ALL_TARGET_ZBR_200 PLN 1DEPO_020925" at bounding box center [316, 85] width 102 height 12
paste input "REACQ_ALL_TARGET_ZBR DO 200 PLN_180825"
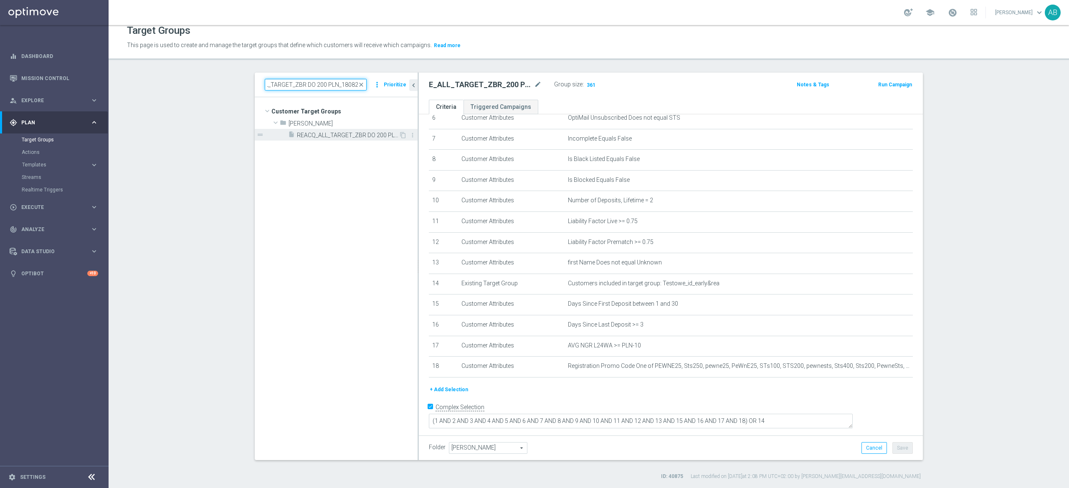
type input "REACQ_ALL_TARGET_ZBR DO 200 PLN_180825"
click at [339, 139] on div "insert_drive_file REACQ_ALL_TARGET_ZBR DO 200 PLN_180825" at bounding box center [343, 135] width 111 height 12
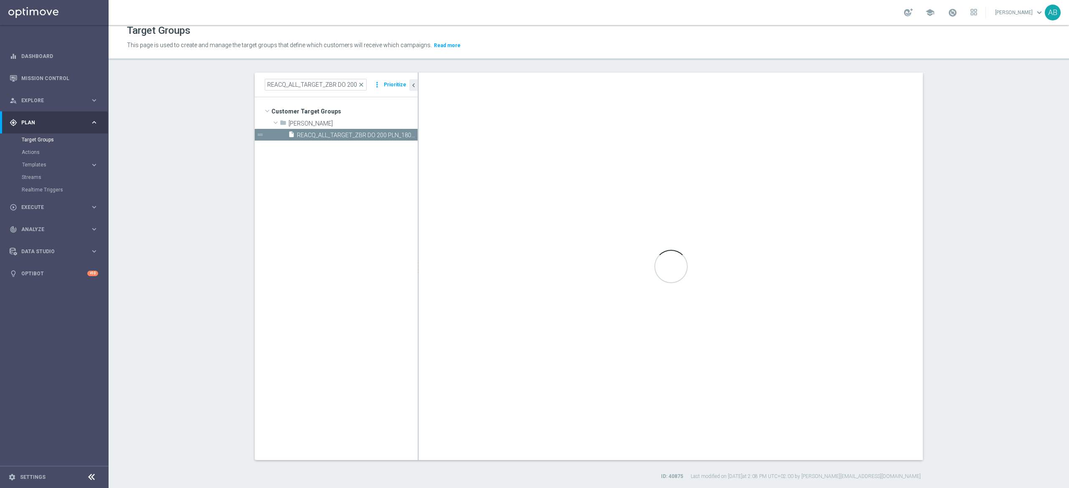
type textarea "(1 AND 2 AND 3 AND 4 AND 5 AND 6 AND 7 AND 8 AND 9 AND 10 AND 11 AND 12 AND 13 …"
type input "Tomasz K."
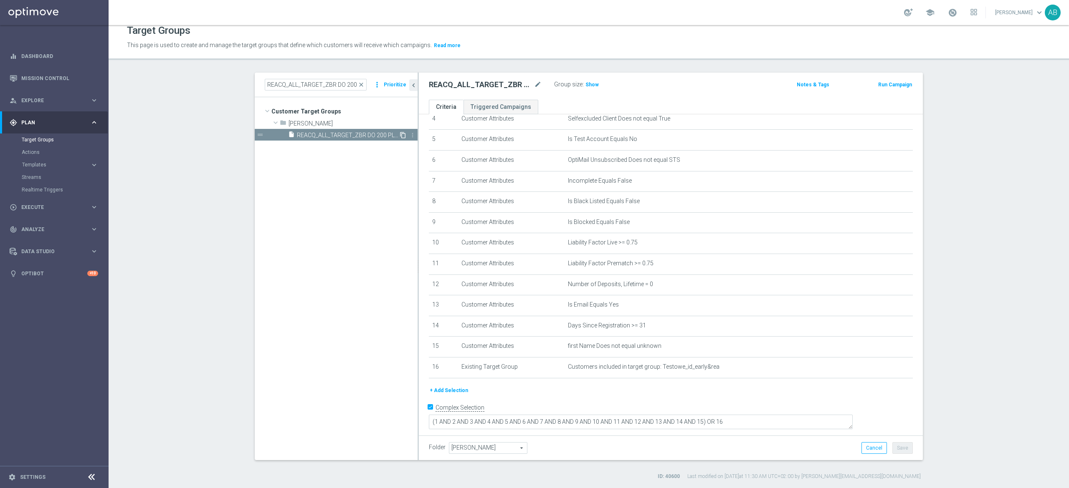
click at [400, 134] on icon "content_copy" at bounding box center [403, 135] width 7 height 7
click at [534, 85] on icon "mode_edit" at bounding box center [538, 85] width 8 height 10
click at [455, 91] on input "Copy of REACQ_ALL_TARGET_ZBR DO 200 PLN_180825" at bounding box center [485, 86] width 113 height 12
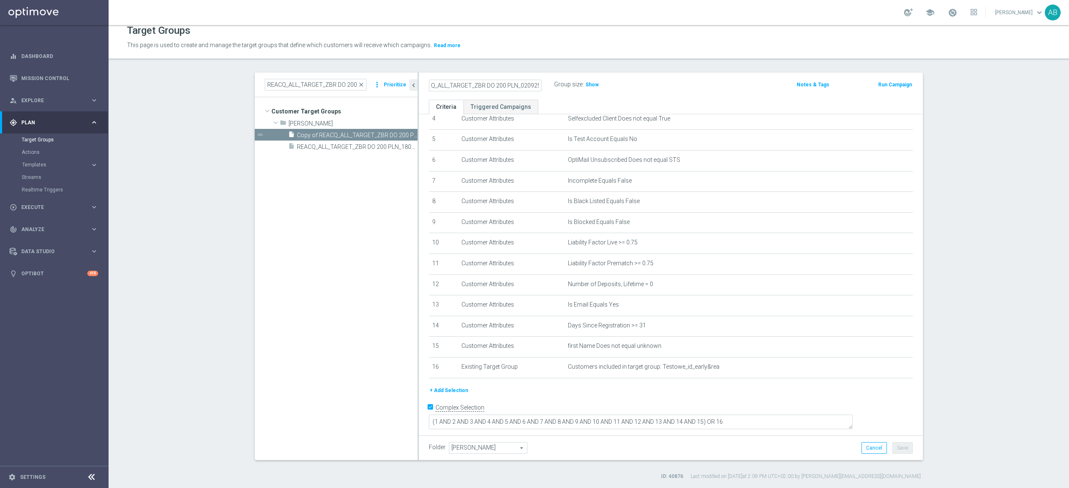
type input "REACQ_ALL_TARGET_ZBR DO 200 PLN_020925"
click at [658, 87] on div "REACQ_ALL_TARGET_ZBR DO 200 PLN_020925 Group size : Show" at bounding box center [588, 85] width 331 height 13
click at [897, 444] on button "Save" at bounding box center [902, 449] width 20 height 12
click at [460, 84] on h2 "REACQ_ALL_TARGET_ZBR DO 200 PLN_020925" at bounding box center [481, 85] width 104 height 10
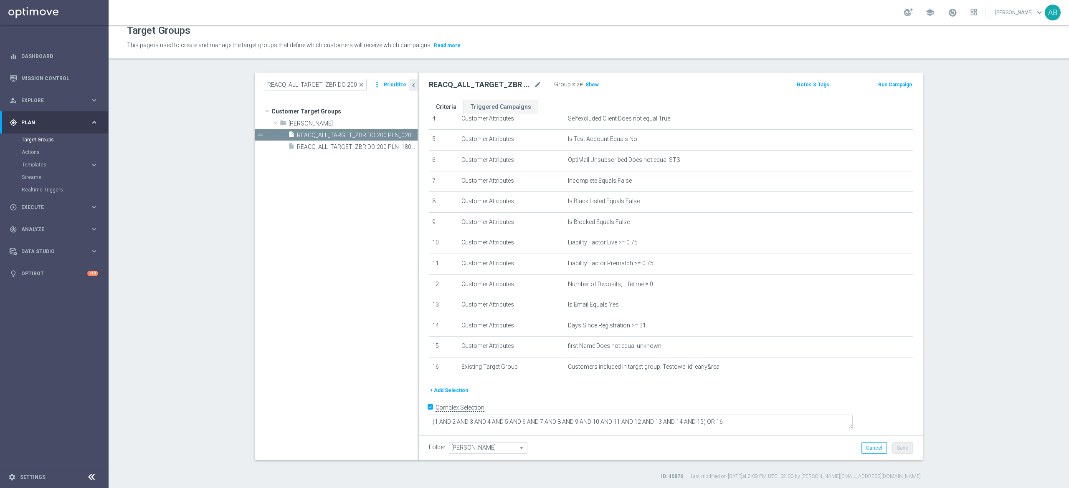
click at [460, 84] on h2 "REACQ_ALL_TARGET_ZBR DO 200 PLN_020925" at bounding box center [481, 85] width 104 height 10
copy h2 "REACQ_ALL_TARGET_ZBR"
click at [507, 83] on h2 "REACQ_ALL_TARGET_ZBR DO 200 PLN_020925" at bounding box center [481, 85] width 104 height 10
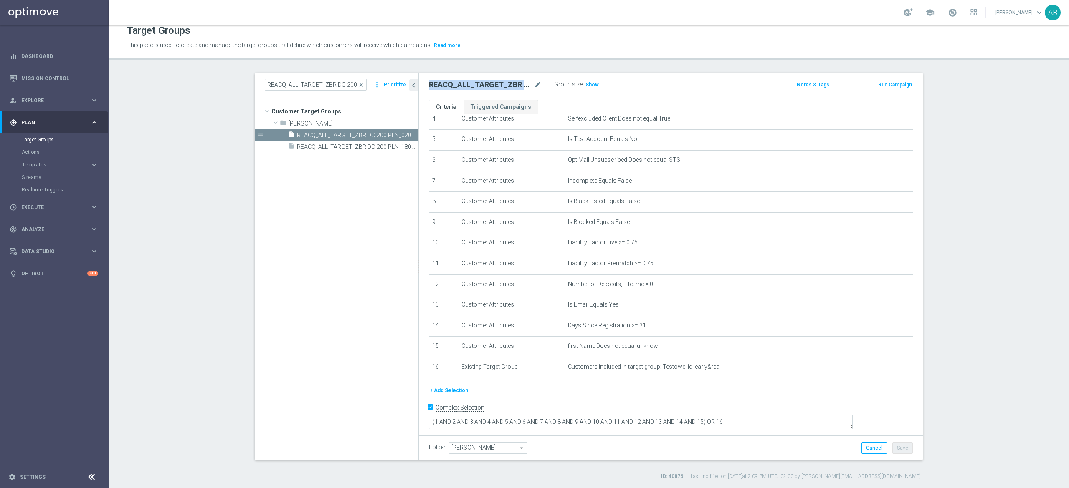
click at [507, 83] on h2 "REACQ_ALL_TARGET_ZBR DO 200 PLN_020925" at bounding box center [481, 85] width 104 height 10
click at [524, 82] on h2 "REACQ_ALL_TARGET_ZBR DO 200 PLN_020925" at bounding box center [481, 85] width 104 height 10
click at [534, 83] on icon "mode_edit" at bounding box center [538, 85] width 8 height 10
click at [590, 84] on h3 "Show" at bounding box center [592, 84] width 15 height 9
